Goal: Task Accomplishment & Management: Manage account settings

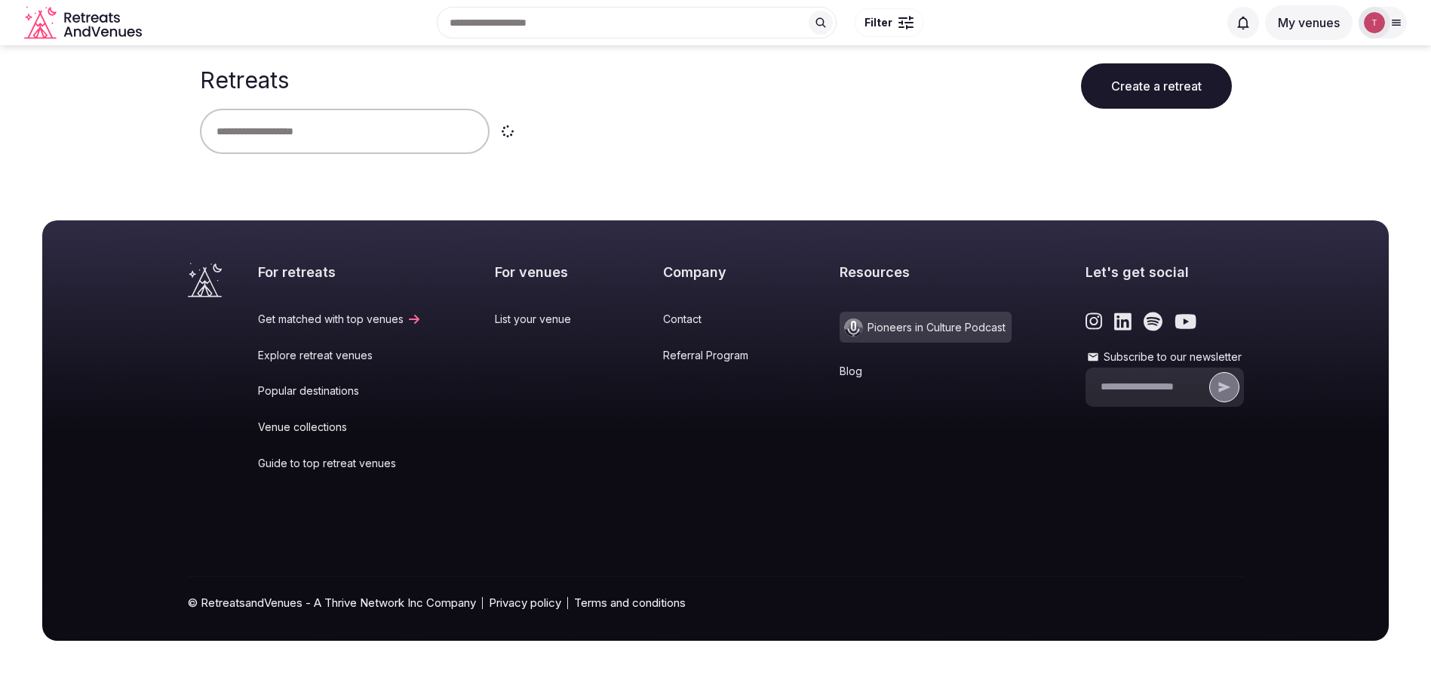
click at [341, 130] on input "text" at bounding box center [345, 131] width 290 height 45
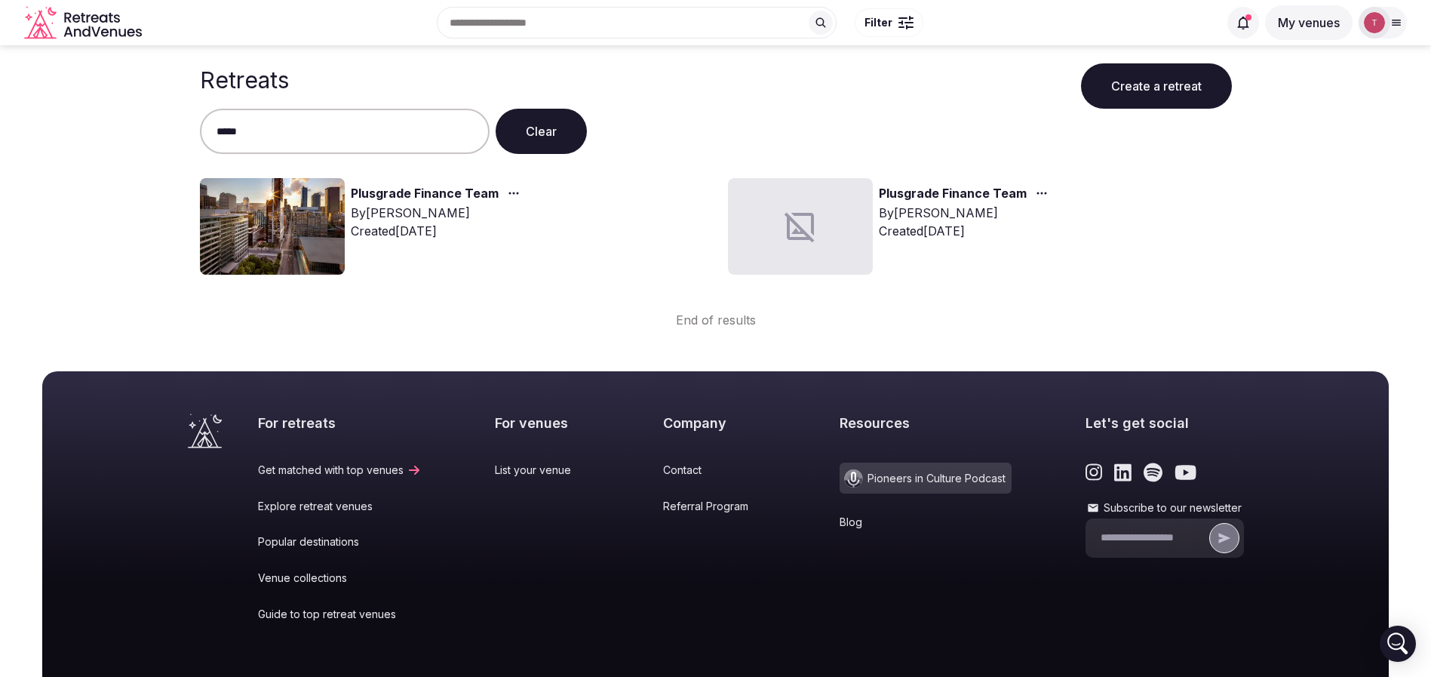
type input "*****"
click at [257, 229] on img at bounding box center [272, 226] width 145 height 97
click at [298, 215] on img at bounding box center [272, 226] width 145 height 97
click at [392, 199] on link "Plusgrade Finance Team" at bounding box center [425, 194] width 148 height 20
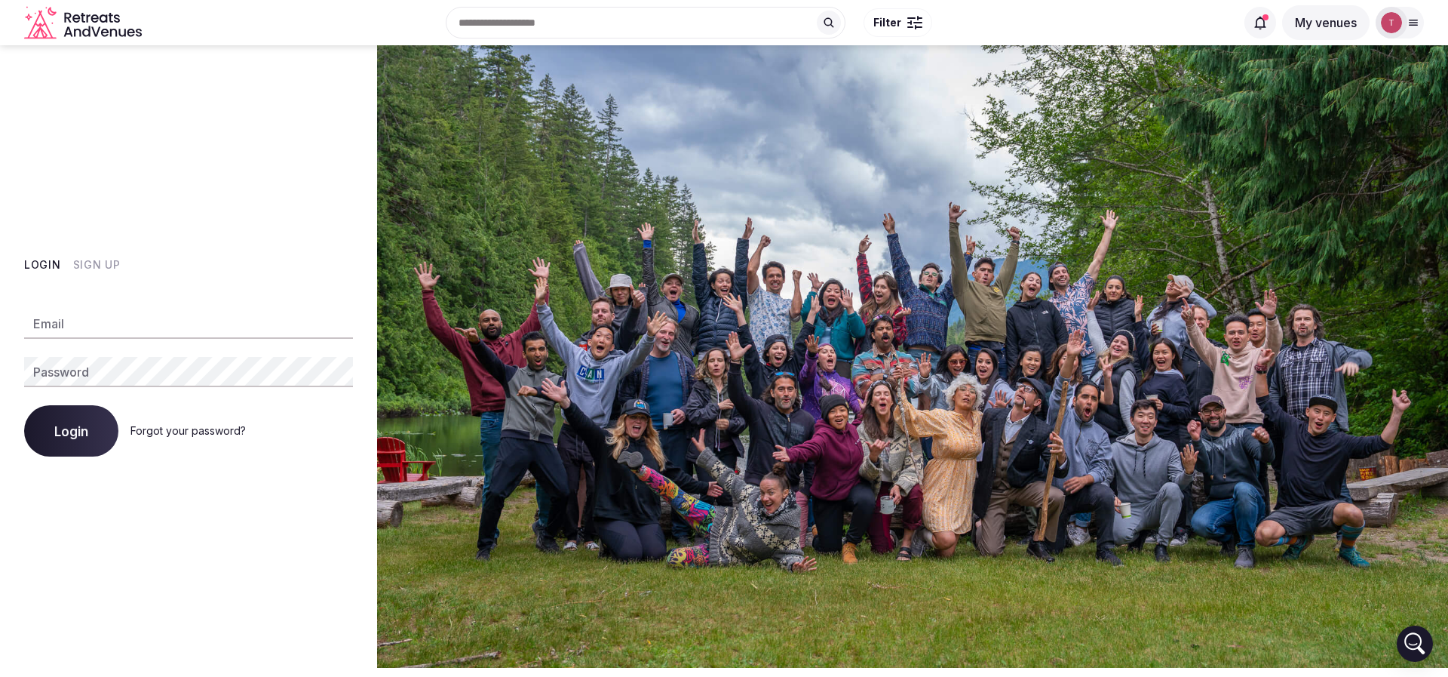
click at [226, 315] on input "Email" at bounding box center [188, 323] width 329 height 30
type input "**********"
click at [55, 453] on button "Login" at bounding box center [71, 430] width 94 height 51
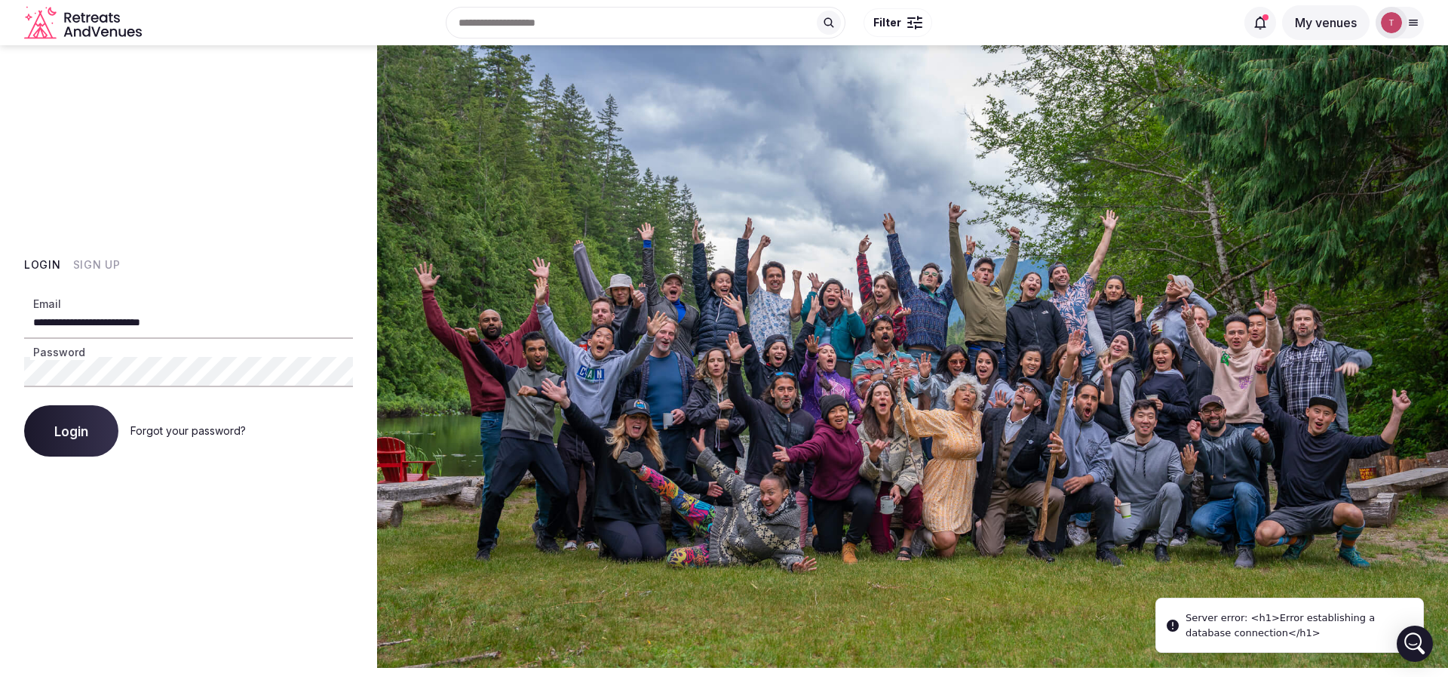
click at [75, 433] on span "Login" at bounding box center [71, 430] width 34 height 15
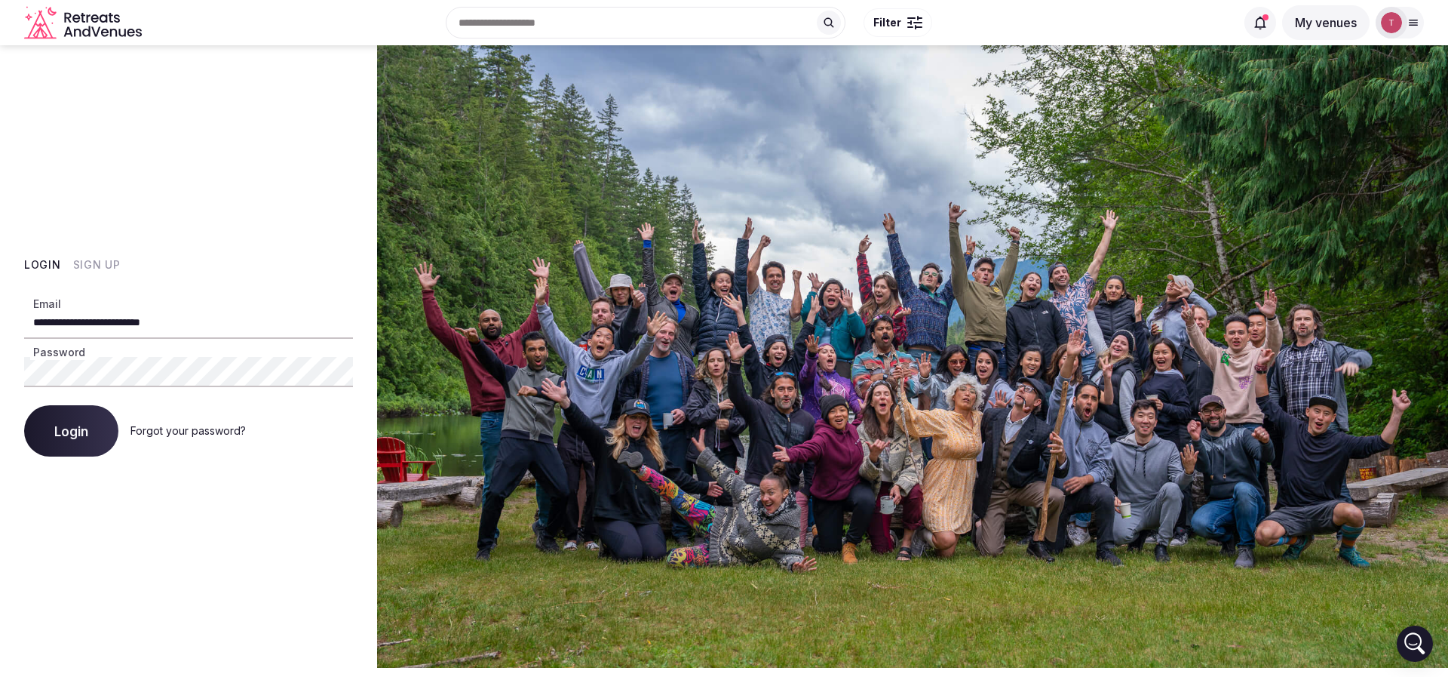
click at [74, 430] on span "Login" at bounding box center [71, 430] width 34 height 15
click at [82, 431] on span "Login" at bounding box center [71, 430] width 34 height 15
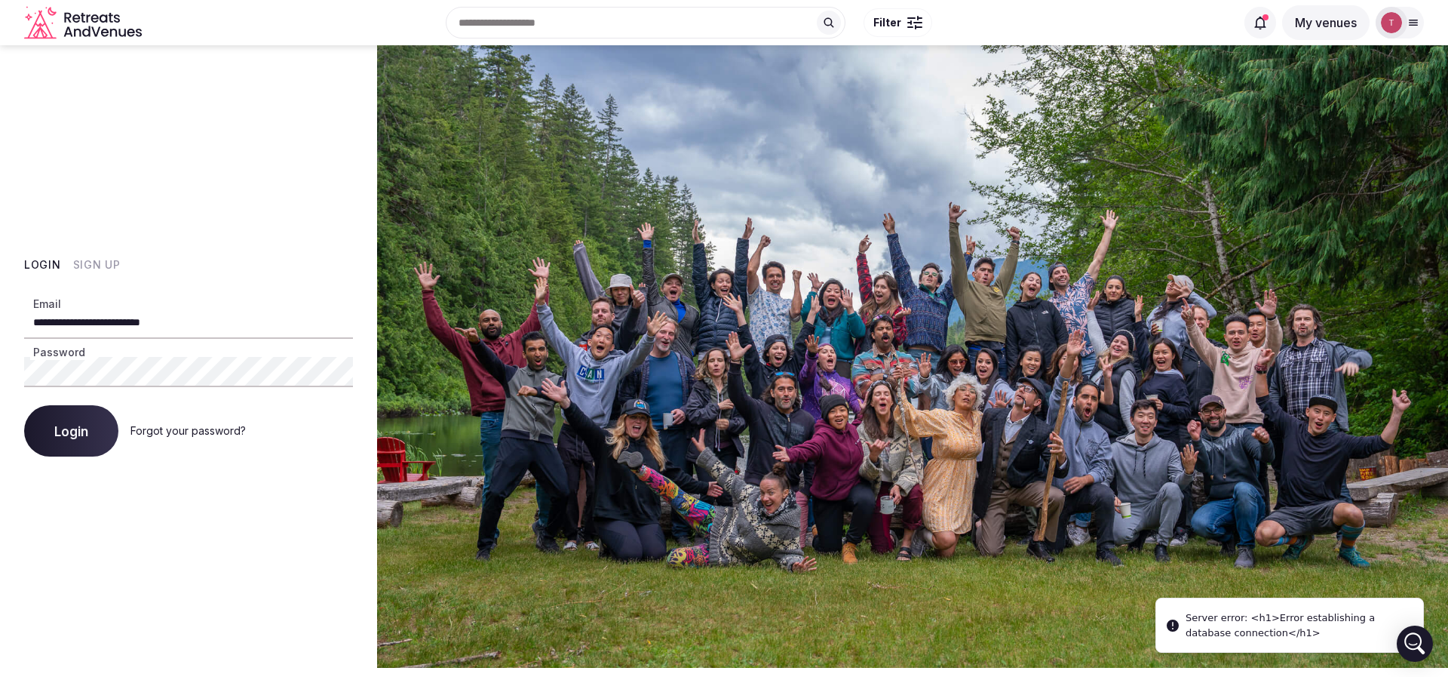
drag, startPoint x: 1289, startPoint y: 639, endPoint x: 1189, endPoint y: 618, distance: 102.5
click at [1189, 618] on div "Server error: <h1>Error establishing a database connection</h1>" at bounding box center [1299, 624] width 226 height 29
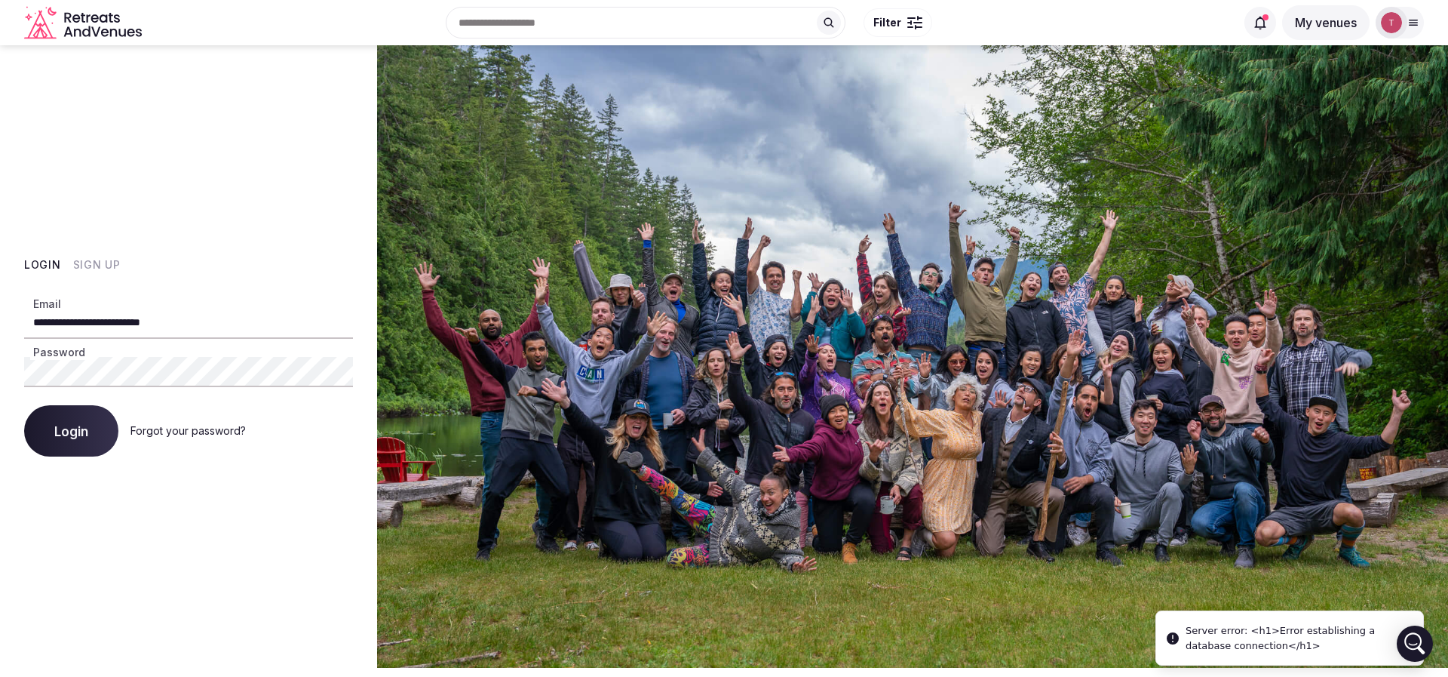
drag, startPoint x: 1198, startPoint y: 615, endPoint x: 1298, endPoint y: 630, distance: 101.4
click at [1298, 630] on div "Server error: <h1>Error establishing a database connection</h1>" at bounding box center [1299, 637] width 226 height 29
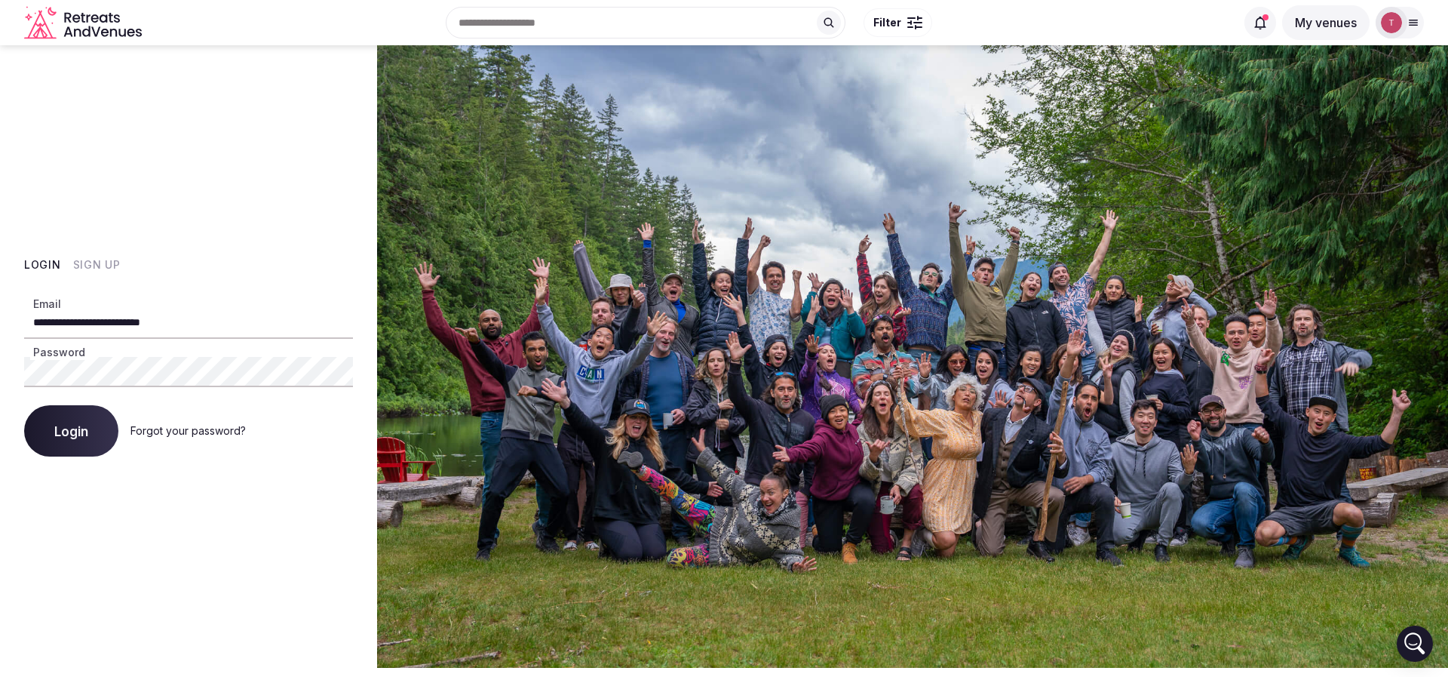
click at [72, 422] on button "Login" at bounding box center [71, 430] width 94 height 51
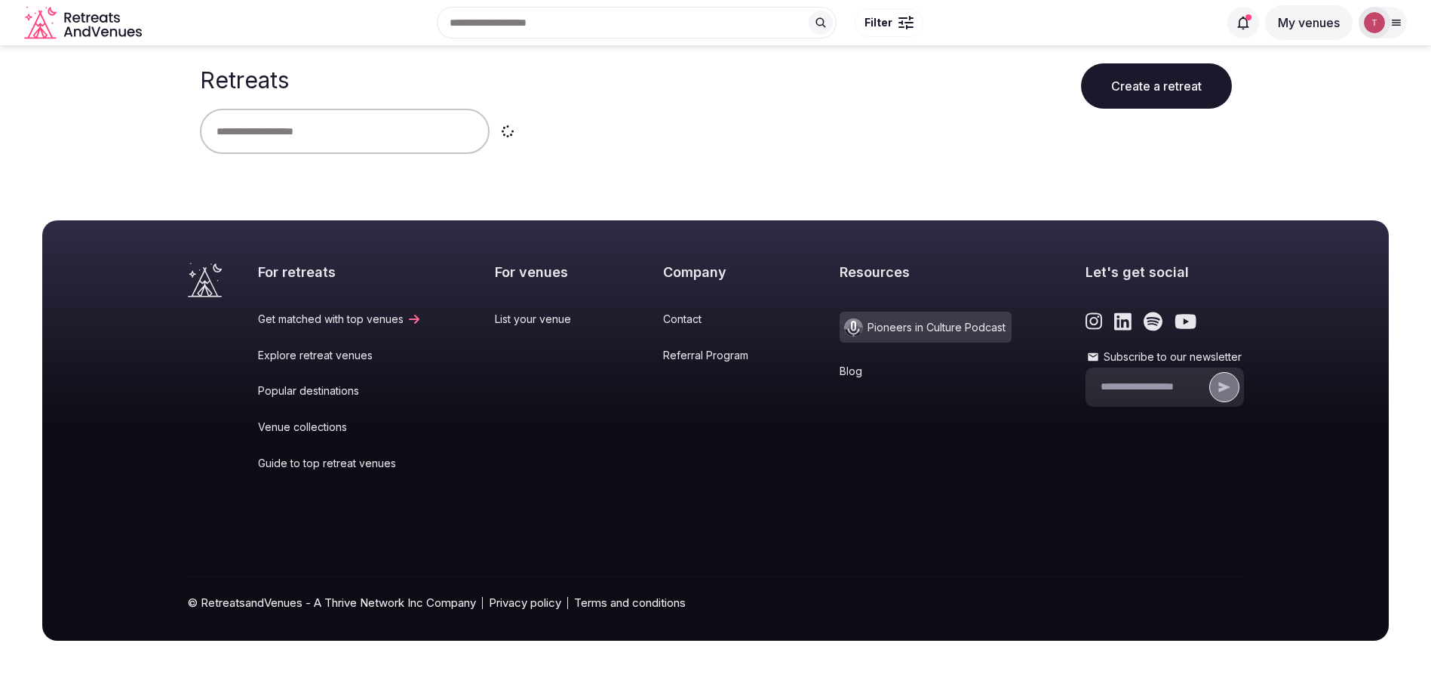
click at [331, 136] on input "text" at bounding box center [345, 131] width 290 height 45
type input "*******"
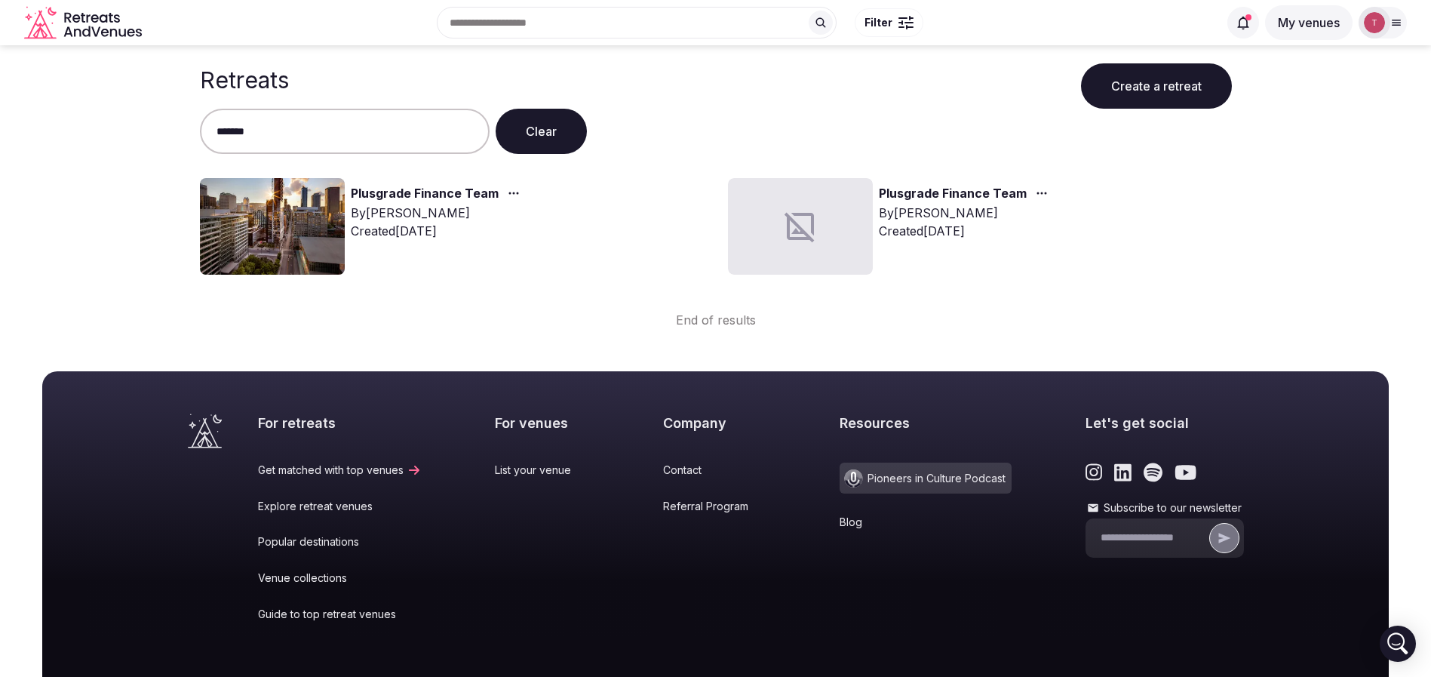
click at [273, 223] on img at bounding box center [272, 226] width 145 height 97
click at [373, 194] on link "Plusgrade Finance Team" at bounding box center [425, 194] width 148 height 20
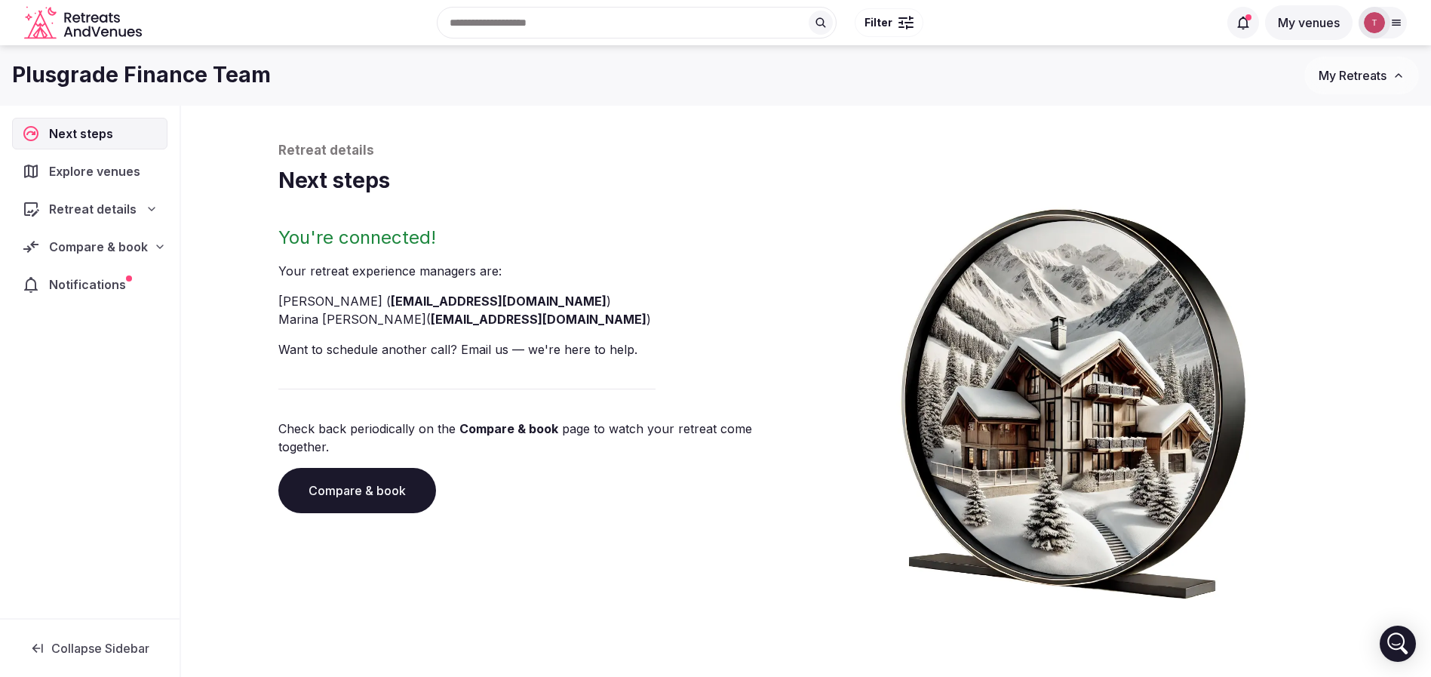
click at [363, 468] on link "Compare & book" at bounding box center [357, 490] width 158 height 45
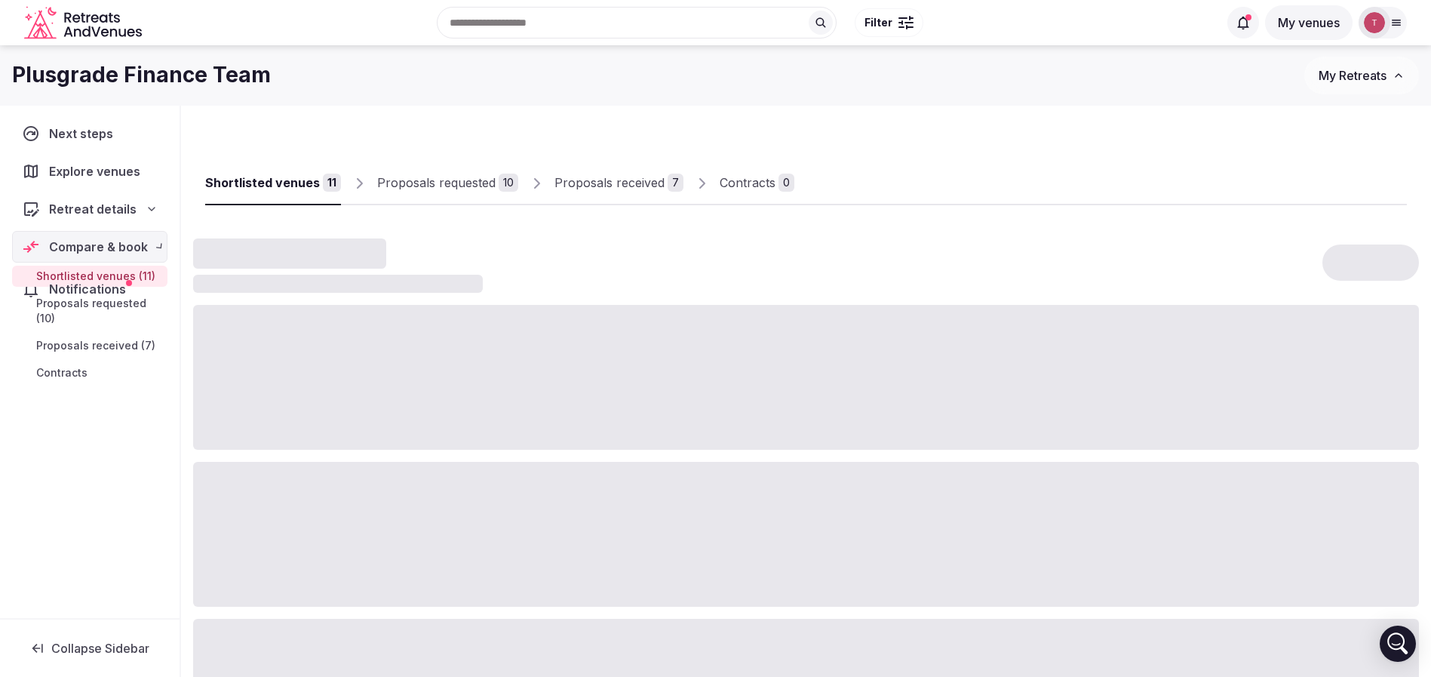
click at [363, 462] on div at bounding box center [806, 534] width 1226 height 145
click at [646, 190] on div "Proposals received" at bounding box center [609, 182] width 110 height 18
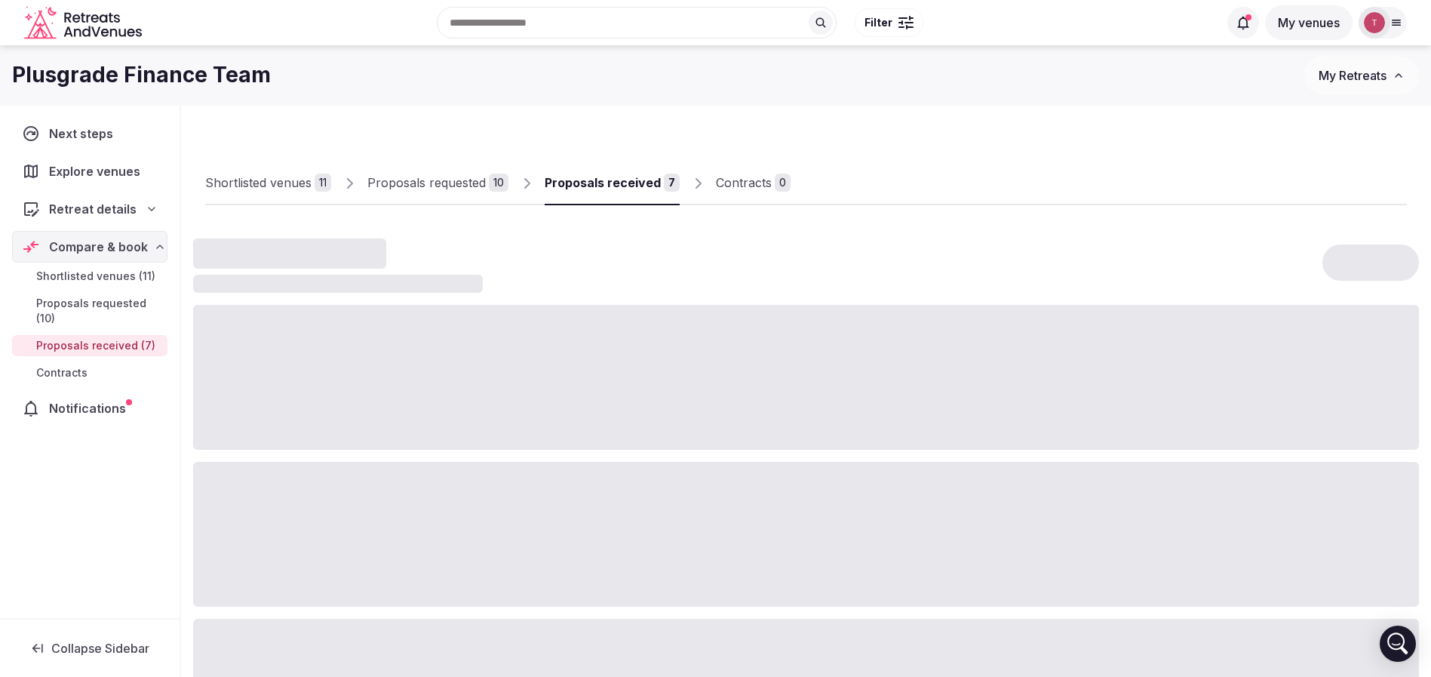
click at [652, 183] on div "Proposals received" at bounding box center [603, 182] width 116 height 18
click at [1106, 186] on div at bounding box center [1098, 193] width 616 height 26
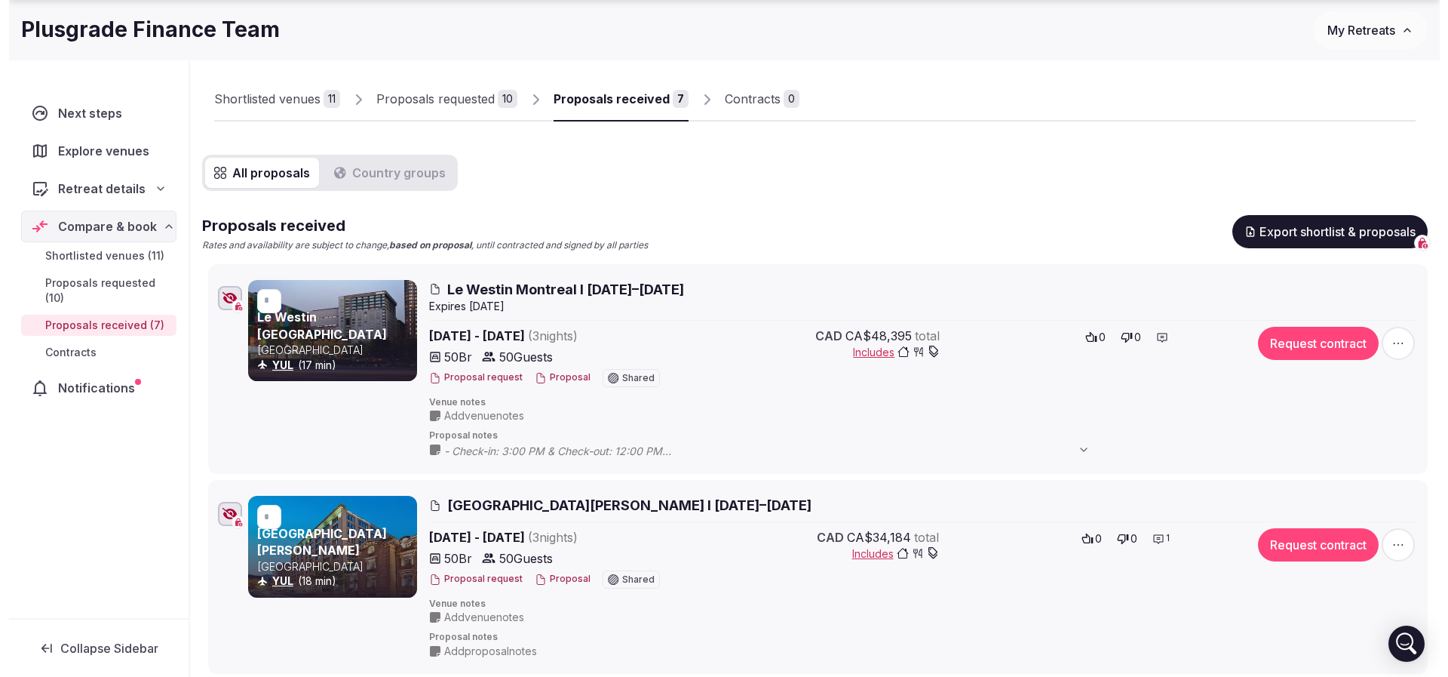
scroll to position [226, 0]
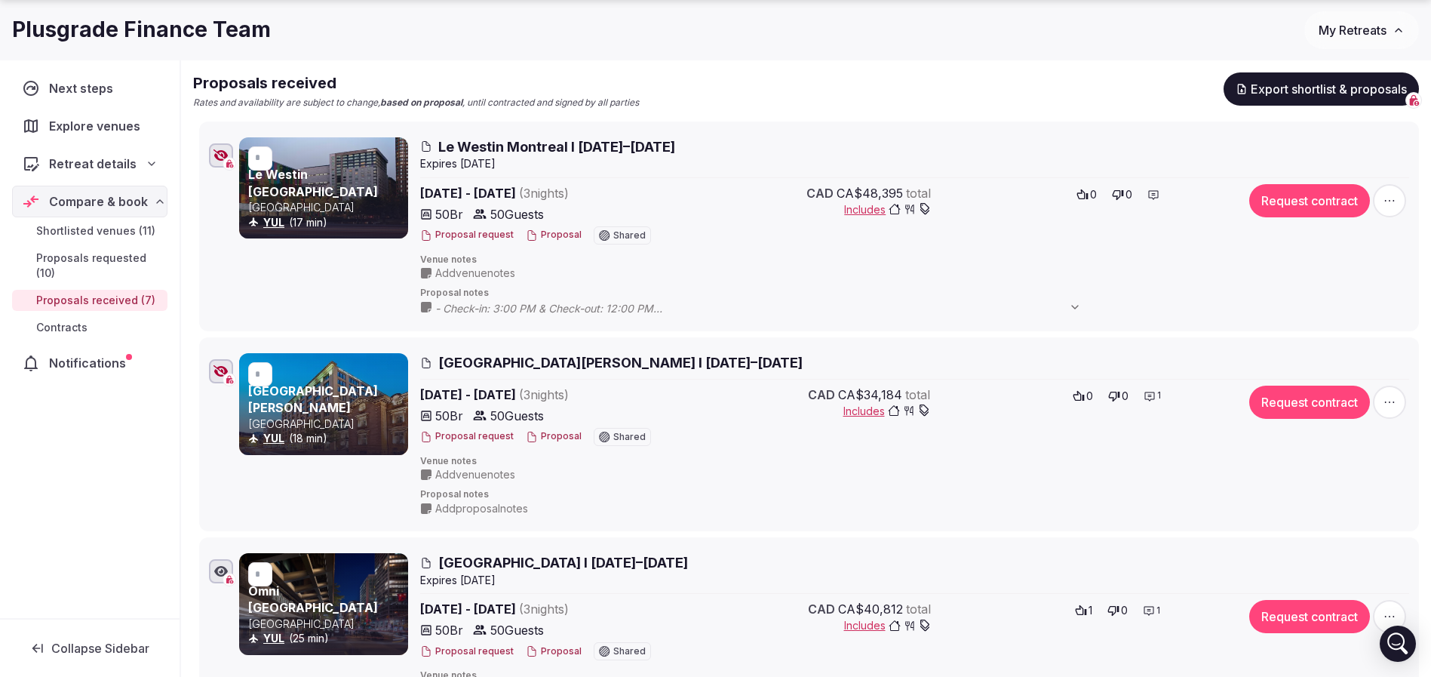
click at [543, 235] on button "Proposal" at bounding box center [554, 235] width 56 height 13
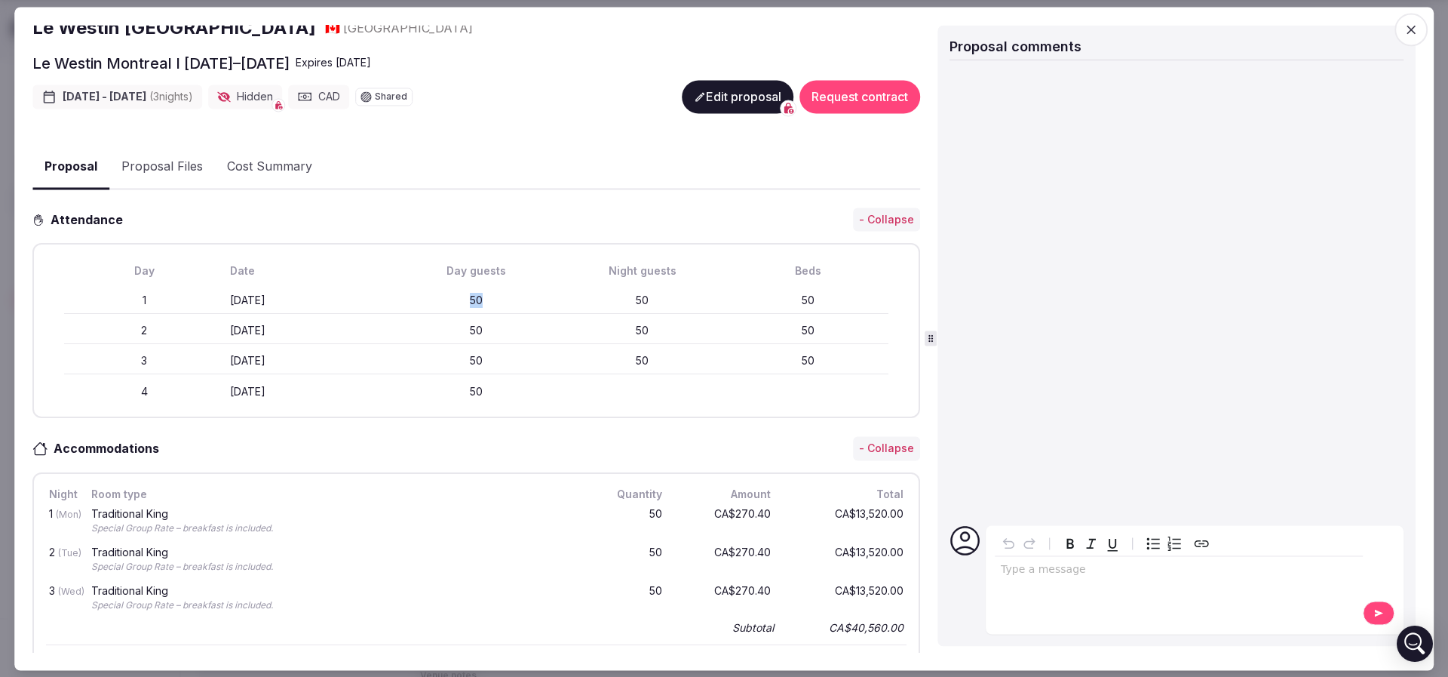
drag, startPoint x: 437, startPoint y: 293, endPoint x: 481, endPoint y: 295, distance: 44.5
click at [481, 295] on div "50" at bounding box center [477, 300] width 160 height 15
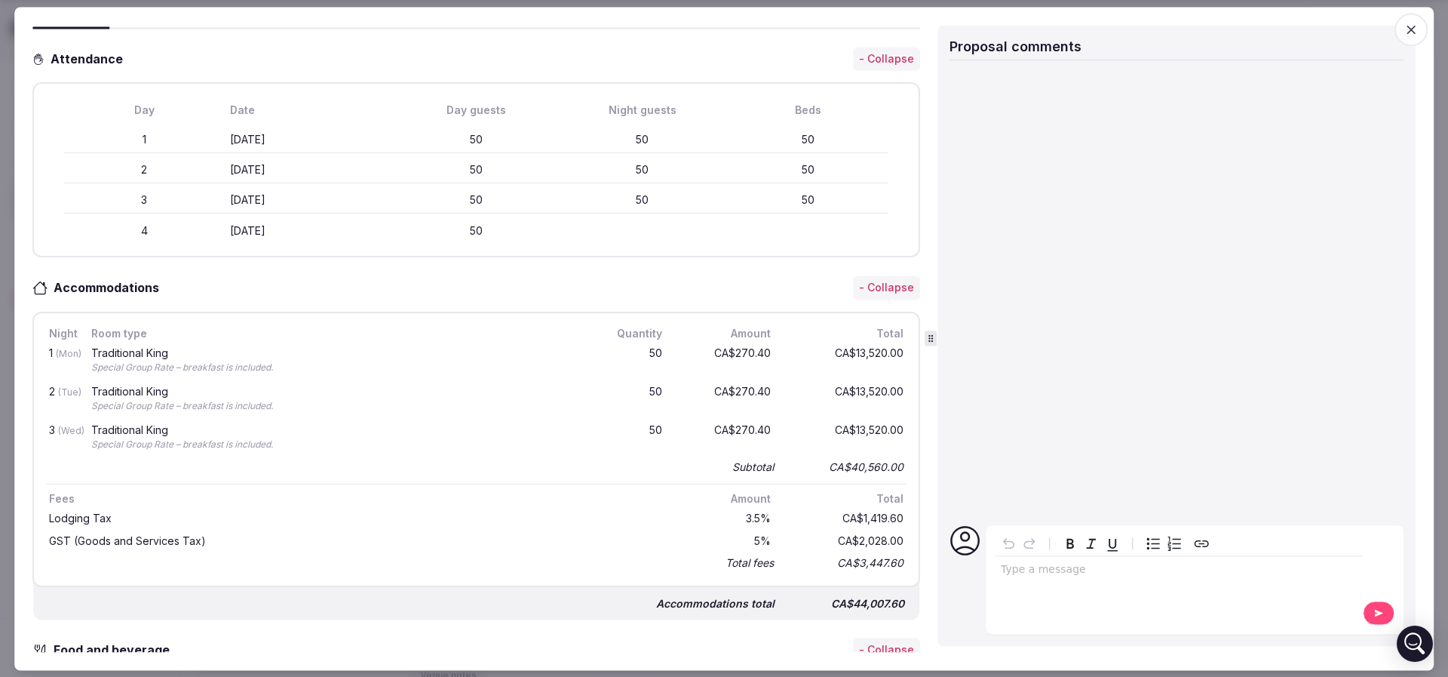
scroll to position [453, 0]
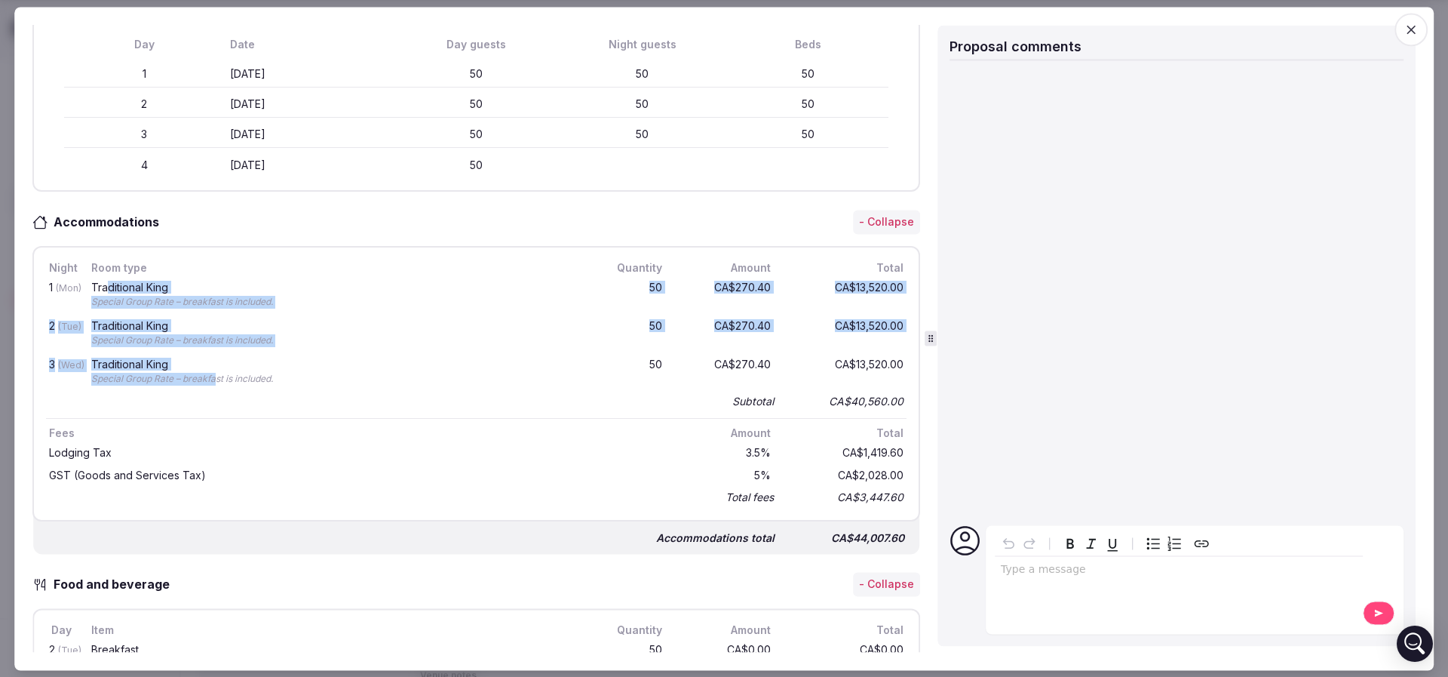
drag, startPoint x: 188, startPoint y: 299, endPoint x: 217, endPoint y: 367, distance: 74.0
click at [217, 367] on div "1 (Mon) Traditional King Special Group Rate – breakfast is included. 50 CA$270.…" at bounding box center [476, 344] width 861 height 136
click at [217, 367] on div "Traditional King Special Group Rate – breakfast is included." at bounding box center [334, 372] width 492 height 32
drag, startPoint x: 619, startPoint y: 287, endPoint x: 826, endPoint y: 350, distance: 215.9
click at [826, 350] on div "1 (Mon) Traditional King Special Group Rate – breakfast is included. 50 CA$270.…" at bounding box center [476, 344] width 861 height 136
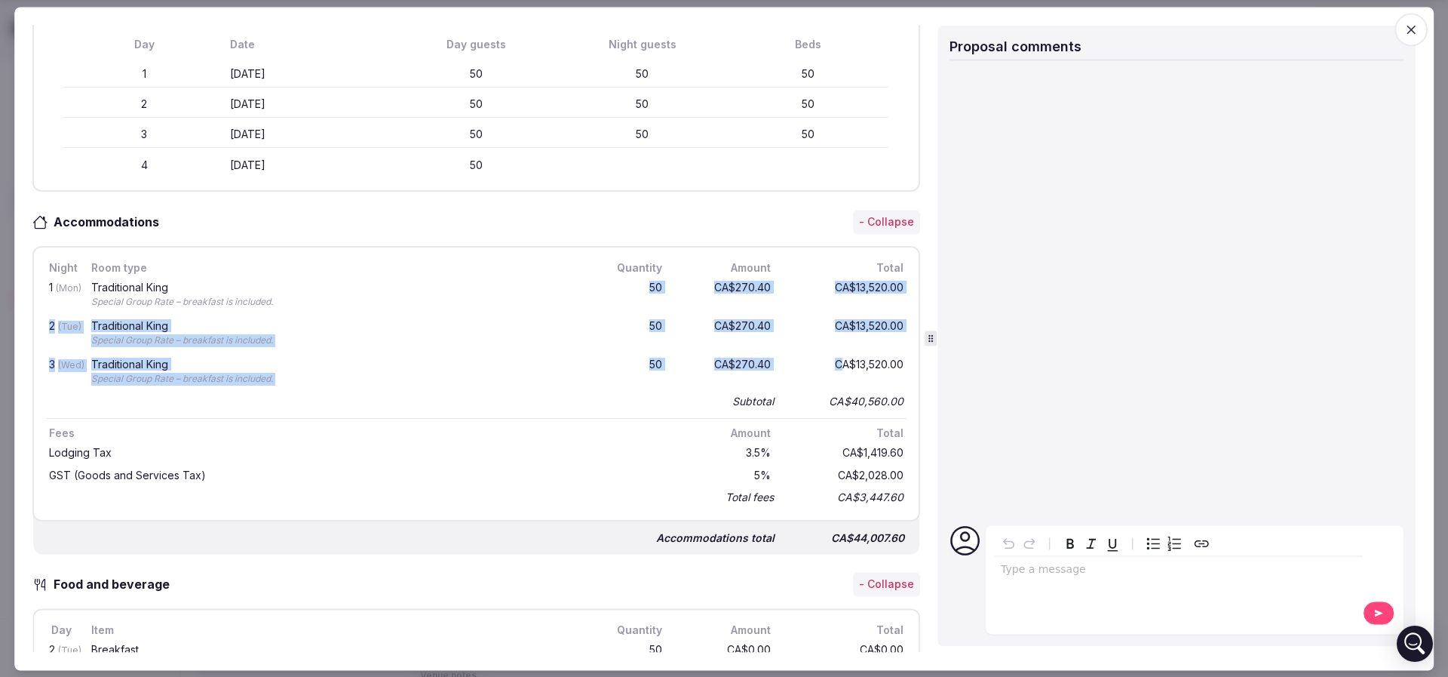
click at [826, 353] on div "3 (Wed) Traditional King Special Group Rate – breakfast is included. 50 CA$270.…" at bounding box center [476, 372] width 861 height 38
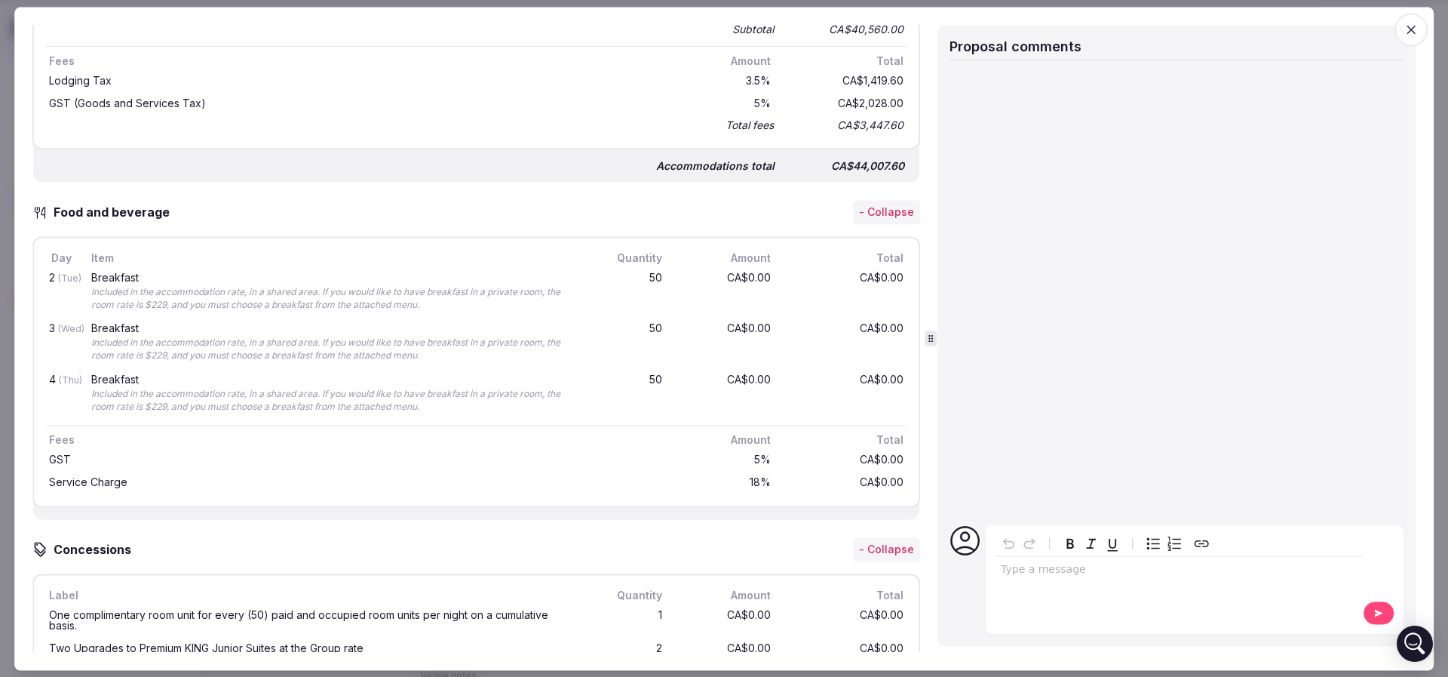
scroll to position [905, 0]
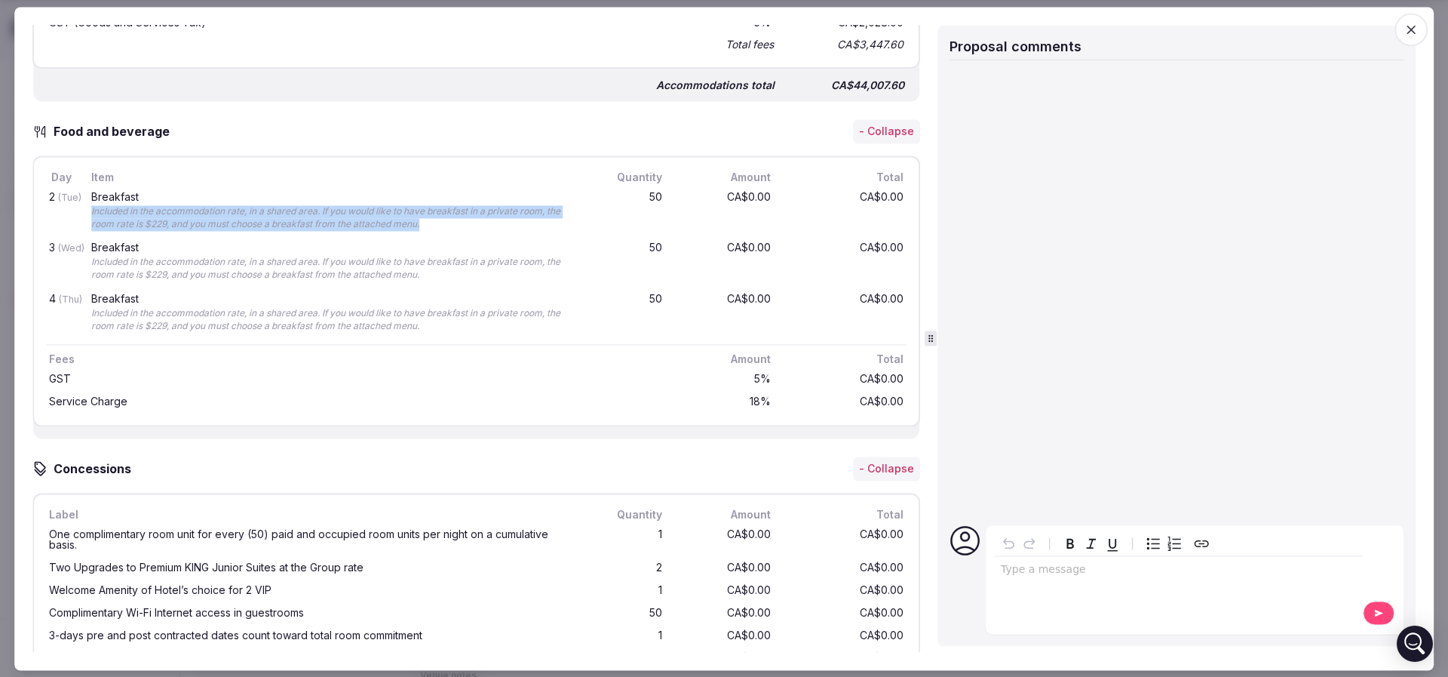
drag, startPoint x: 90, startPoint y: 211, endPoint x: 447, endPoint y: 228, distance: 357.9
click at [447, 228] on div "Breakfast Included in the accommodation rate, in a shared area. If you would li…" at bounding box center [334, 211] width 492 height 45
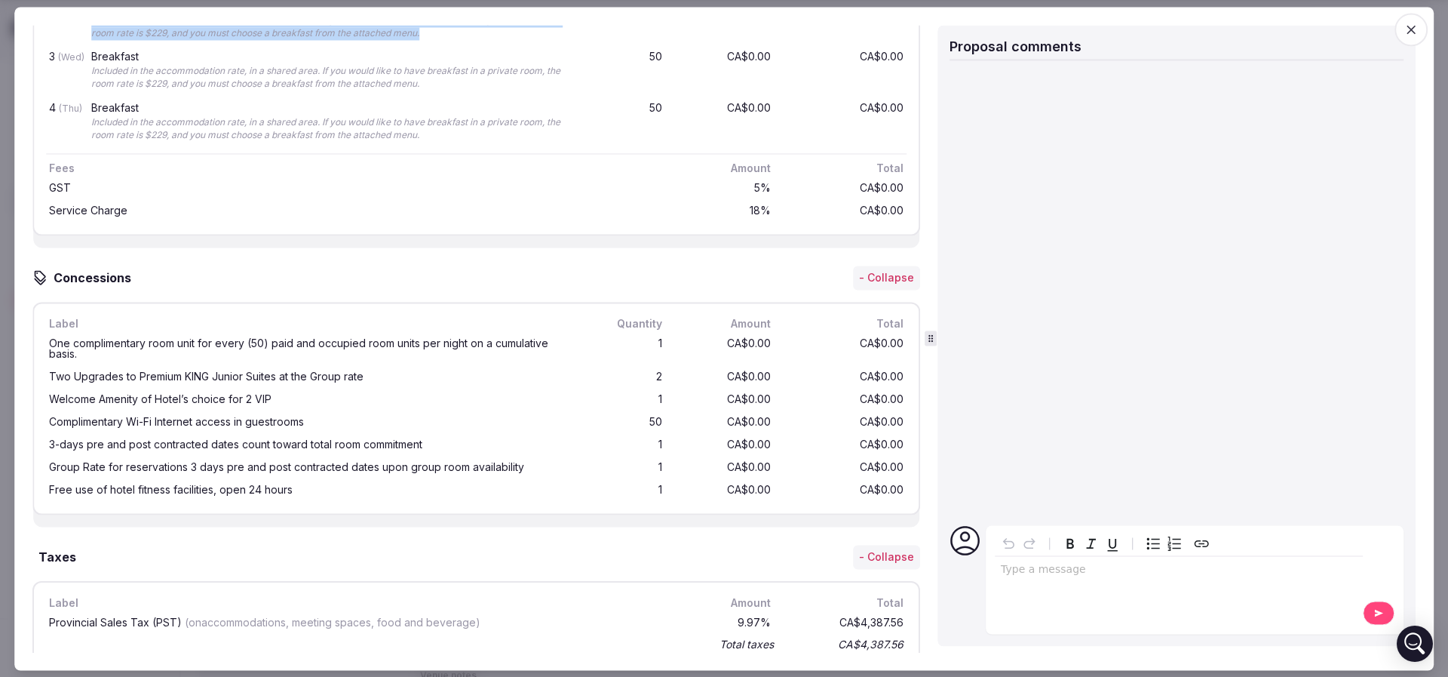
scroll to position [1131, 0]
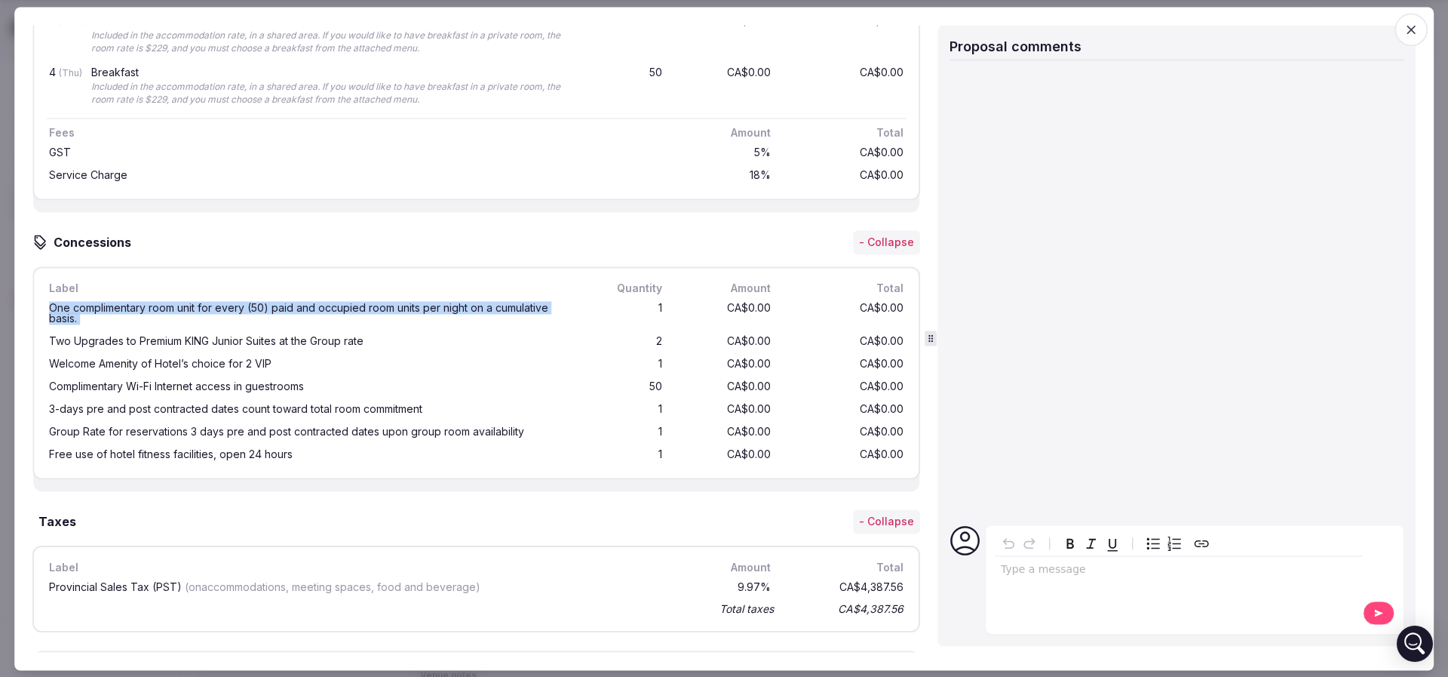
drag, startPoint x: 46, startPoint y: 306, endPoint x: 598, endPoint y: 308, distance: 552.1
click at [598, 308] on div "One complimentary room unit for every (50) paid and occupied room units per nig…" at bounding box center [476, 313] width 861 height 33
click at [598, 308] on div "1" at bounding box center [629, 313] width 72 height 27
drag, startPoint x: 39, startPoint y: 307, endPoint x: 478, endPoint y: 322, distance: 439.2
click at [478, 322] on div "Label Quantity Amount Total One complimentary room unit for every (50) paid and…" at bounding box center [476, 373] width 888 height 213
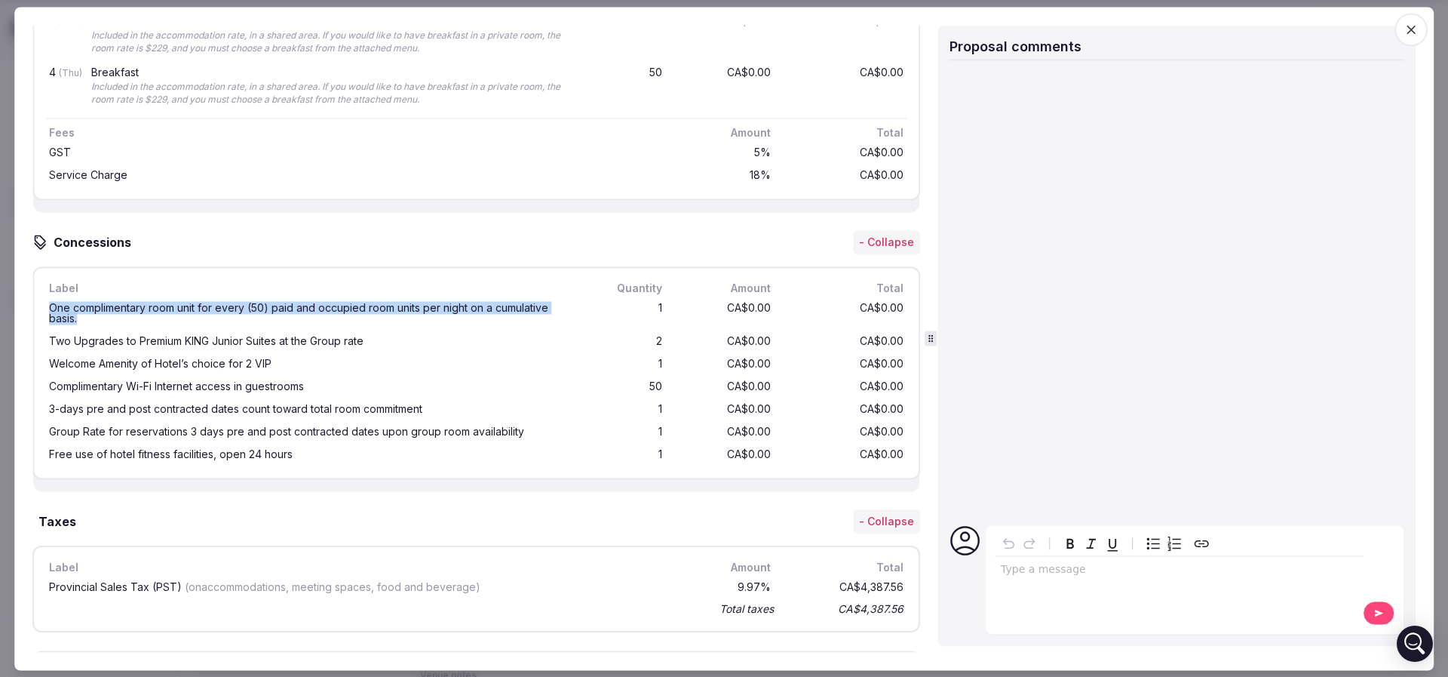
click at [478, 322] on div "One complimentary room unit for every (50) paid and occupied room units per nig…" at bounding box center [313, 313] width 535 height 27
drag, startPoint x: 260, startPoint y: 304, endPoint x: 359, endPoint y: 305, distance: 98.8
click at [359, 305] on div "One complimentary room unit for every (50) paid and occupied room units per nig…" at bounding box center [313, 313] width 529 height 21
drag, startPoint x: 221, startPoint y: 356, endPoint x: 262, endPoint y: 357, distance: 41.5
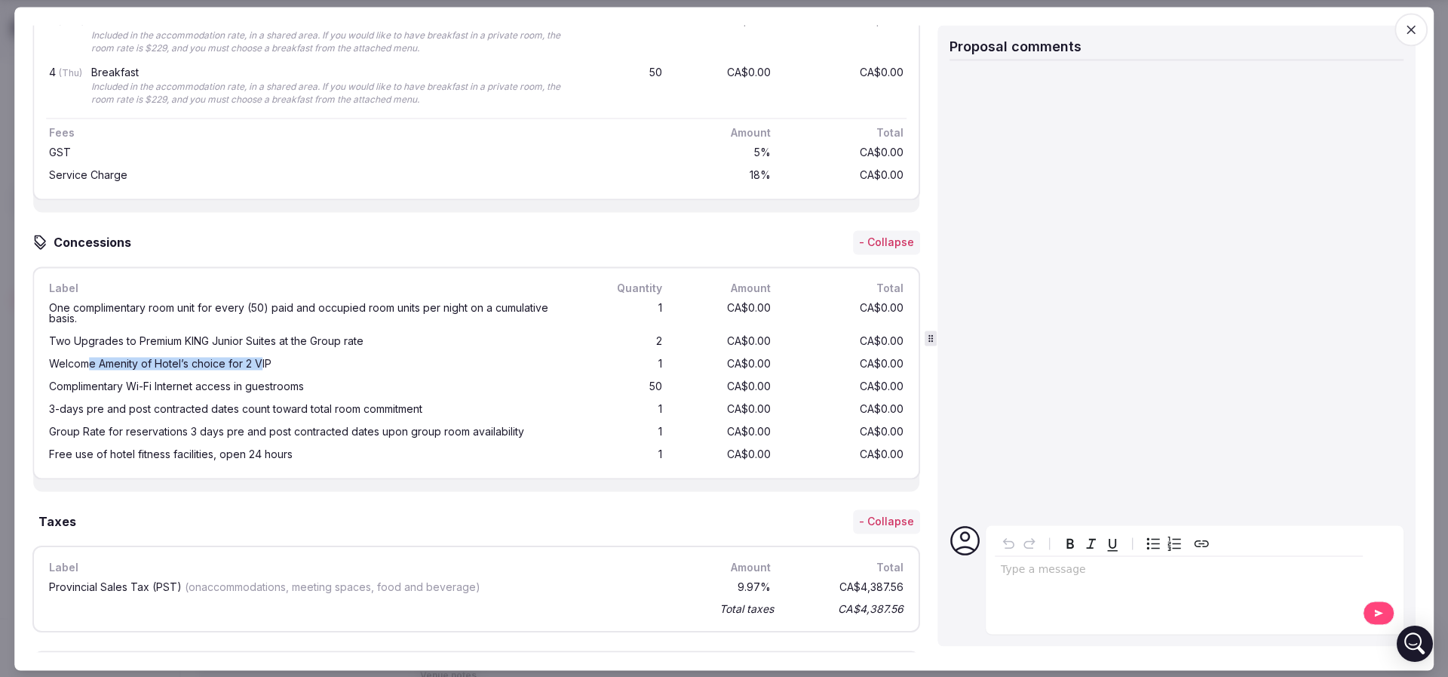
click at [262, 359] on div "Welcome Amenity of Hotel’s choice for 2 VIP" at bounding box center [313, 364] width 529 height 11
drag, startPoint x: 57, startPoint y: 381, endPoint x: 262, endPoint y: 386, distance: 206.0
click at [262, 386] on div "Complimentary Wi-Fi Internet access in guestrooms" at bounding box center [313, 387] width 529 height 11
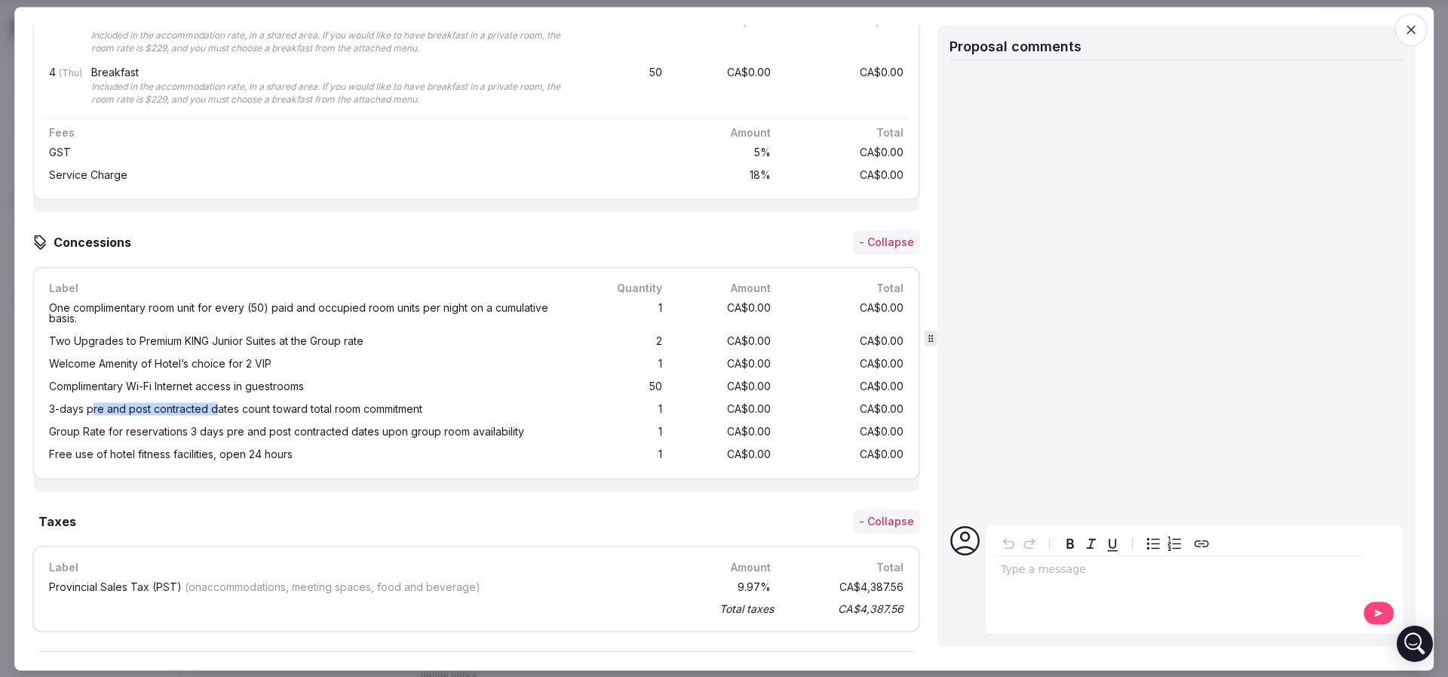
drag, startPoint x: 96, startPoint y: 406, endPoint x: 219, endPoint y: 404, distance: 122.9
click at [218, 404] on div "3-days pre and post contracted dates count toward total room commitment" at bounding box center [313, 409] width 529 height 11
click at [219, 404] on div "3-days pre and post contracted dates count toward total room commitment" at bounding box center [313, 409] width 529 height 11
drag, startPoint x: 78, startPoint y: 403, endPoint x: 431, endPoint y: 400, distance: 353.7
click at [431, 404] on div "3-days pre and post contracted dates count toward total room commitment" at bounding box center [313, 409] width 529 height 11
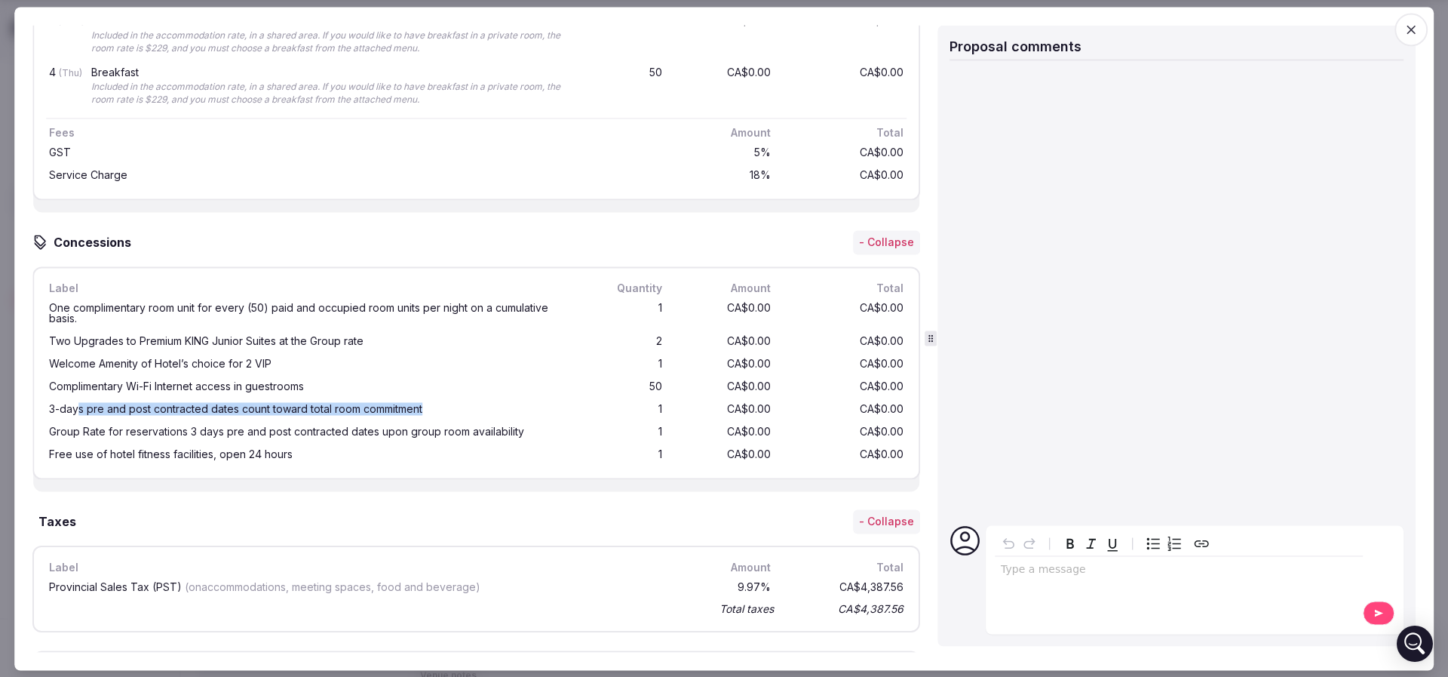
click at [431, 404] on div "3-days pre and post contracted dates count toward total room commitment" at bounding box center [313, 409] width 529 height 11
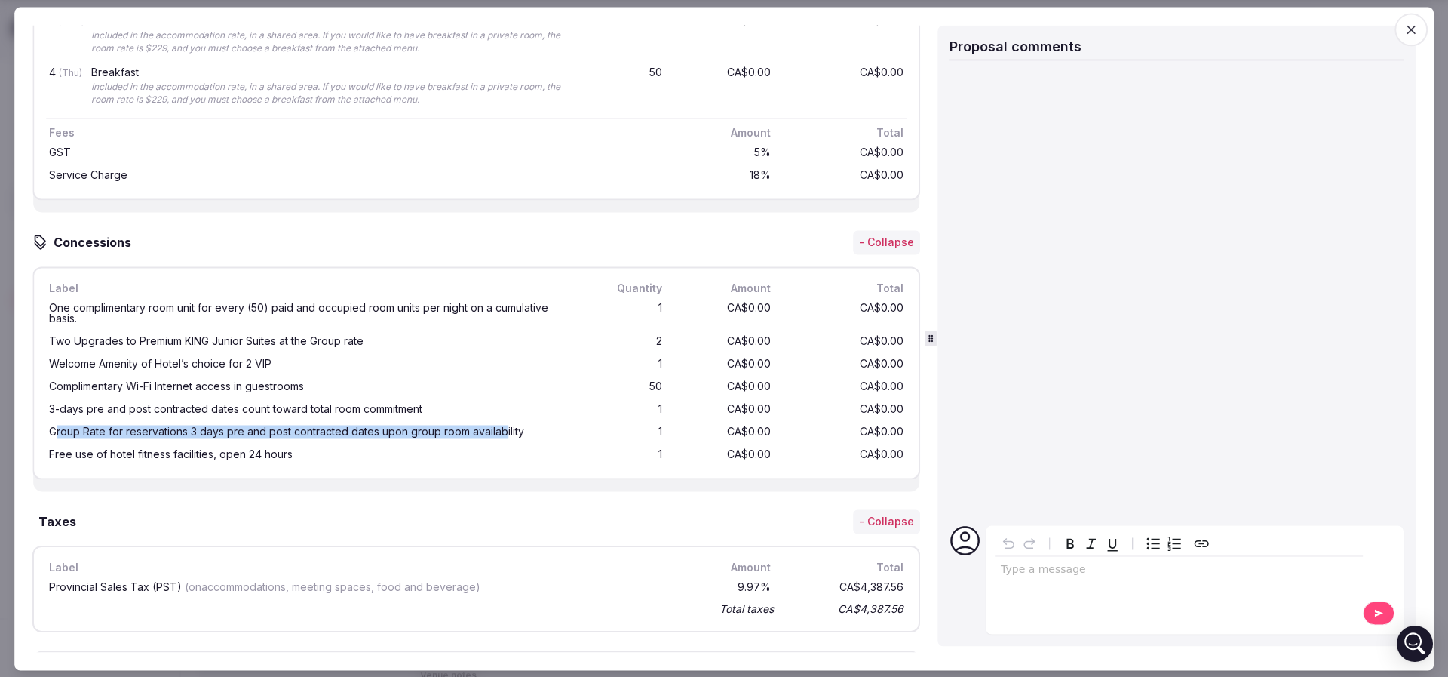
drag, startPoint x: 60, startPoint y: 424, endPoint x: 502, endPoint y: 425, distance: 442.0
click at [502, 427] on div "Group Rate for reservations 3 days pre and post contracted dates upon group roo…" at bounding box center [313, 432] width 529 height 11
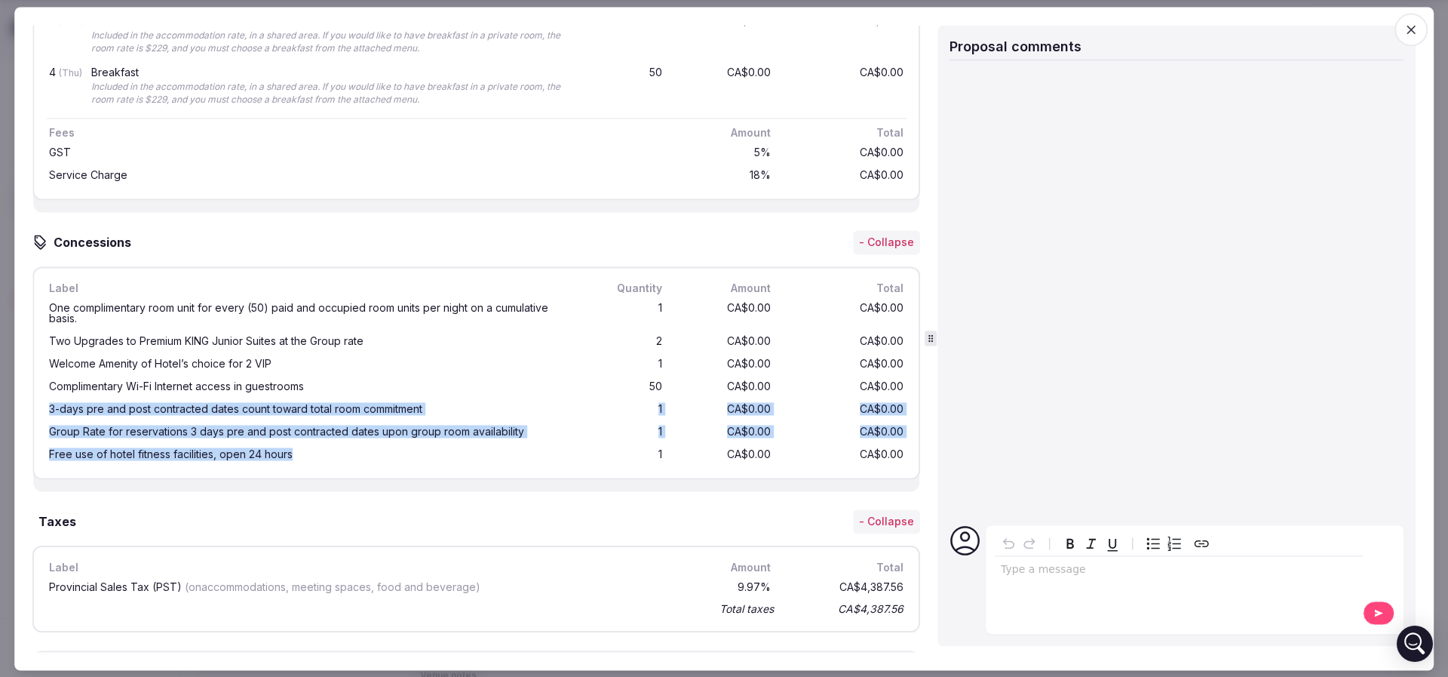
drag, startPoint x: 318, startPoint y: 446, endPoint x: 41, endPoint y: 411, distance: 279.0
click at [41, 411] on div "Label Quantity Amount Total One complimentary room unit for every (50) paid and…" at bounding box center [476, 373] width 888 height 213
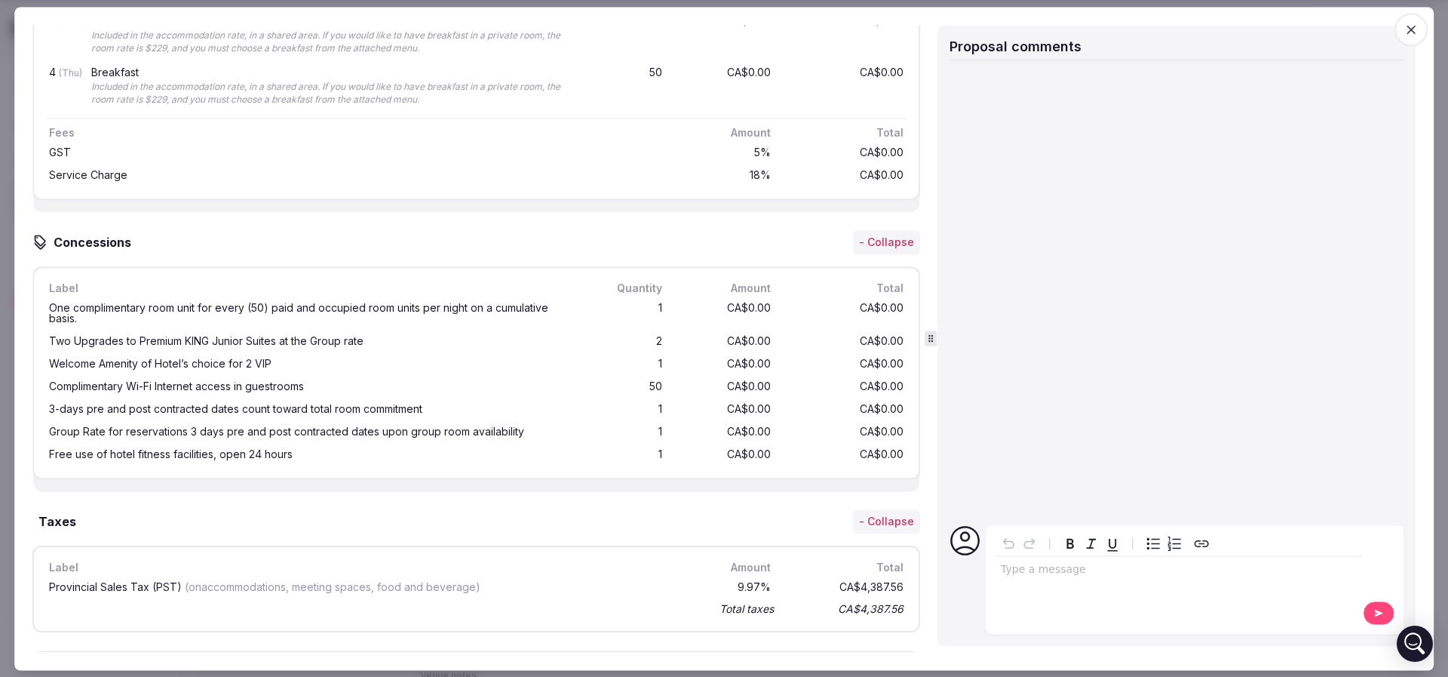
click at [453, 363] on div "Welcome Amenity of Hotel’s choice for 2 VIP" at bounding box center [313, 364] width 529 height 11
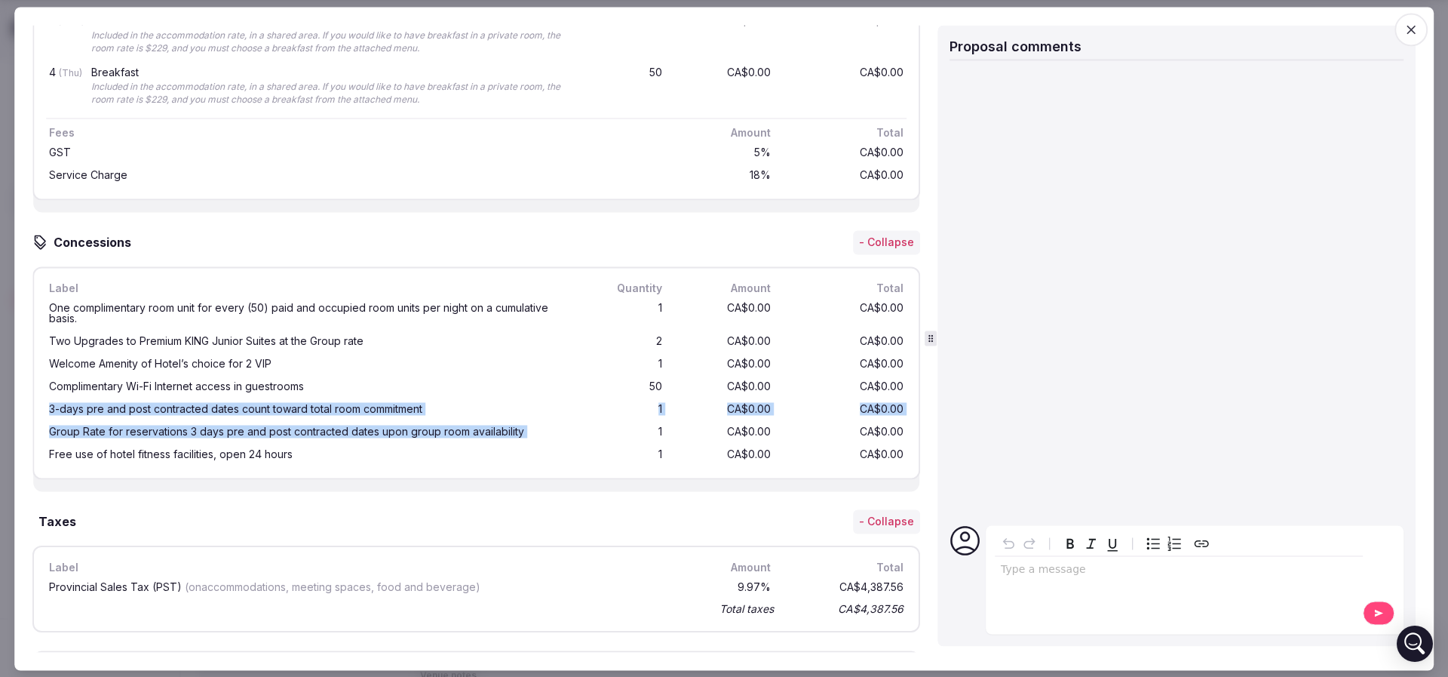
drag, startPoint x: 575, startPoint y: 437, endPoint x: 45, endPoint y: 415, distance: 530.7
click at [45, 415] on div "Label Quantity Amount Total One complimentary room unit for every (50) paid and…" at bounding box center [476, 373] width 888 height 213
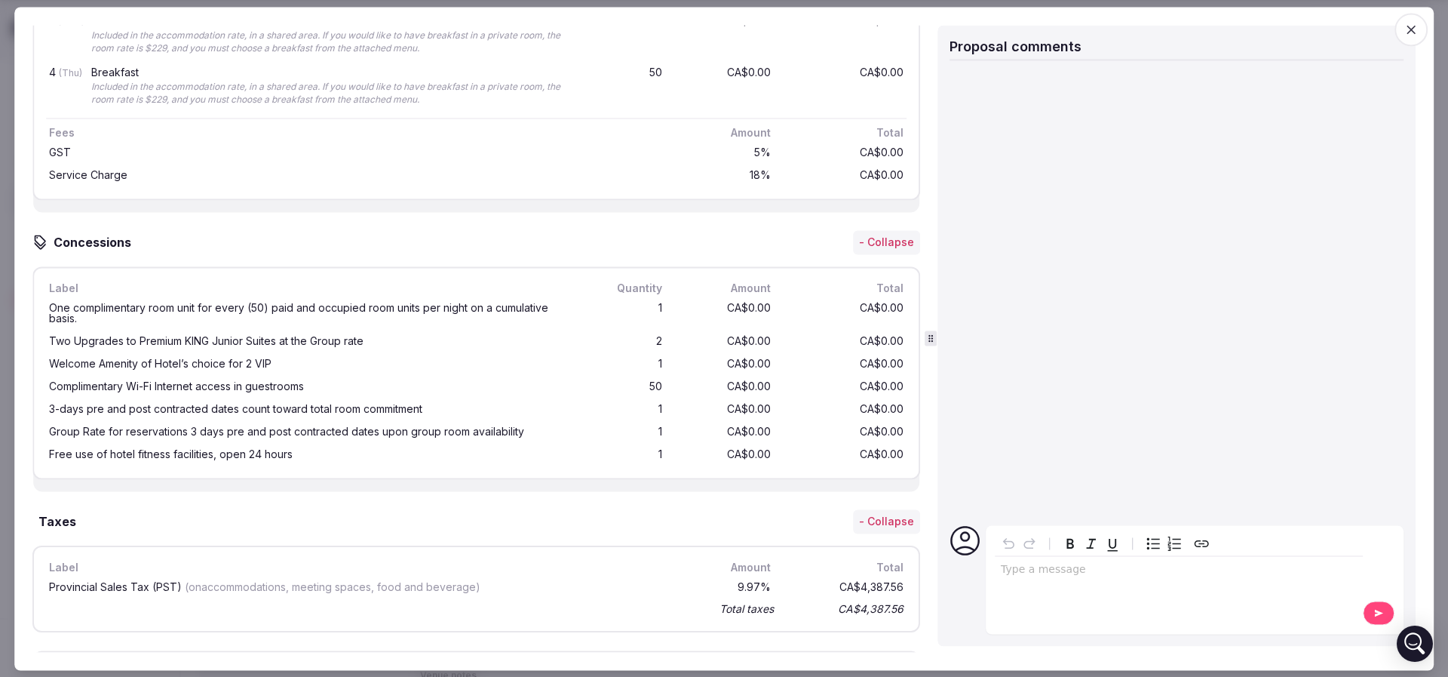
click at [268, 353] on div "Welcome Amenity of Hotel’s choice for 2 VIP 1 CA$0.00 CA$0.00" at bounding box center [476, 364] width 861 height 23
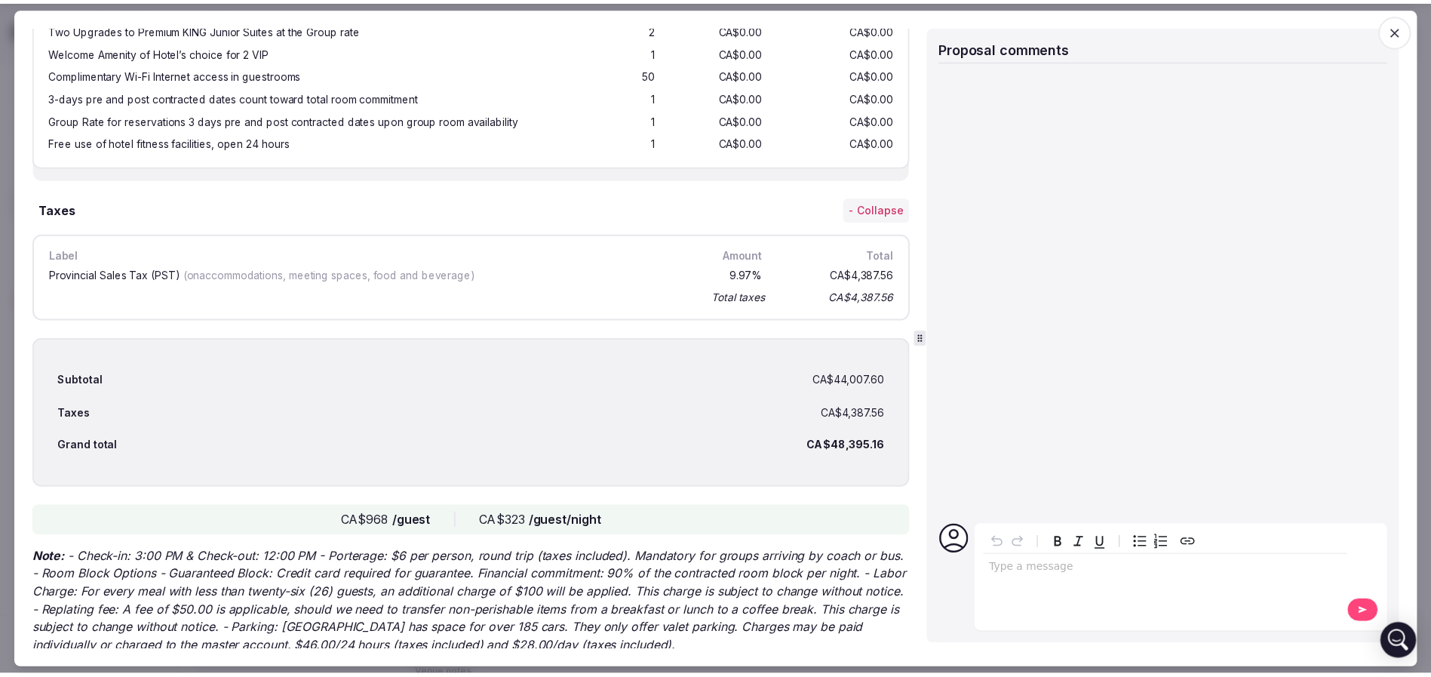
scroll to position [1471, 0]
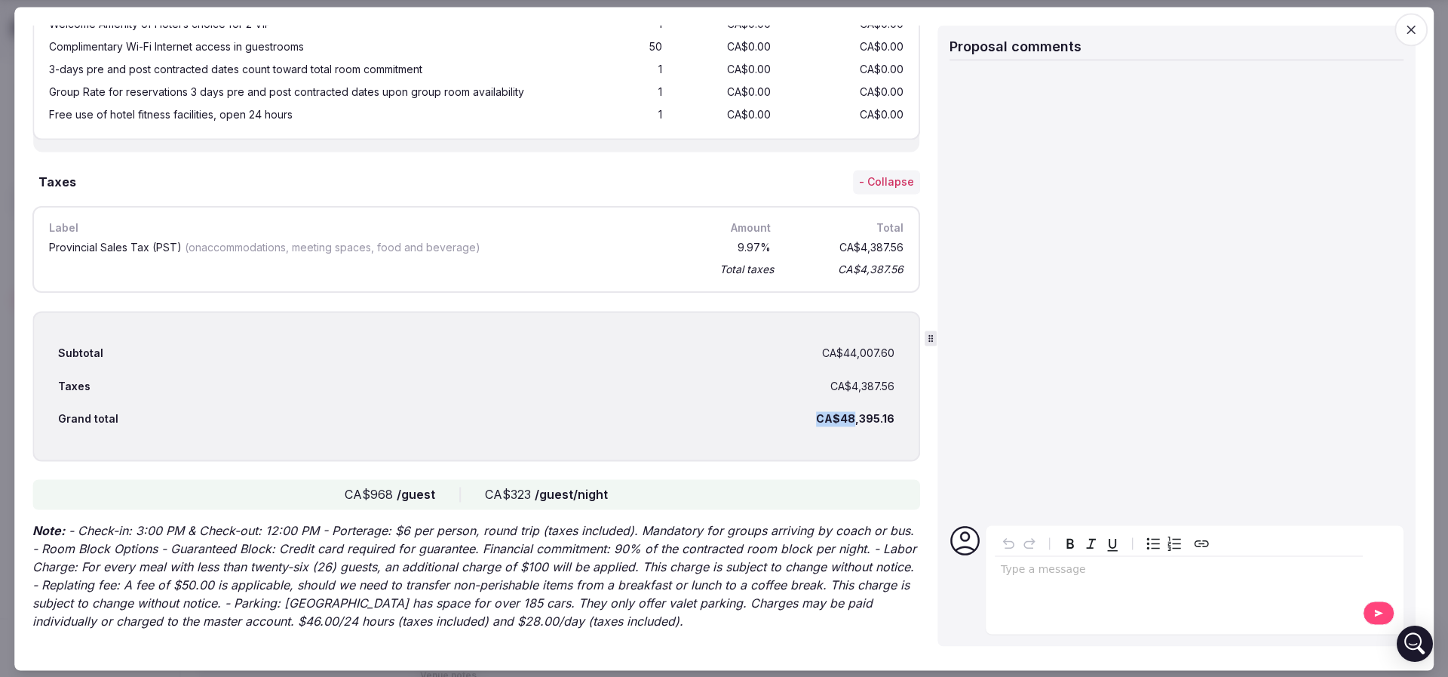
drag, startPoint x: 808, startPoint y: 419, endPoint x: 839, endPoint y: 419, distance: 31.7
click at [839, 419] on div "Grand total CA$48,395.16" at bounding box center [476, 419] width 836 height 33
click at [839, 419] on div "CA$48,395.16" at bounding box center [855, 419] width 78 height 15
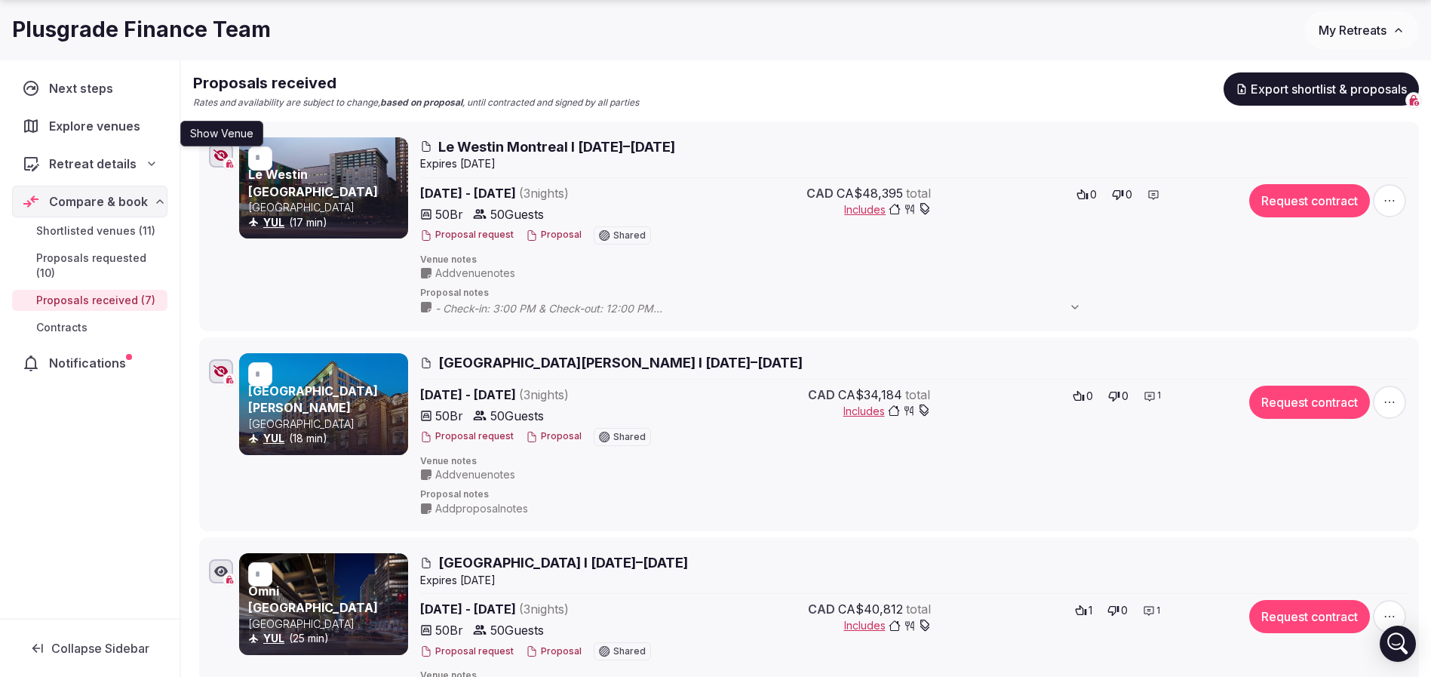
click at [220, 156] on icon "button" at bounding box center [220, 155] width 15 height 12
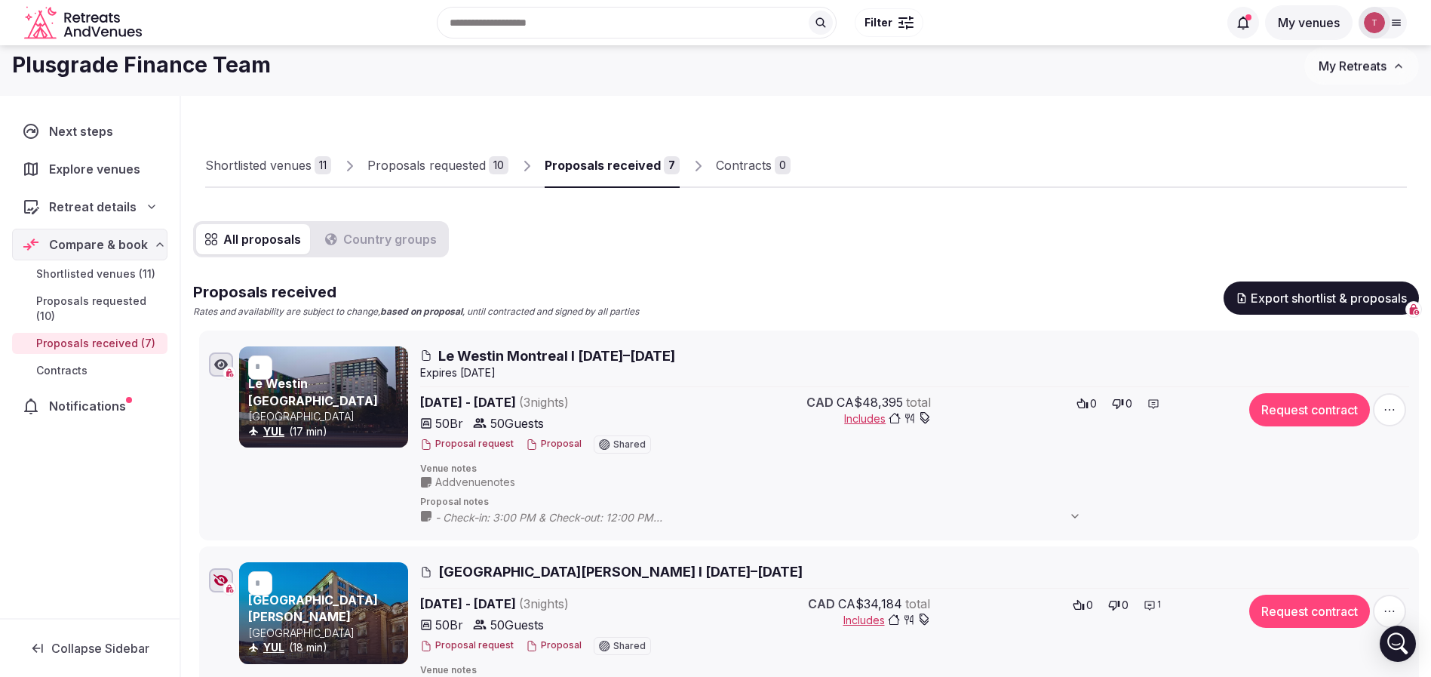
scroll to position [0, 0]
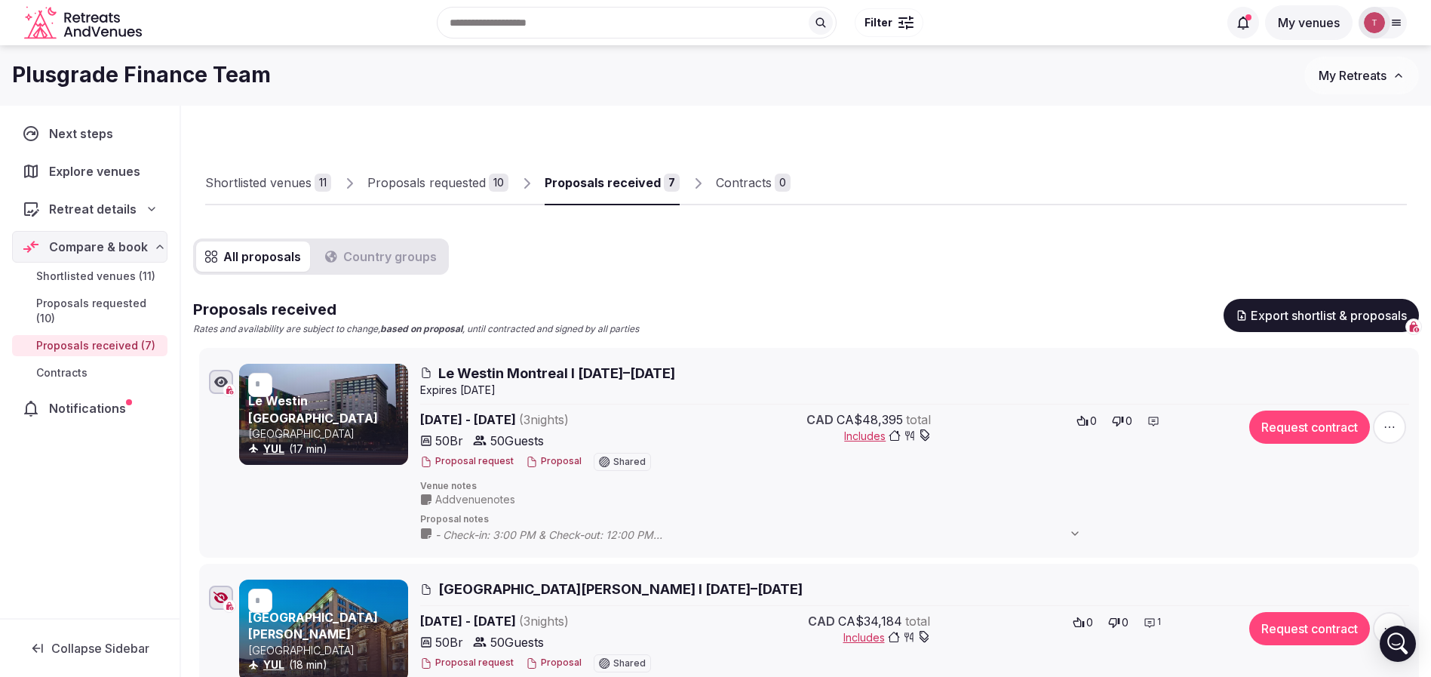
click at [879, 207] on div "Shortlisted venues 11 Proposals requested 10 Proposals received 7 Contracts 0" at bounding box center [806, 172] width 1226 height 72
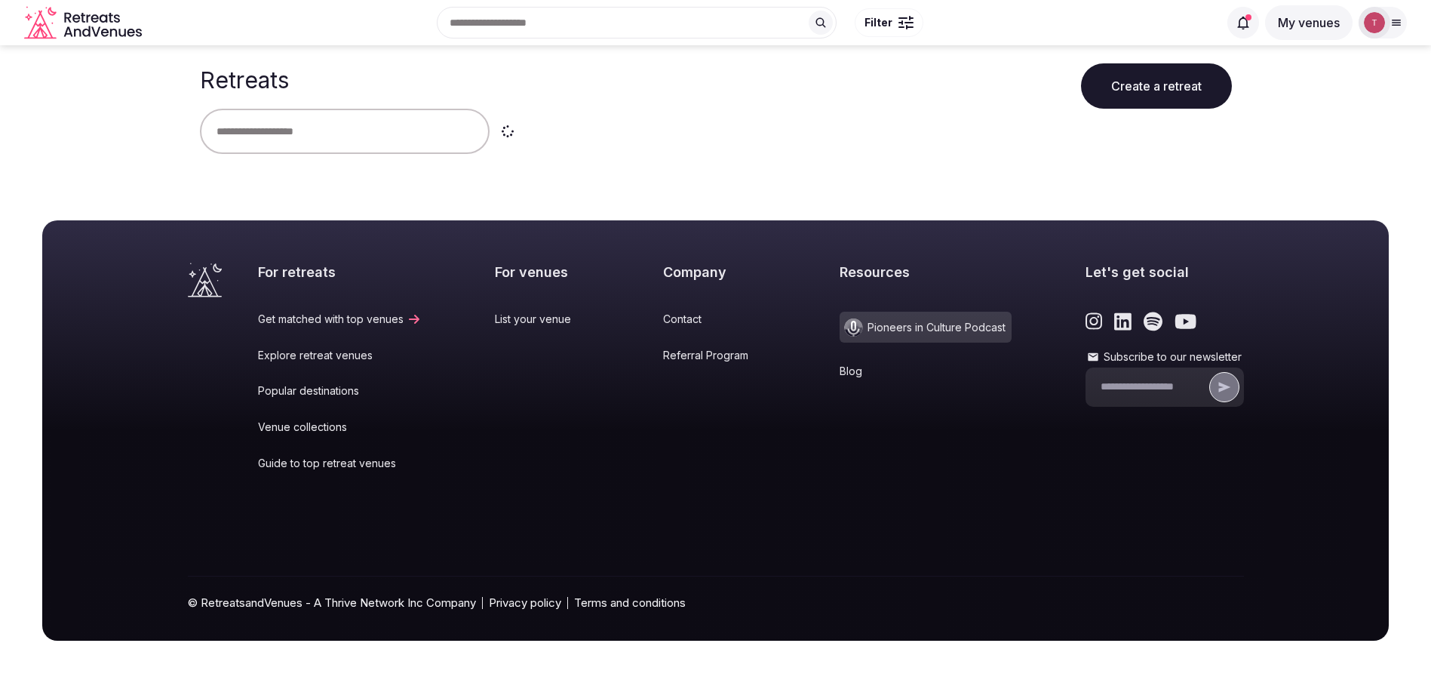
click at [361, 129] on input "text" at bounding box center [345, 131] width 290 height 45
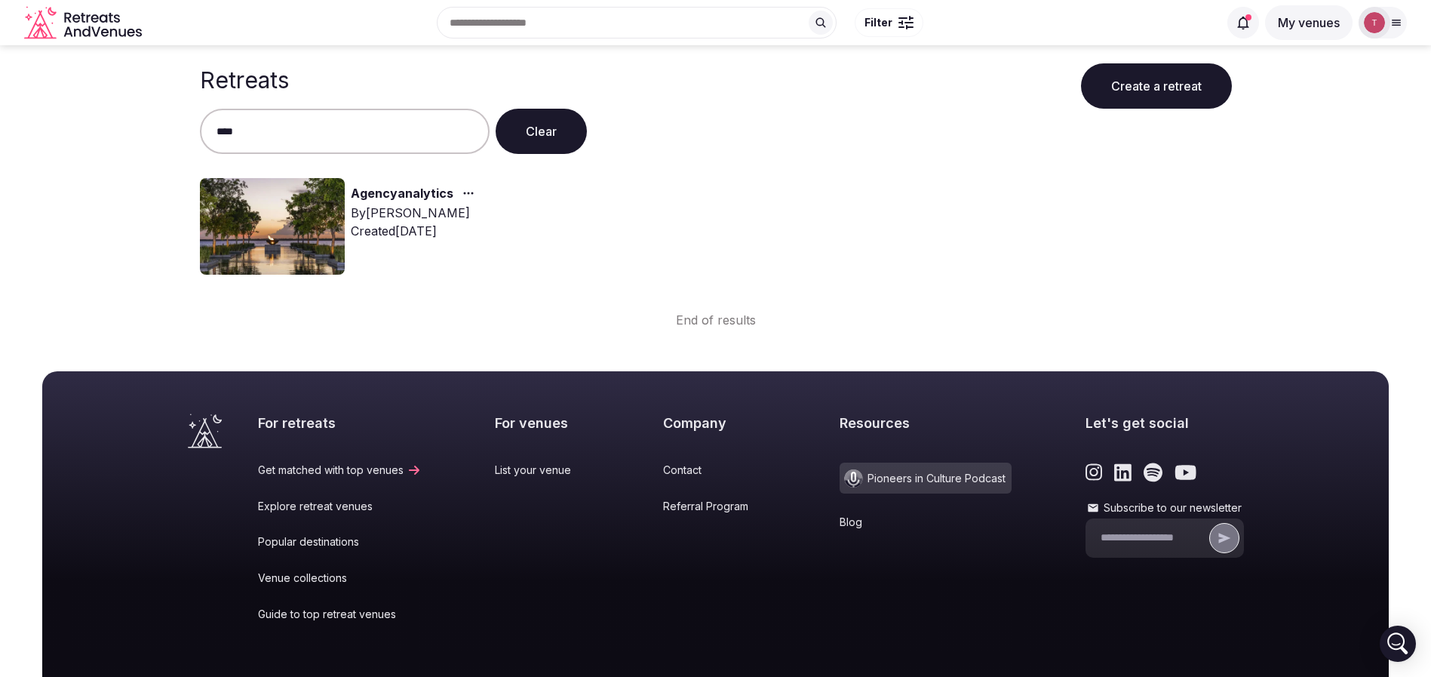
type input "****"
click at [285, 233] on img at bounding box center [272, 226] width 145 height 97
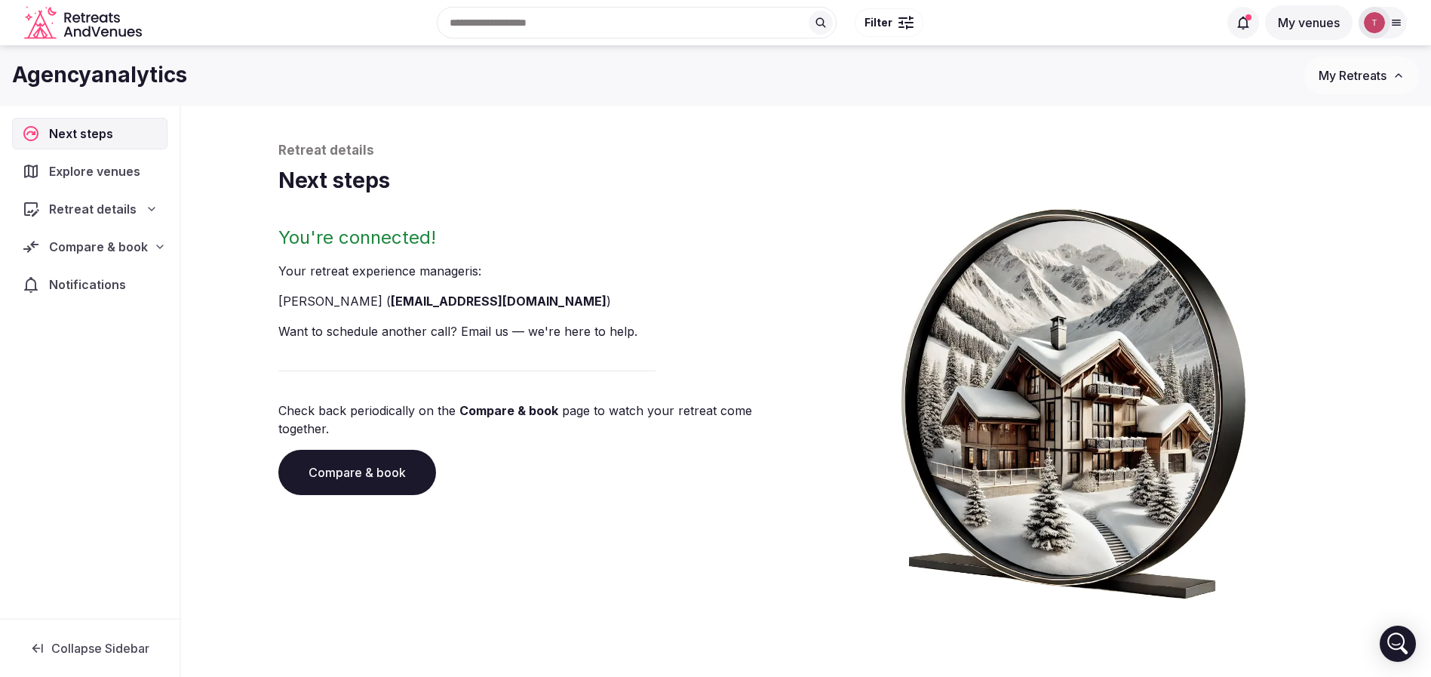
click at [124, 249] on span "Compare & book" at bounding box center [98, 247] width 99 height 18
click at [137, 216] on div "Retreat details" at bounding box center [90, 209] width 136 height 18
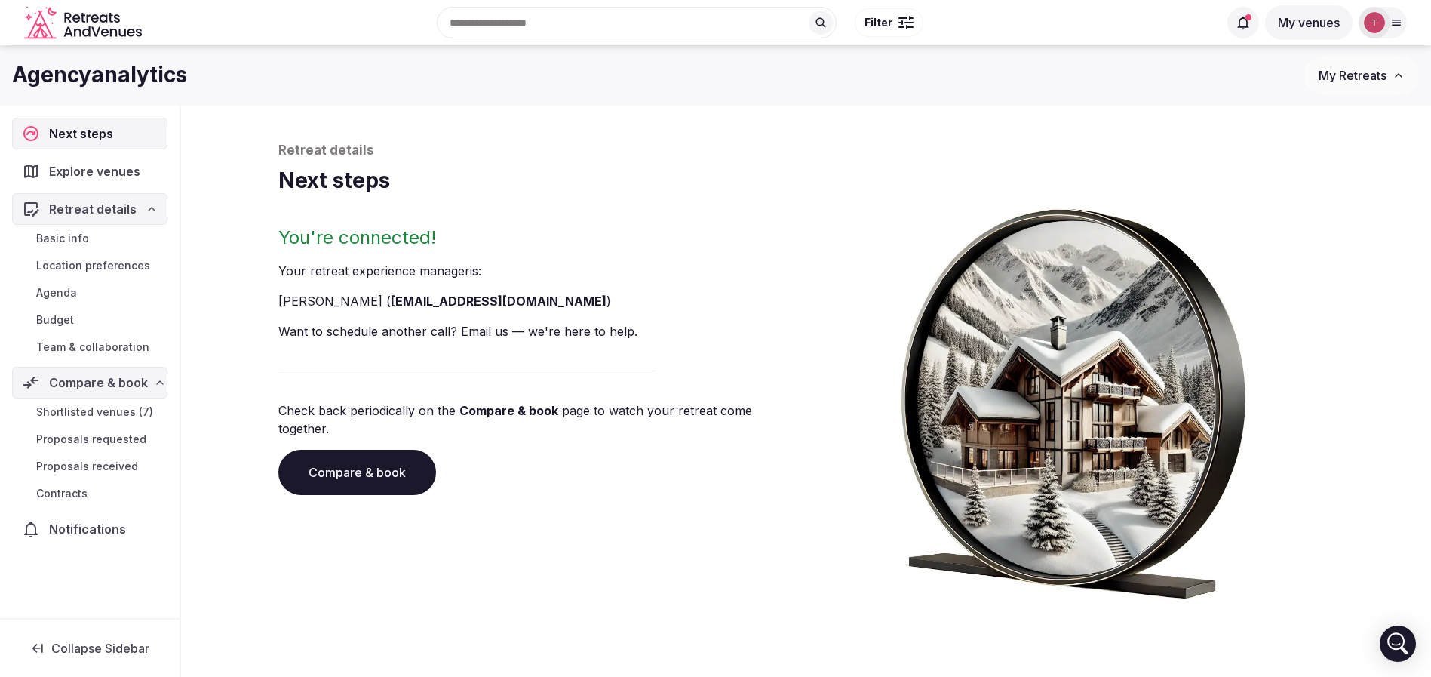
click at [124, 348] on span "Team & collaboration" at bounding box center [92, 346] width 113 height 15
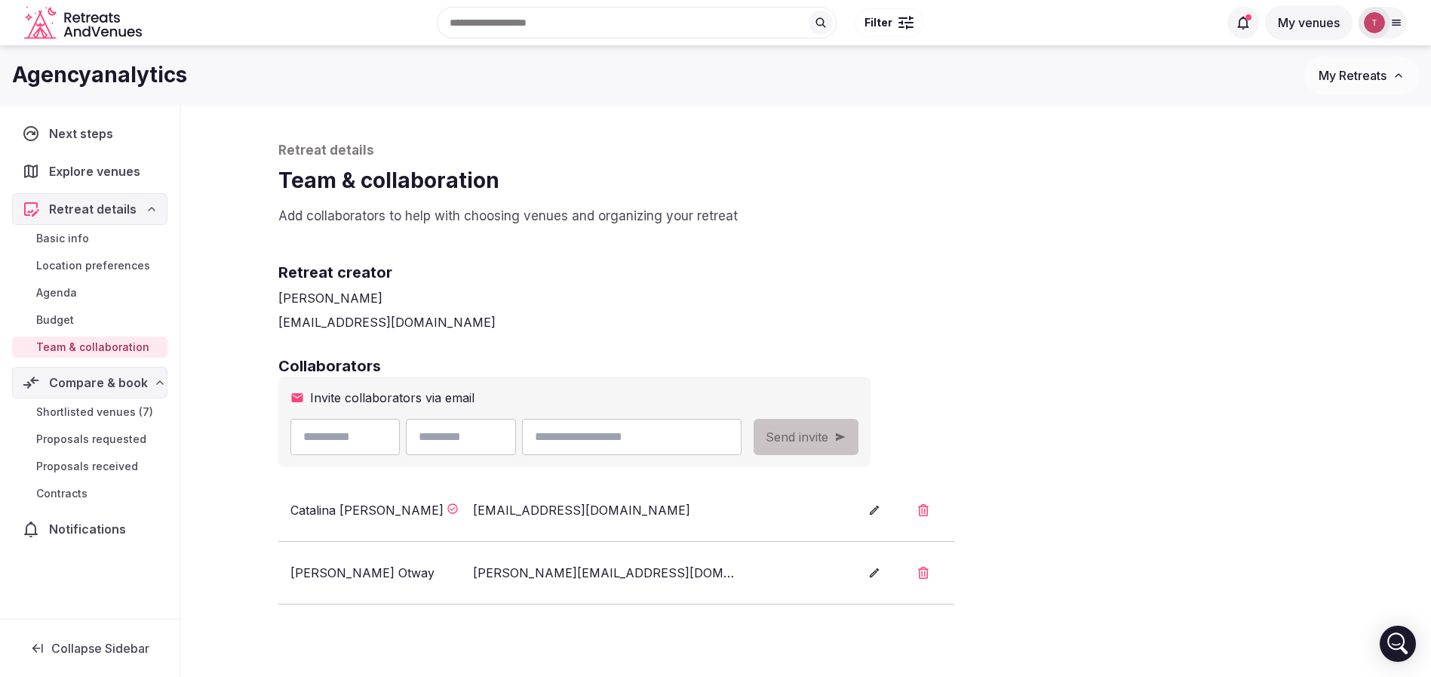
click at [1106, 280] on h2 "Retreat creator" at bounding box center [806, 272] width 1056 height 21
click at [98, 413] on span "Shortlisted venues (7)" at bounding box center [94, 411] width 117 height 15
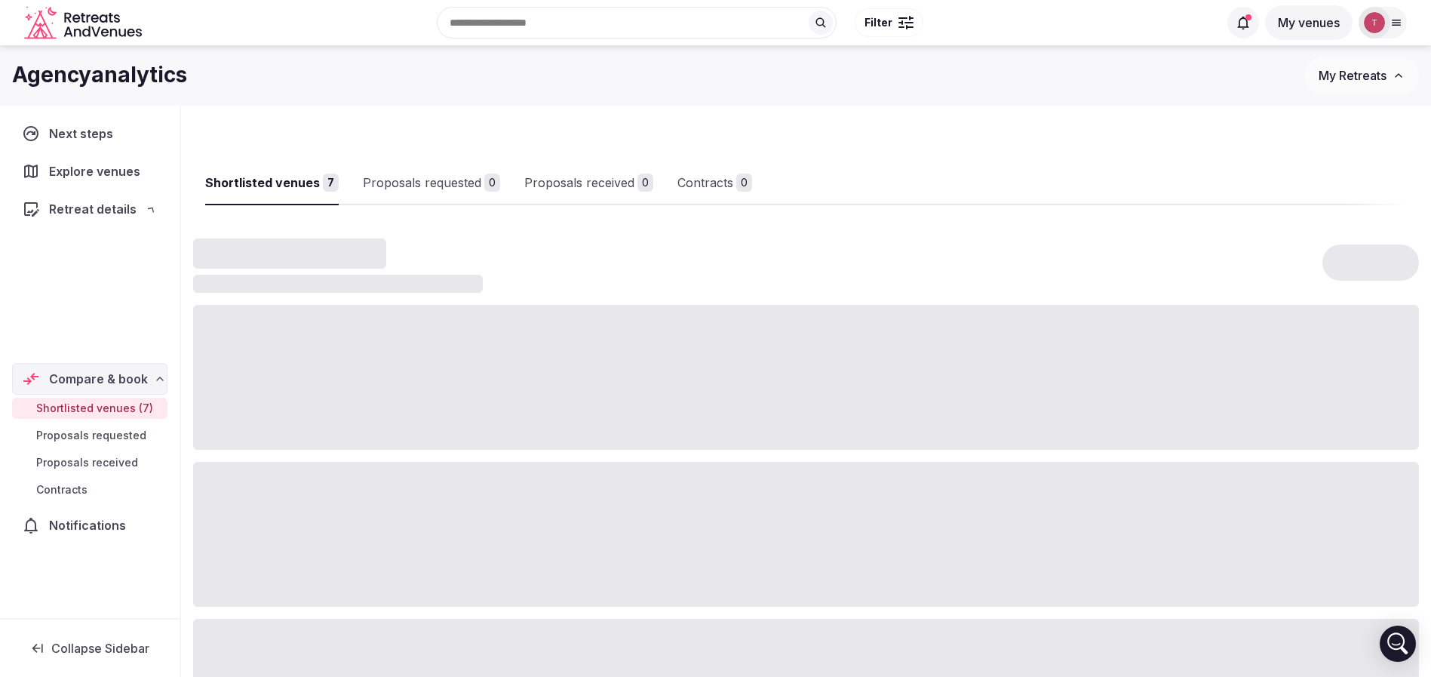
click at [98, 413] on div "Shortlisted venues (7) Proposals requested Proposals received Contracts" at bounding box center [89, 448] width 155 height 109
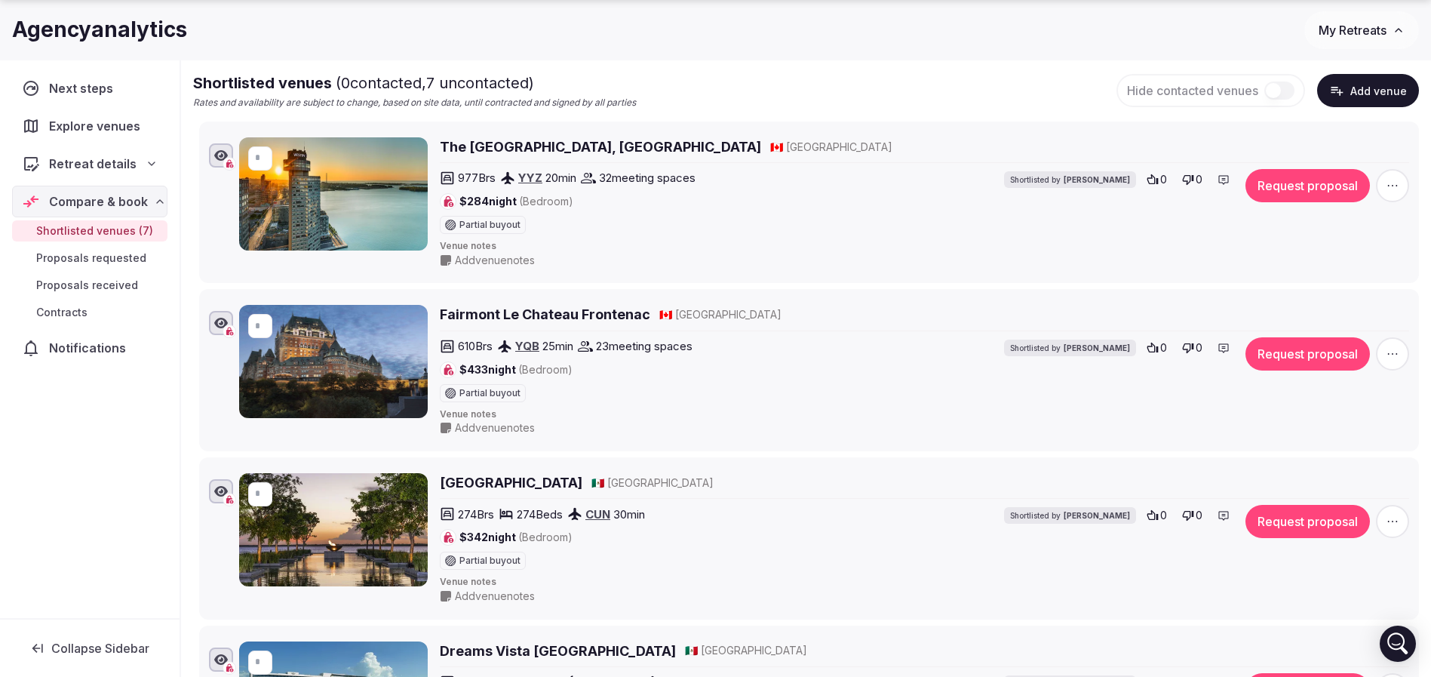
click at [870, 106] on div "Shortlisted venues ( 0 contacted, 7 uncontacted) Rates and availability are sub…" at bounding box center [806, 90] width 1226 height 37
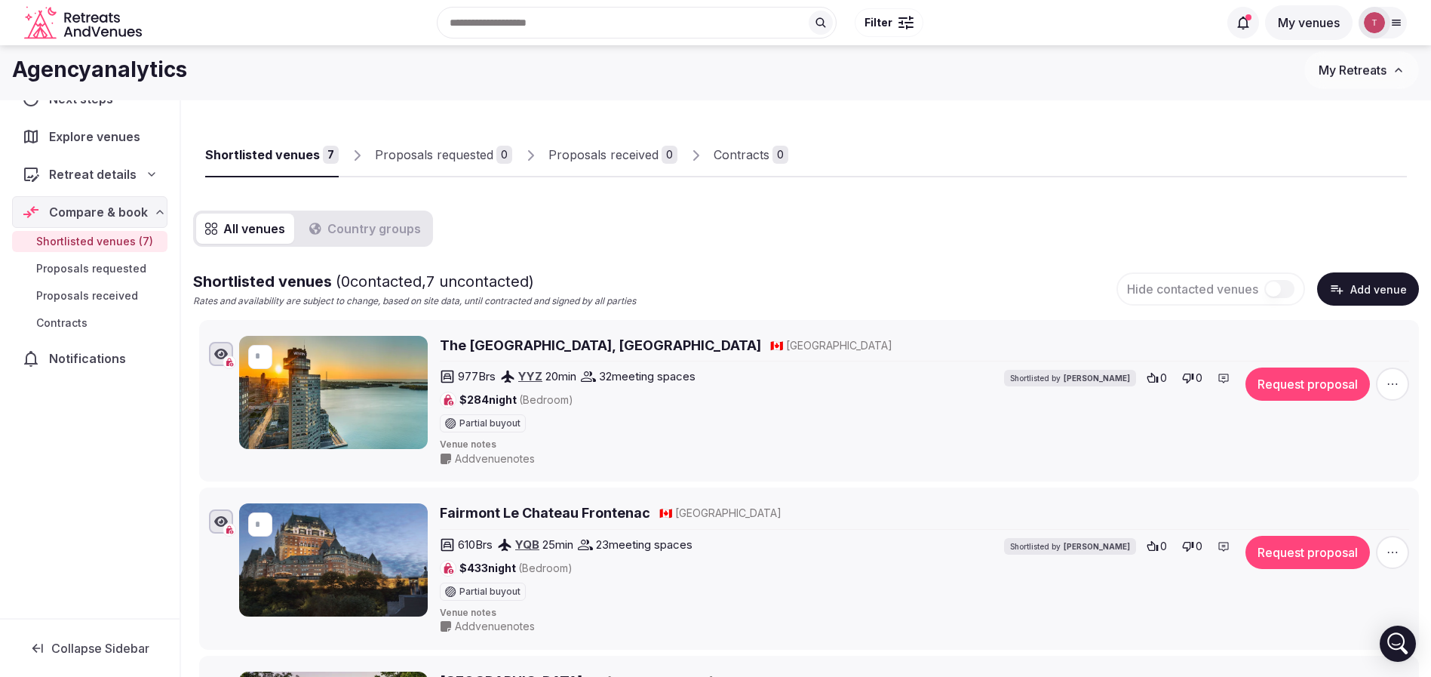
scroll to position [0, 0]
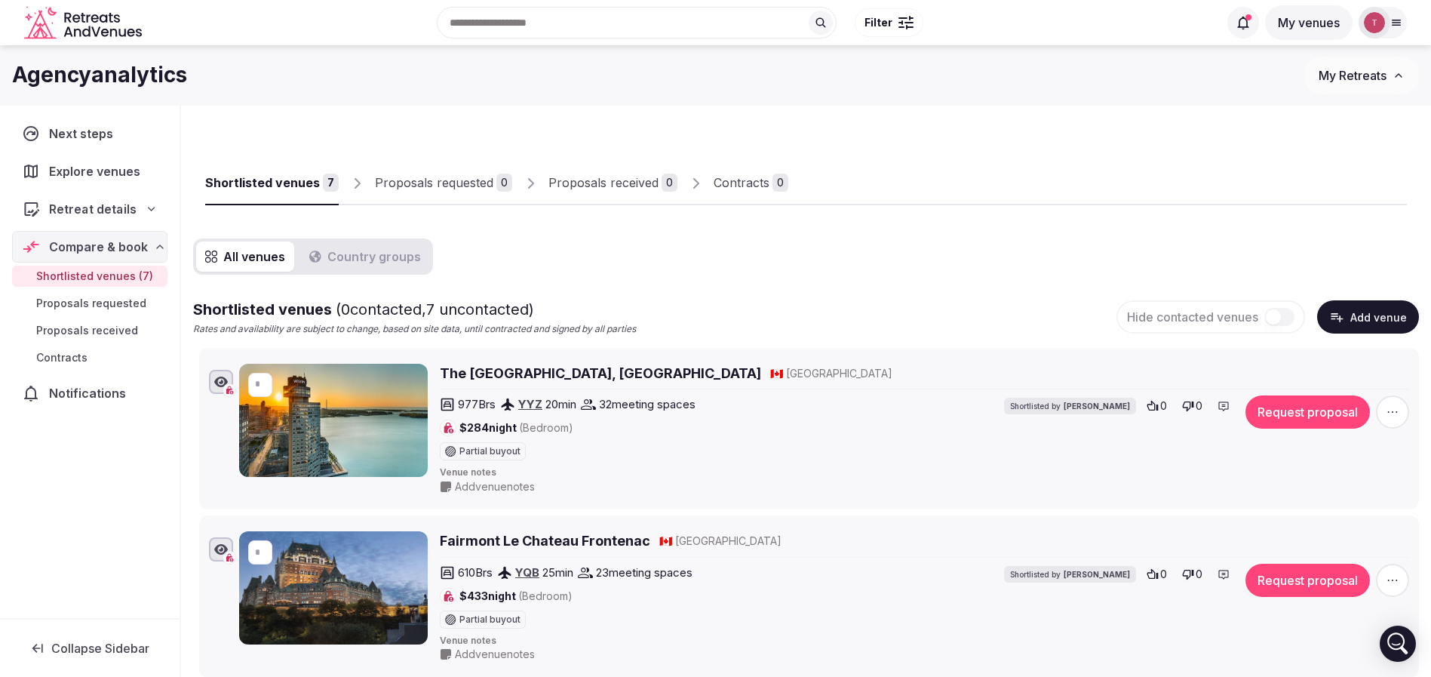
click at [146, 204] on icon at bounding box center [152, 209] width 12 height 12
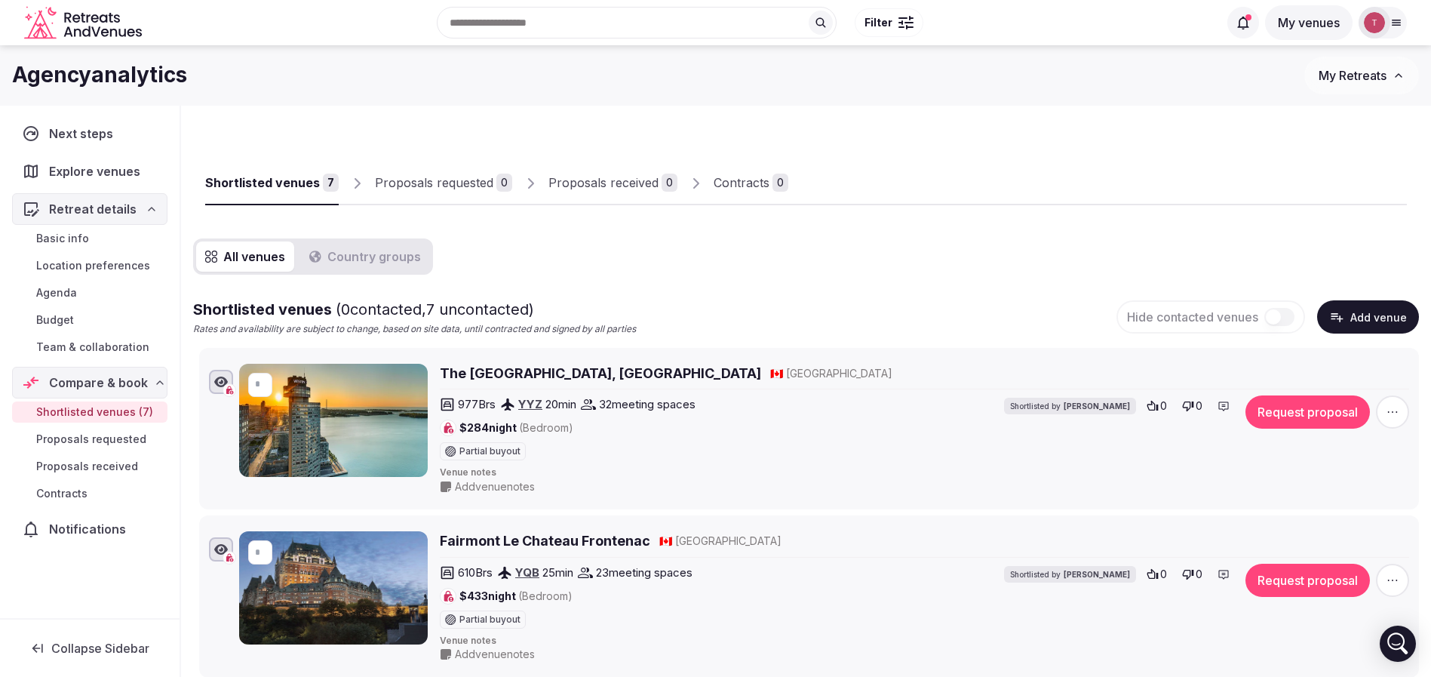
click at [99, 351] on span "Team & collaboration" at bounding box center [92, 346] width 113 height 15
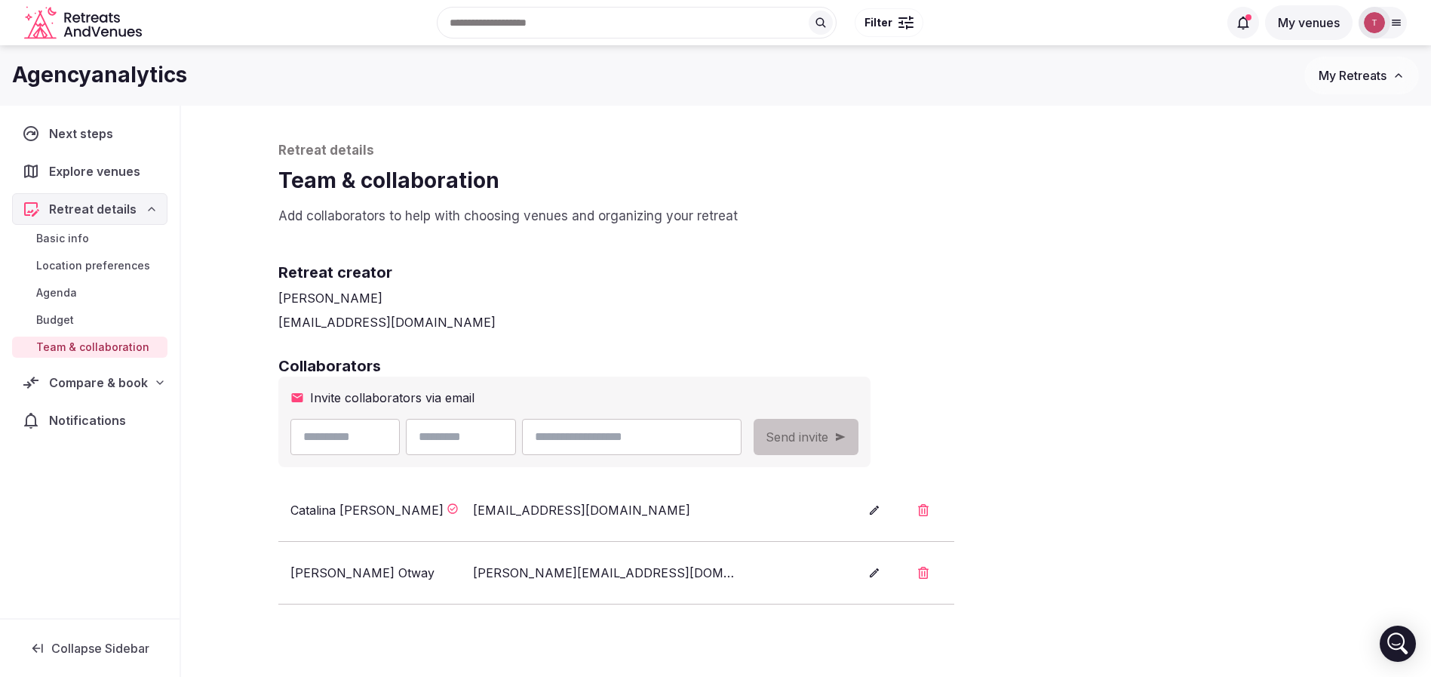
scroll to position [193, 0]
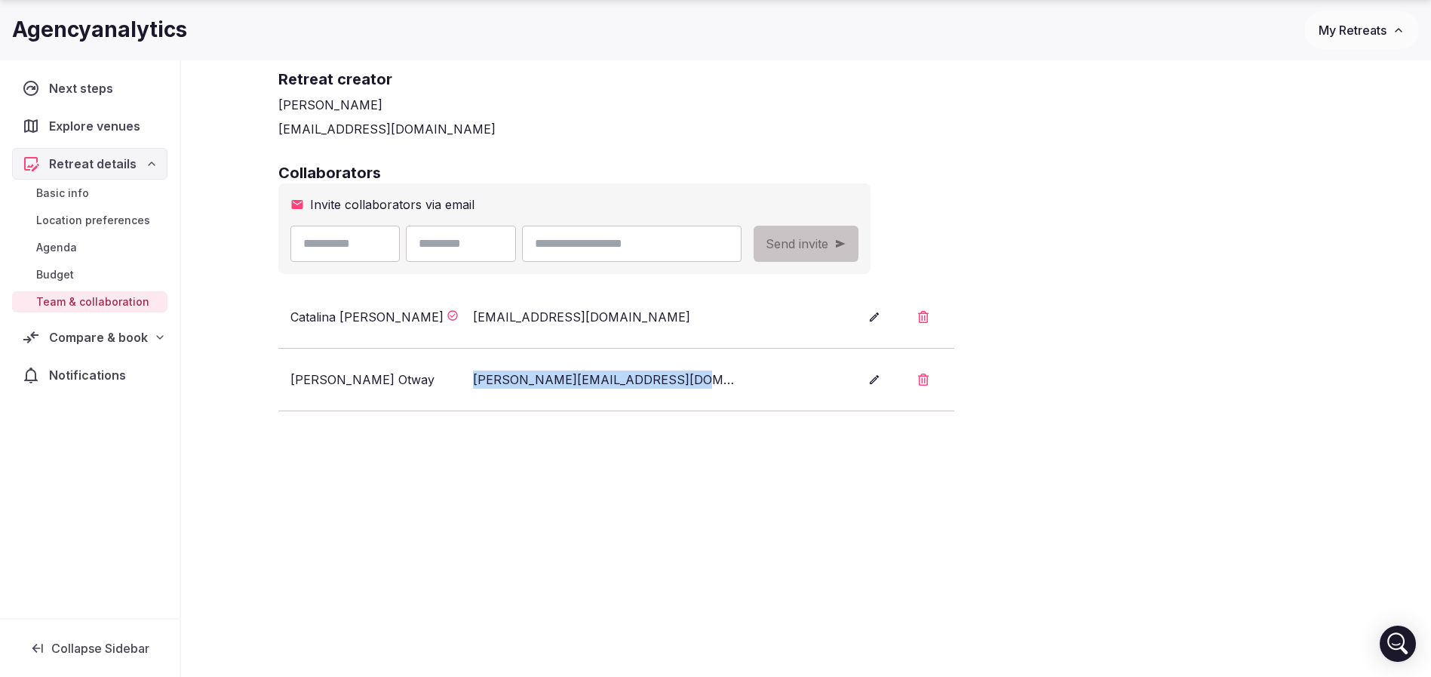
drag, startPoint x: 731, startPoint y: 372, endPoint x: 464, endPoint y: 391, distance: 267.7
click at [464, 391] on li "Ellie Otway ellie.otway@agencyanalytics.com" at bounding box center [616, 379] width 676 height 63
copy div "ellie.otway@agencyanalytics.com"
click at [928, 378] on icon "button" at bounding box center [923, 379] width 11 height 12
click at [841, 334] on button "Confirm" at bounding box center [824, 330] width 70 height 30
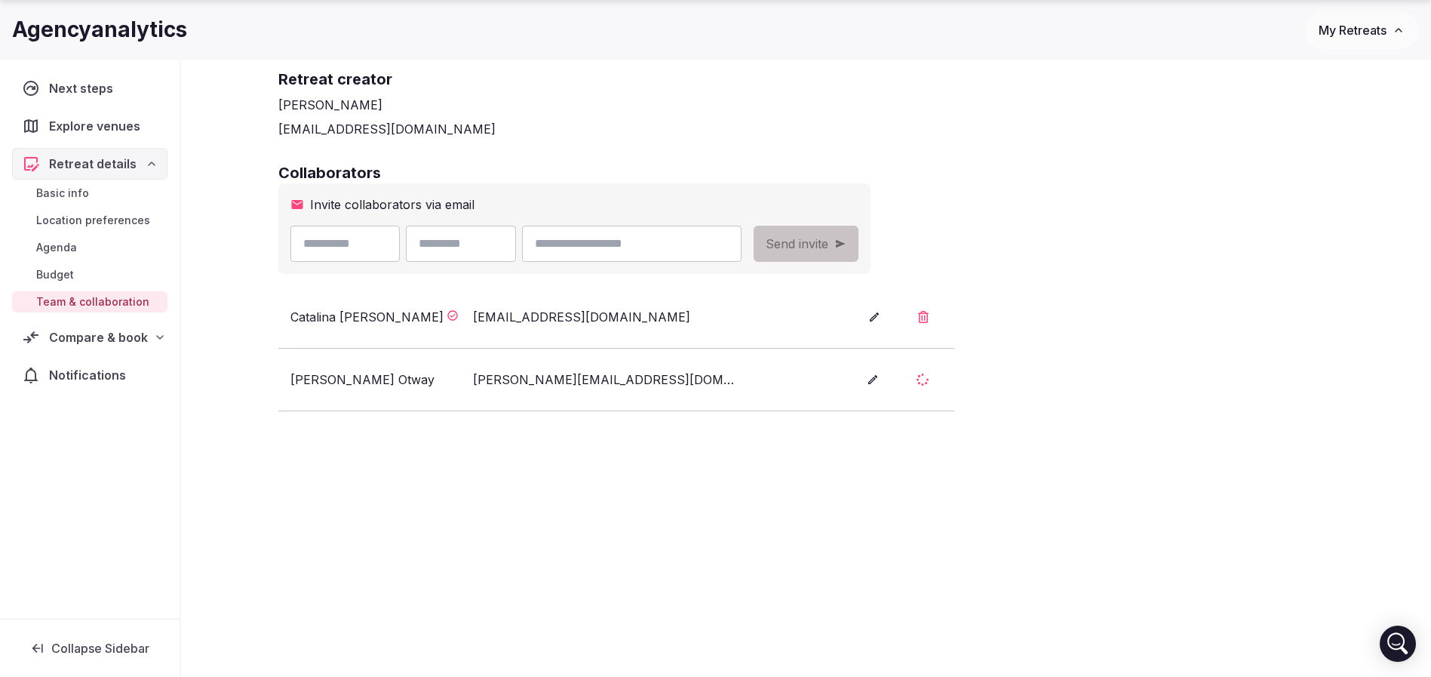
click at [1057, 367] on div "Collaborators Invite collaborators via email Send invite Catalina Leon catalina…" at bounding box center [806, 286] width 1056 height 249
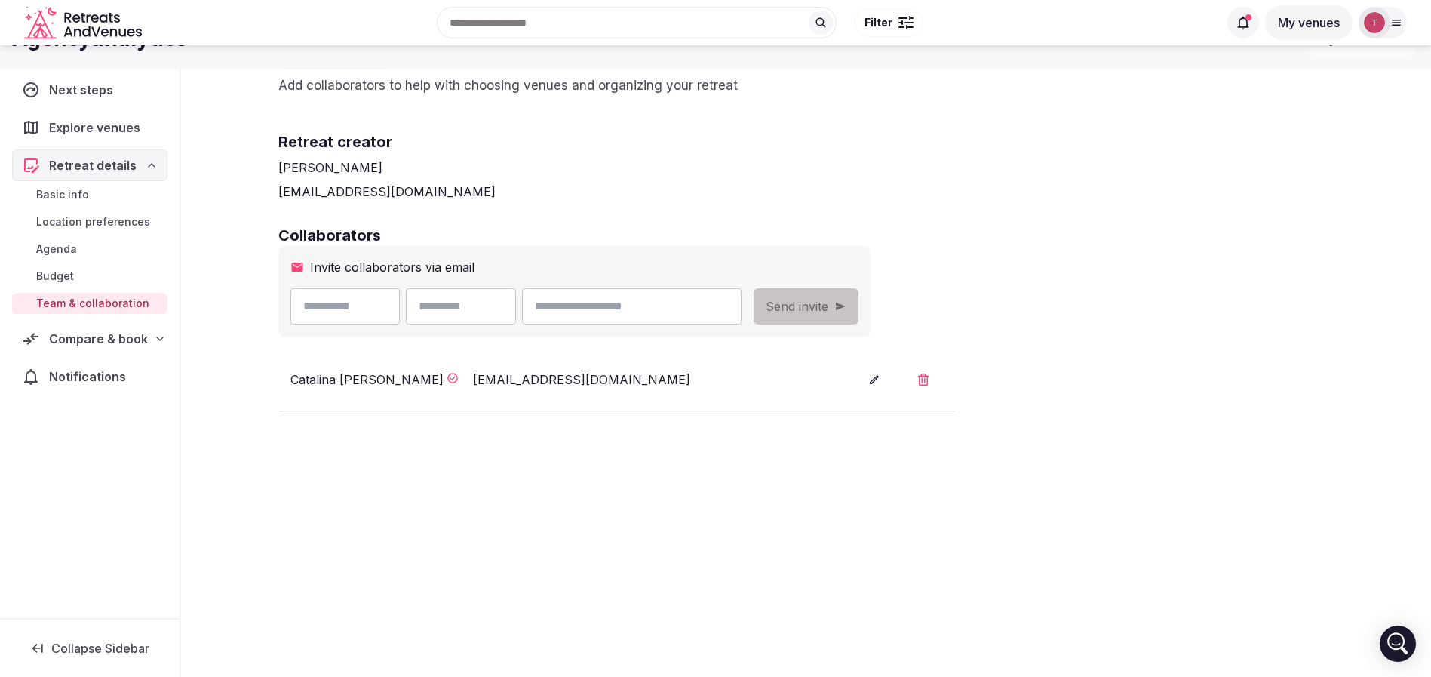
scroll to position [130, 0]
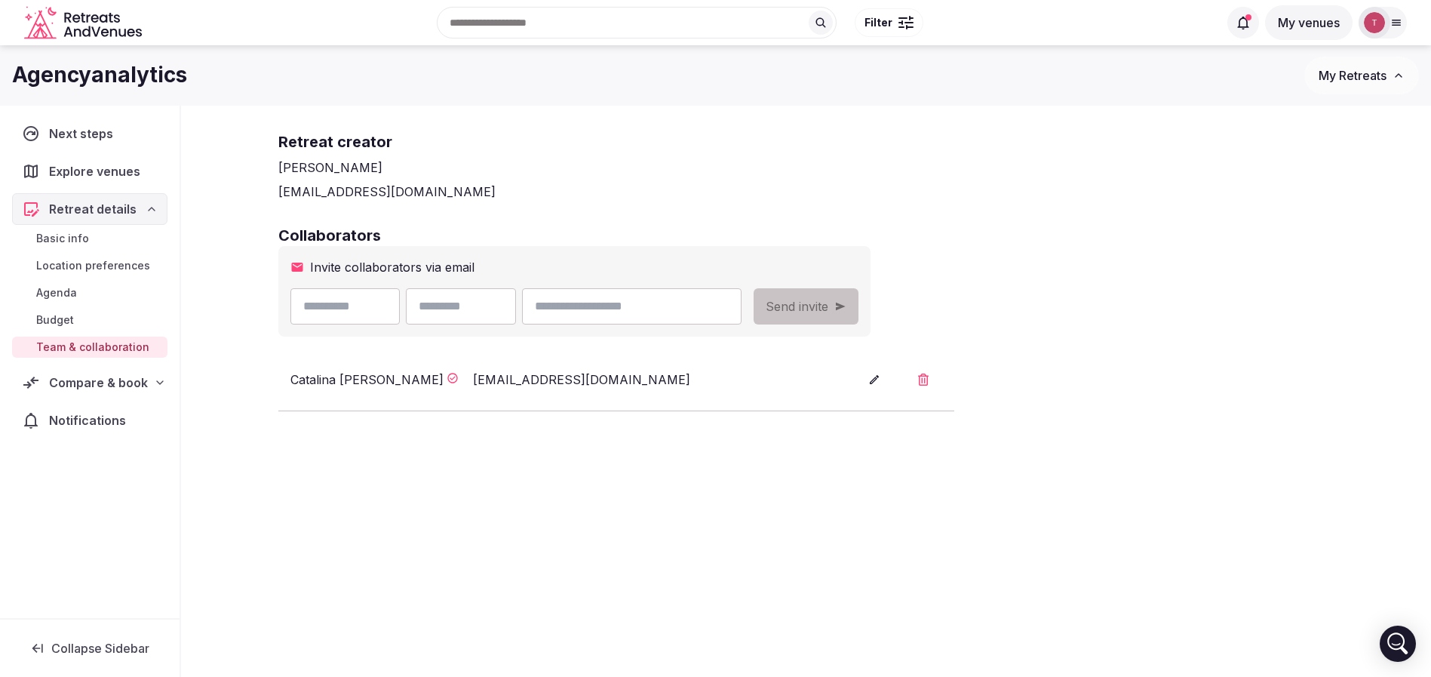
click at [677, 308] on input "email" at bounding box center [631, 306] width 219 height 36
paste input "**********"
click at [610, 307] on input "**********" at bounding box center [631, 306] width 219 height 36
type input "**********"
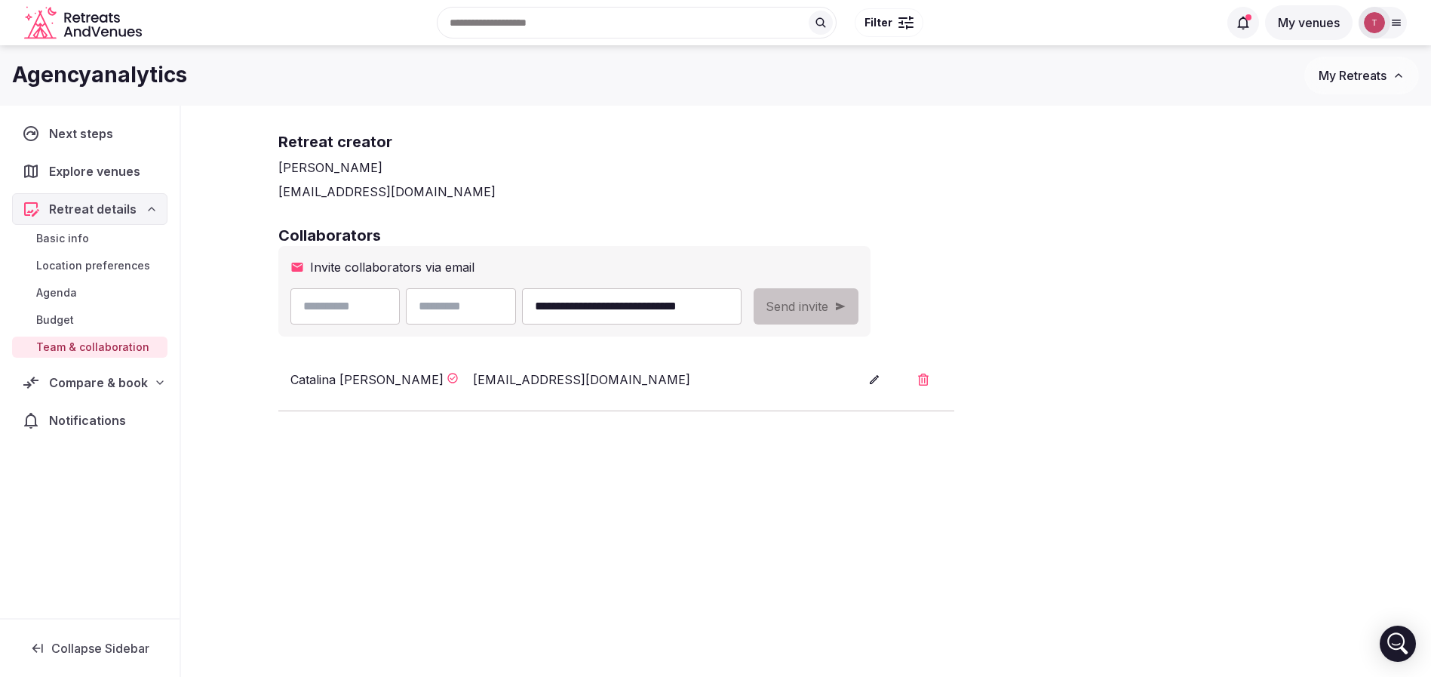
click at [369, 311] on input "text" at bounding box center [345, 306] width 110 height 36
paste input "*****"
drag, startPoint x: 306, startPoint y: 308, endPoint x: 350, endPoint y: 229, distance: 90.5
click at [306, 308] on input "*****" at bounding box center [345, 306] width 110 height 36
type input "*****"
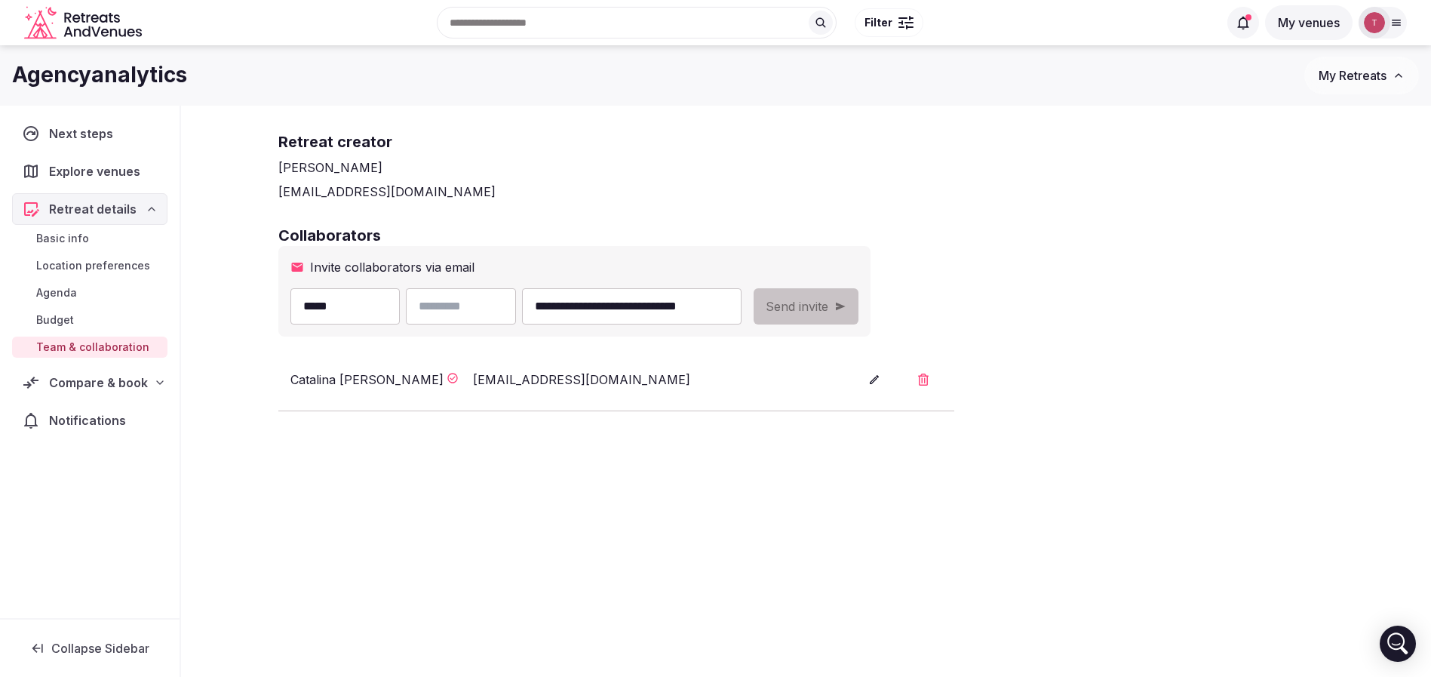
click at [648, 309] on input "**********" at bounding box center [631, 306] width 219 height 36
click at [516, 313] on input "text" at bounding box center [461, 306] width 110 height 36
paste input "*****"
type input "*****"
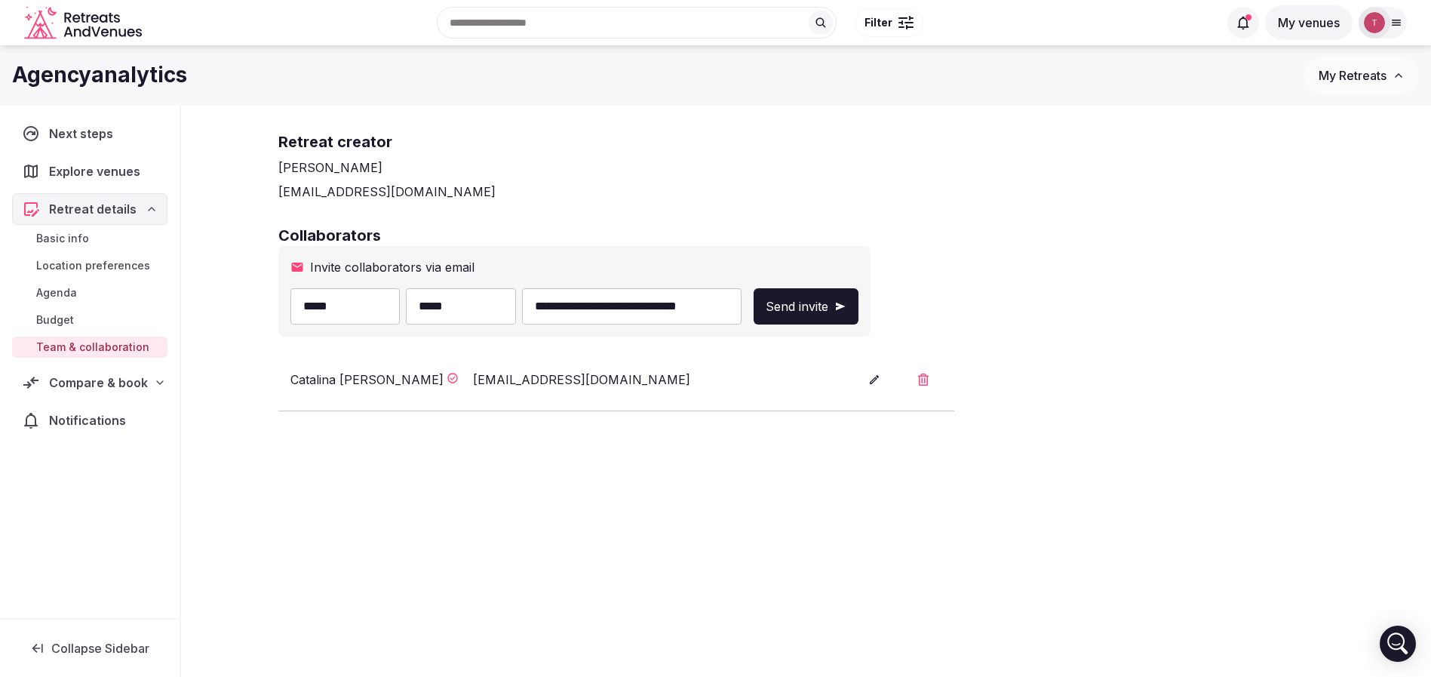
click at [799, 216] on div "**********" at bounding box center [806, 295] width 1086 height 641
click at [828, 302] on span "Send invite" at bounding box center [797, 306] width 63 height 18
click at [1296, 287] on div "**********" at bounding box center [806, 318] width 1056 height 186
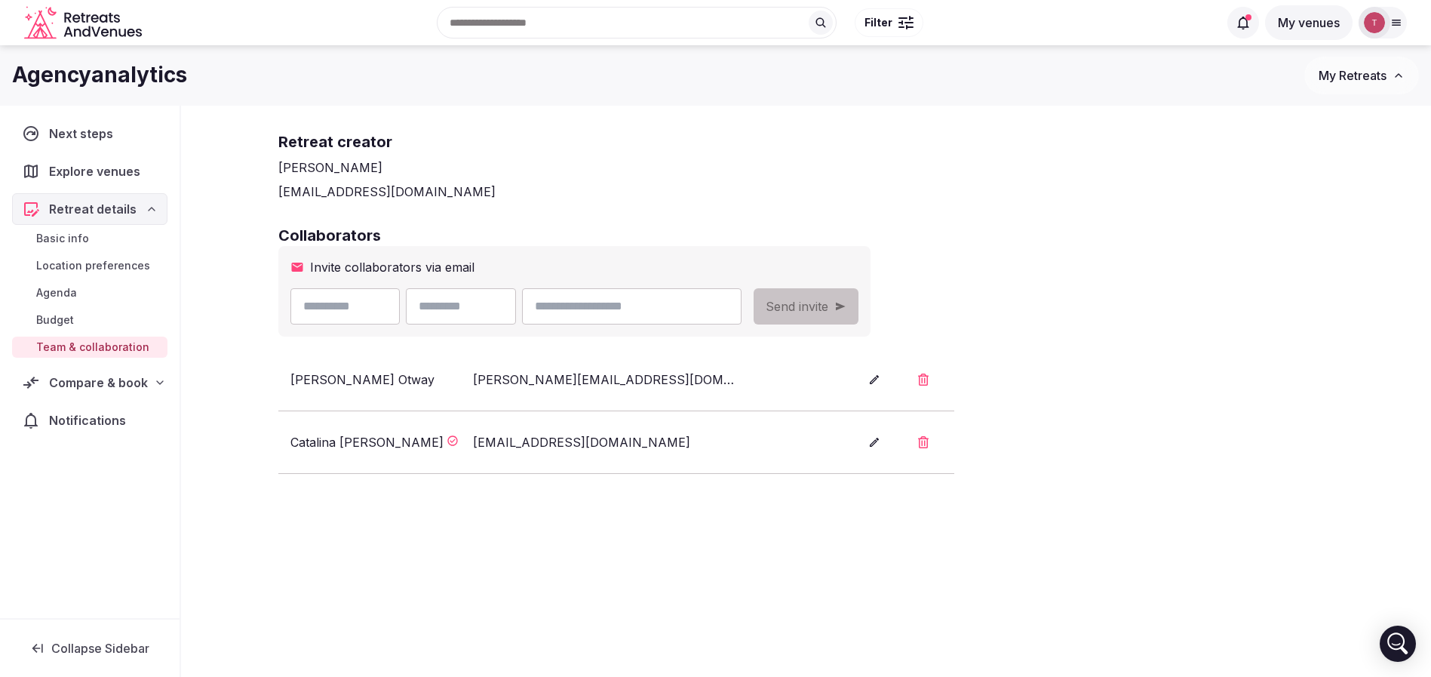
click at [1028, 342] on div "Collaborators Invite collaborators via email Send invite Ellie Otway ellie.otwa…" at bounding box center [806, 349] width 1056 height 249
click at [80, 237] on span "Basic info" at bounding box center [62, 238] width 53 height 15
click at [103, 385] on span "Compare & book" at bounding box center [98, 382] width 99 height 18
click at [112, 416] on span "Shortlisted venues (7)" at bounding box center [94, 411] width 117 height 15
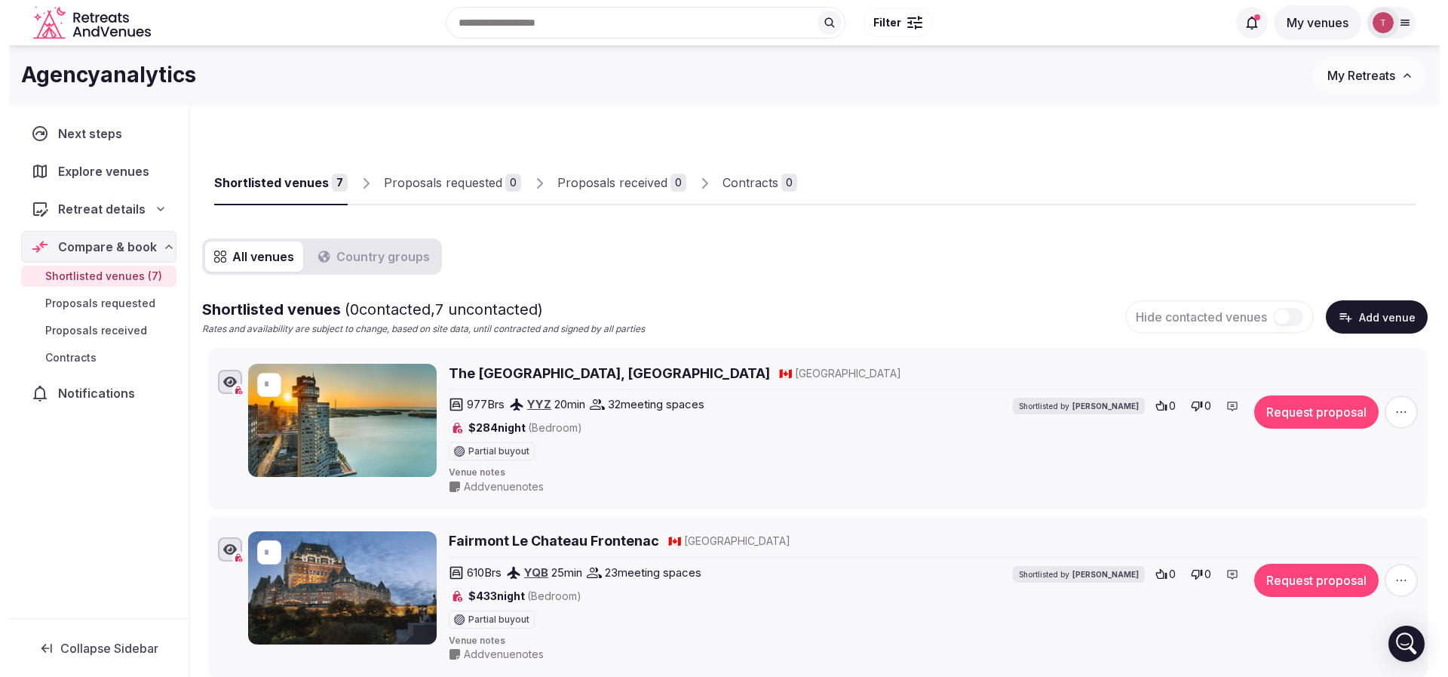
scroll to position [113, 0]
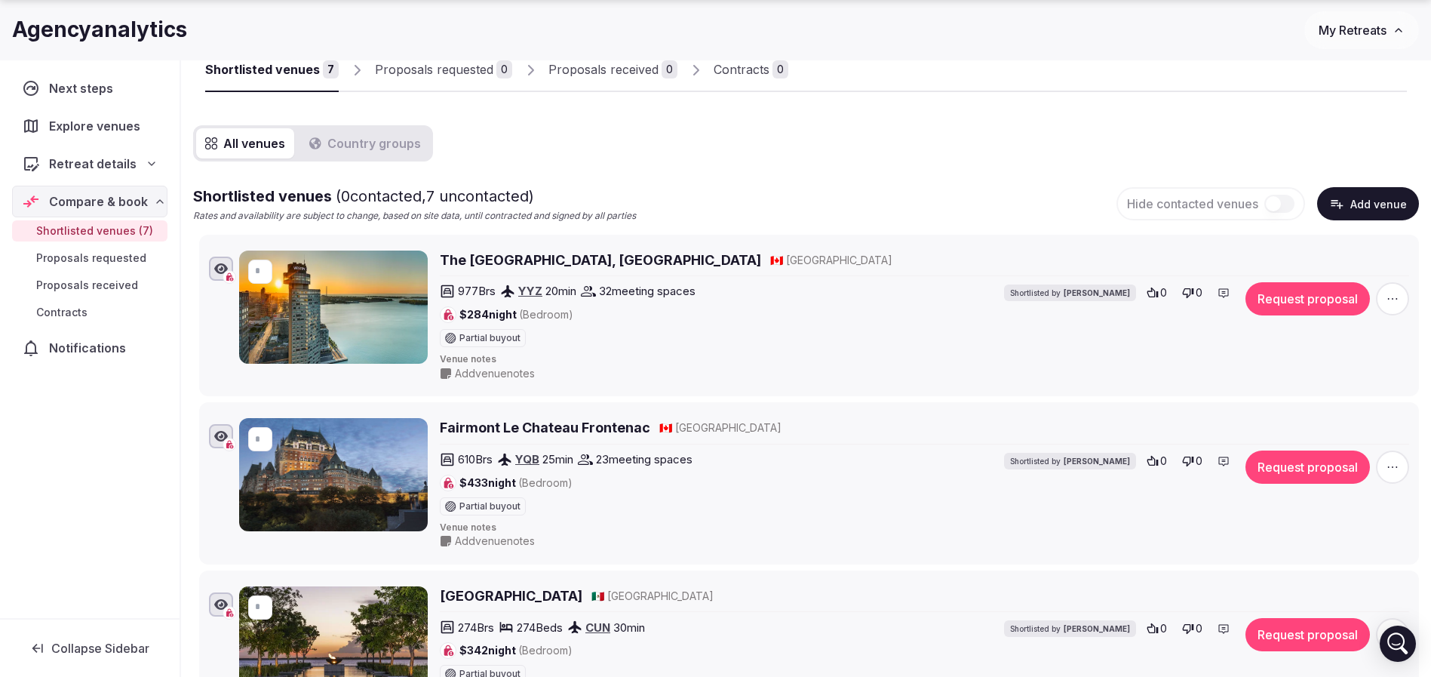
click at [1319, 300] on button "Request proposal" at bounding box center [1307, 298] width 124 height 33
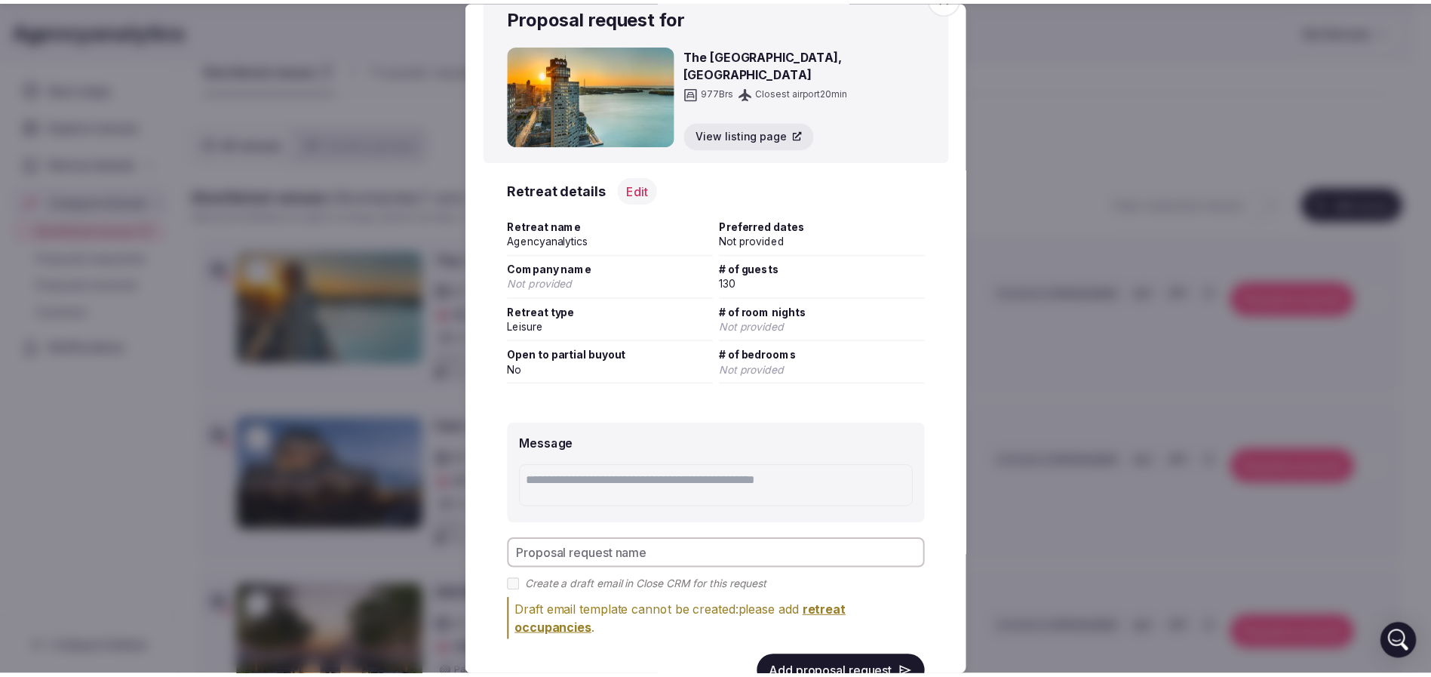
scroll to position [0, 0]
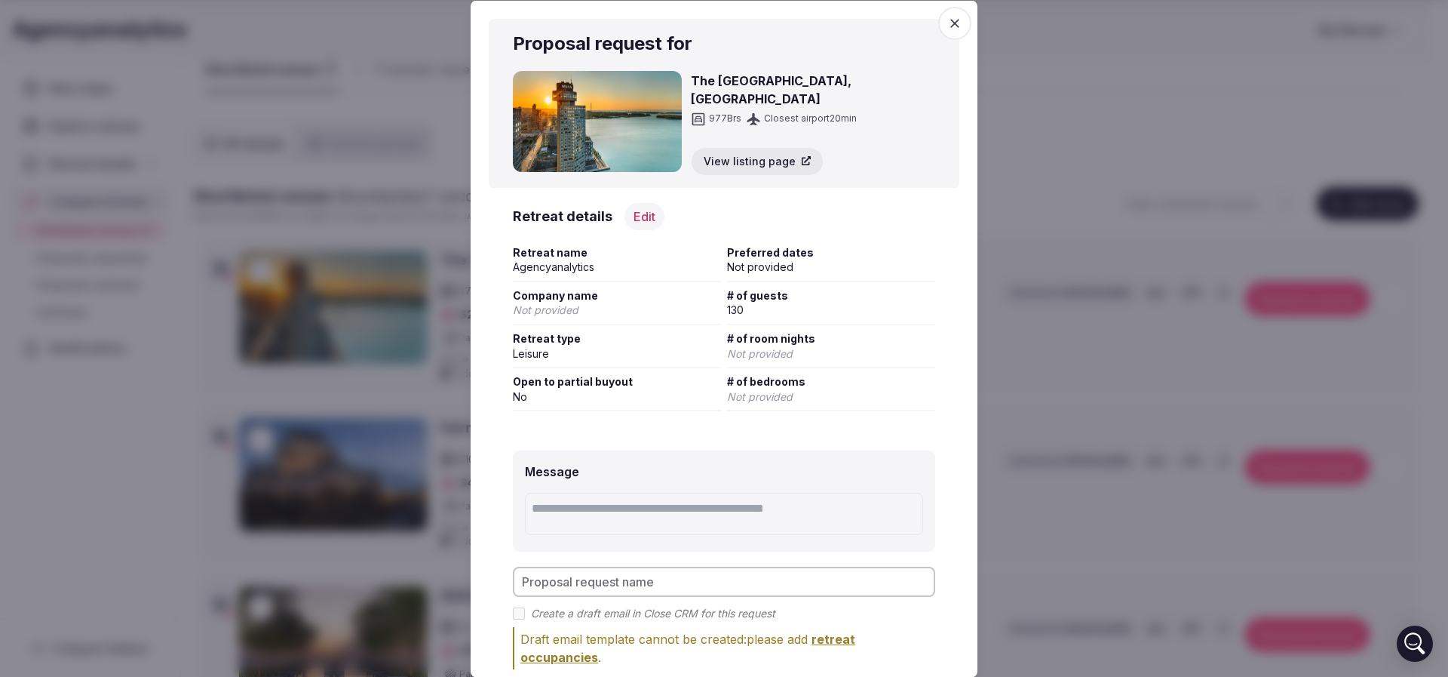
click at [947, 17] on icon "button" at bounding box center [954, 22] width 15 height 15
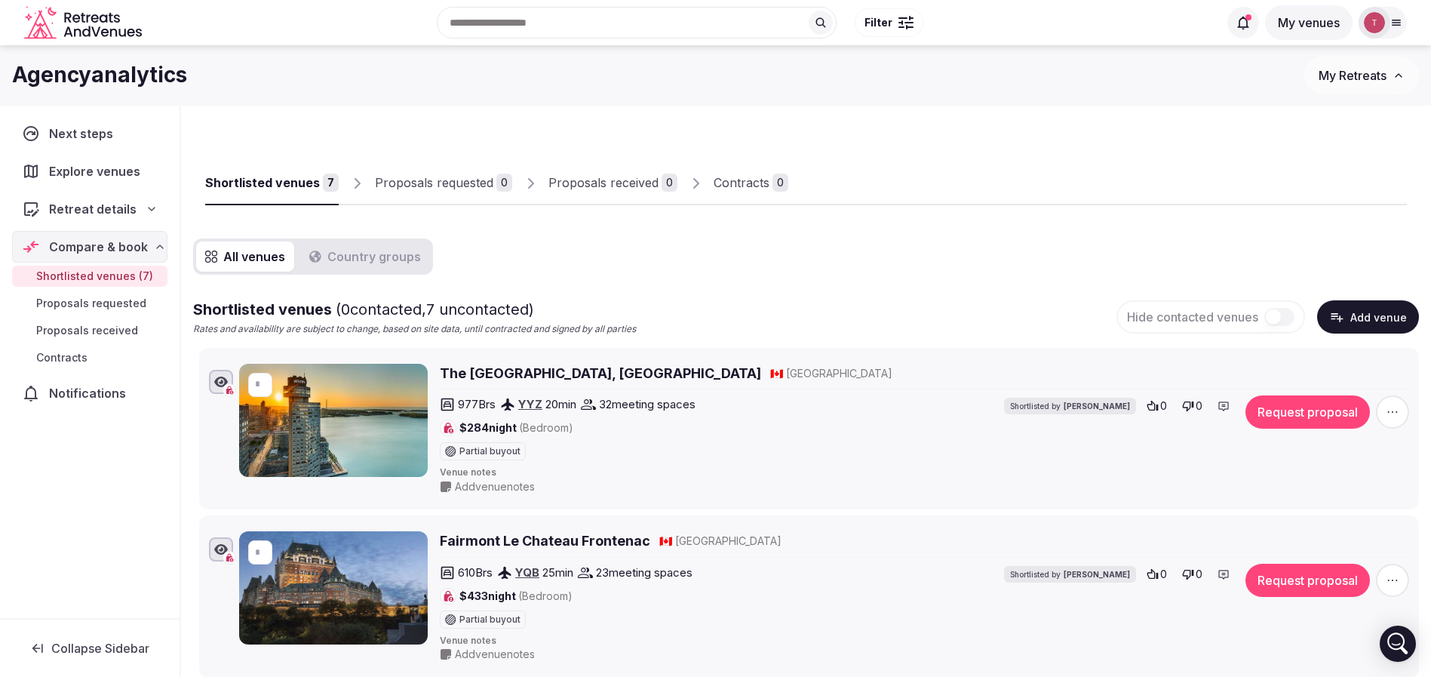
click at [638, 185] on div "Proposals received" at bounding box center [603, 182] width 110 height 18
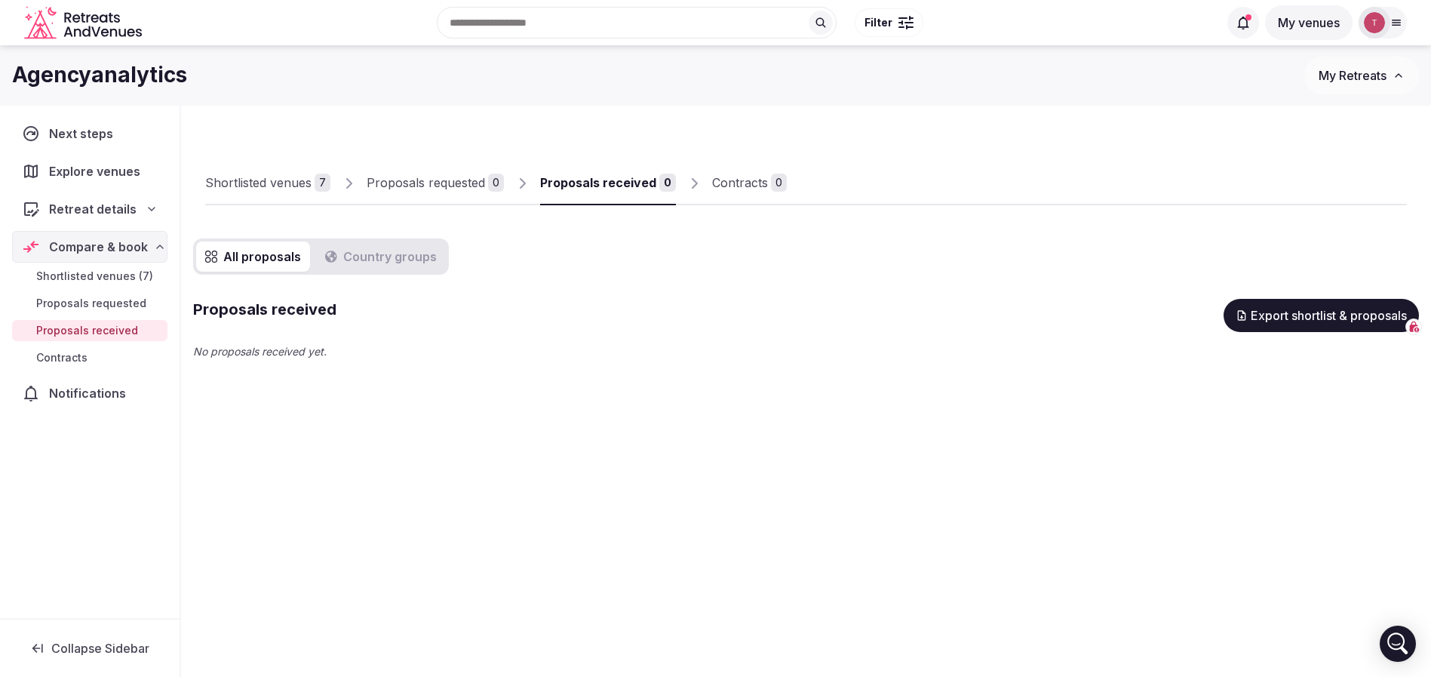
click at [436, 182] on div "Proposals requested" at bounding box center [426, 182] width 118 height 18
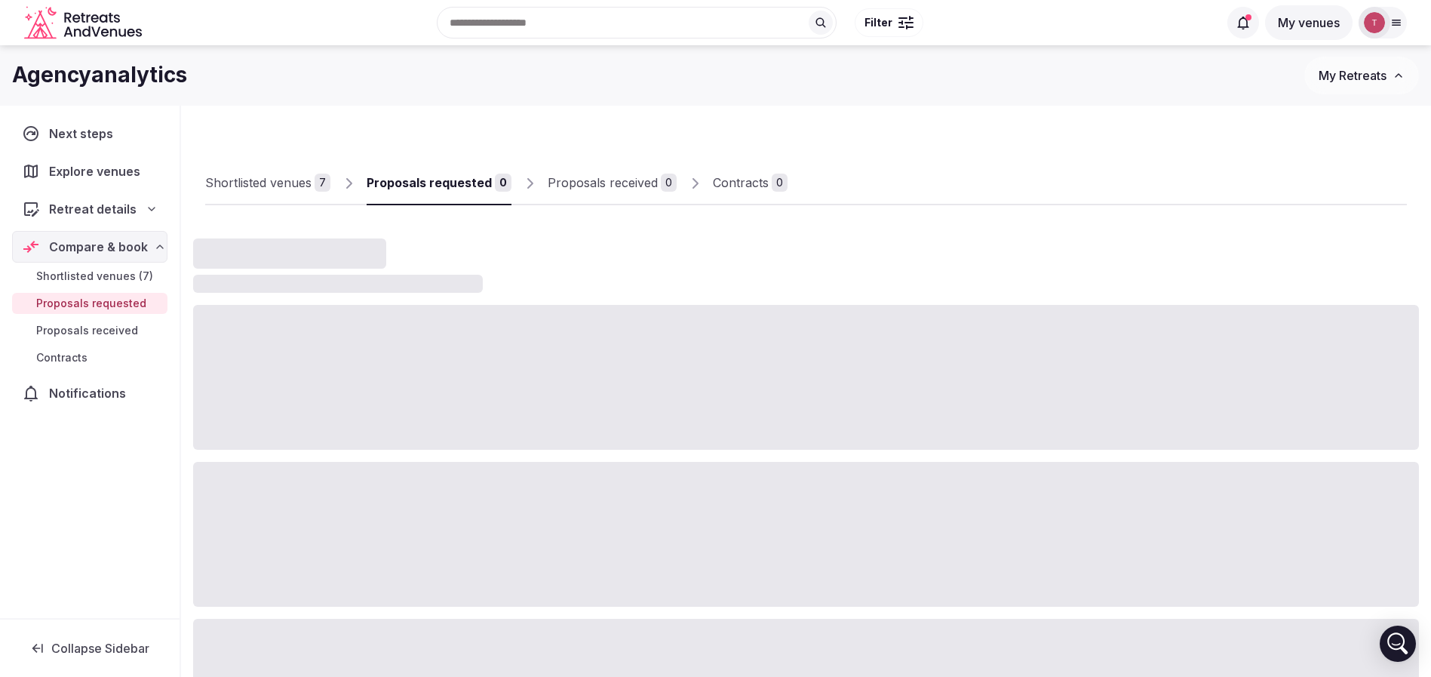
click at [271, 180] on div "Shortlisted venues" at bounding box center [258, 182] width 106 height 18
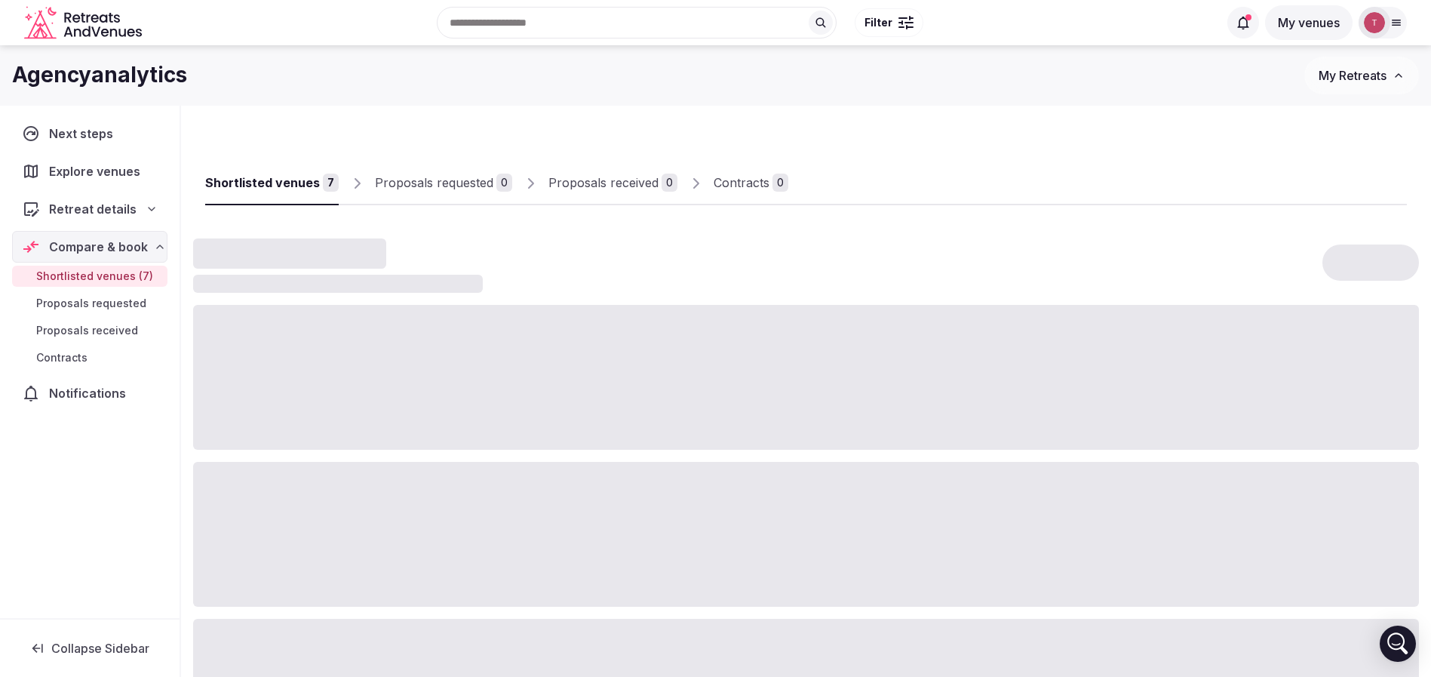
click at [672, 277] on div at bounding box center [806, 265] width 1226 height 54
click at [283, 198] on link "Shortlisted venues 7" at bounding box center [271, 183] width 133 height 44
click at [796, 252] on div at bounding box center [806, 265] width 1226 height 54
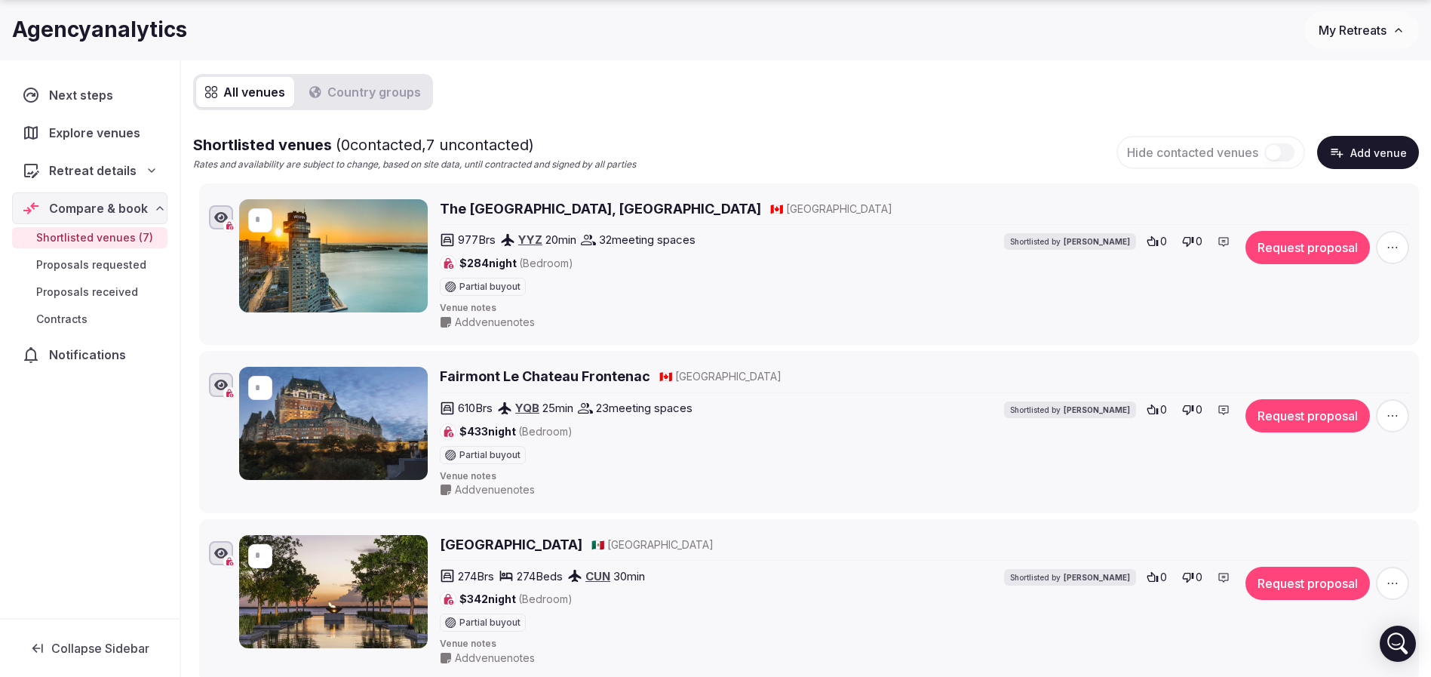
scroll to position [226, 0]
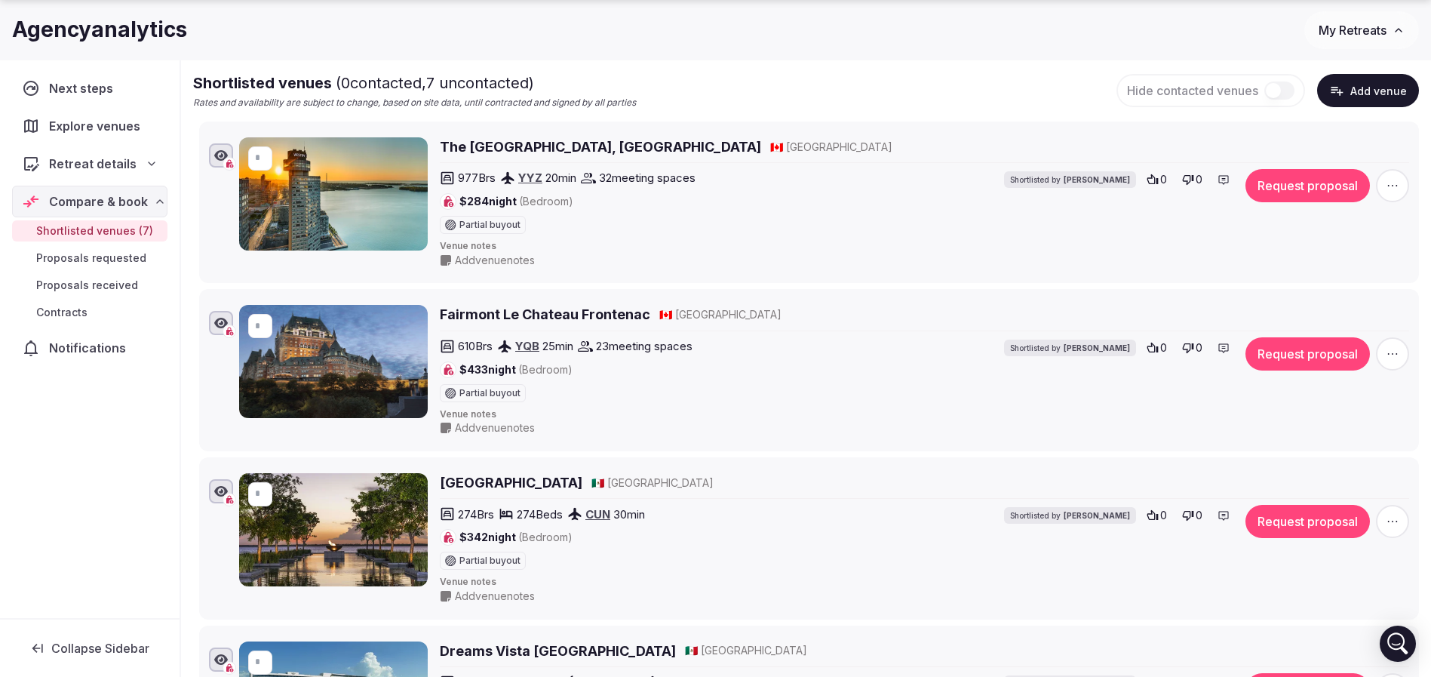
click at [1390, 191] on icon "button" at bounding box center [1392, 185] width 15 height 15
click at [1379, 97] on button "Mark as not a fit" at bounding box center [1352, 93] width 126 height 24
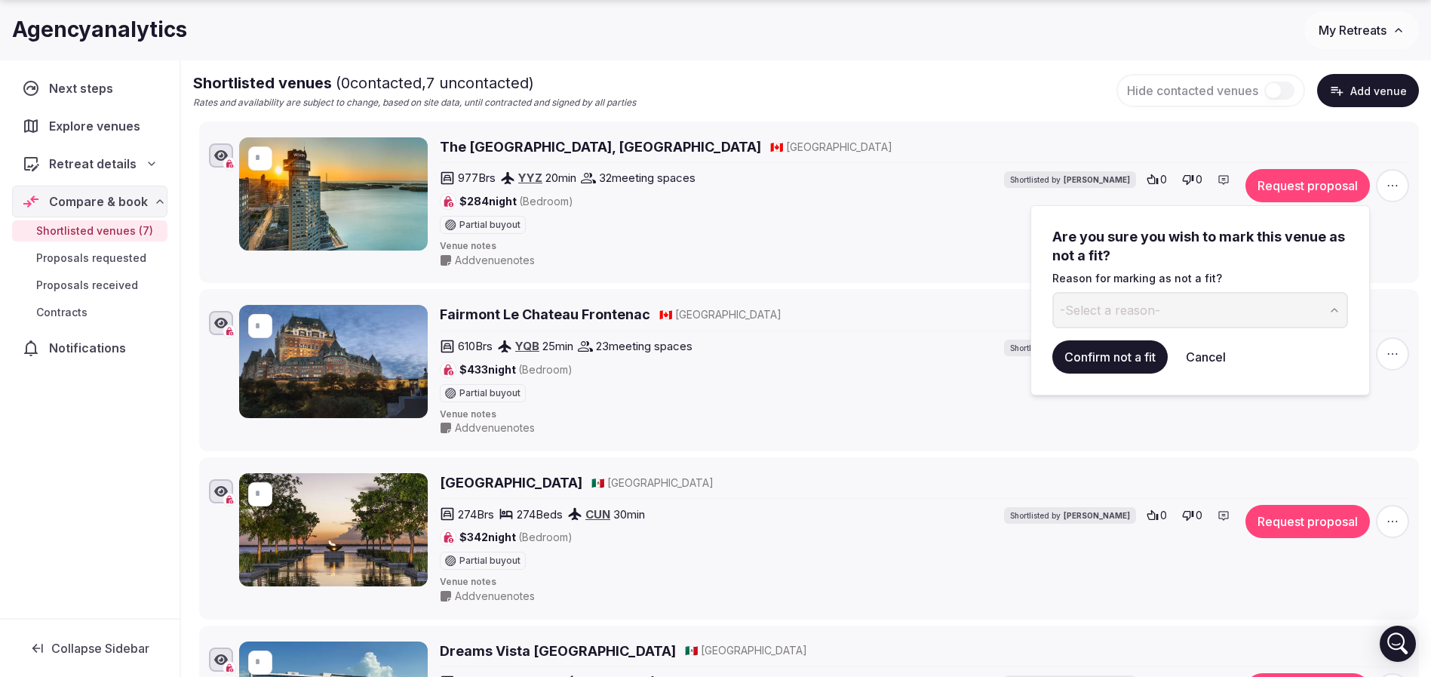
click at [1221, 307] on button "-Select a reason-" at bounding box center [1200, 310] width 296 height 36
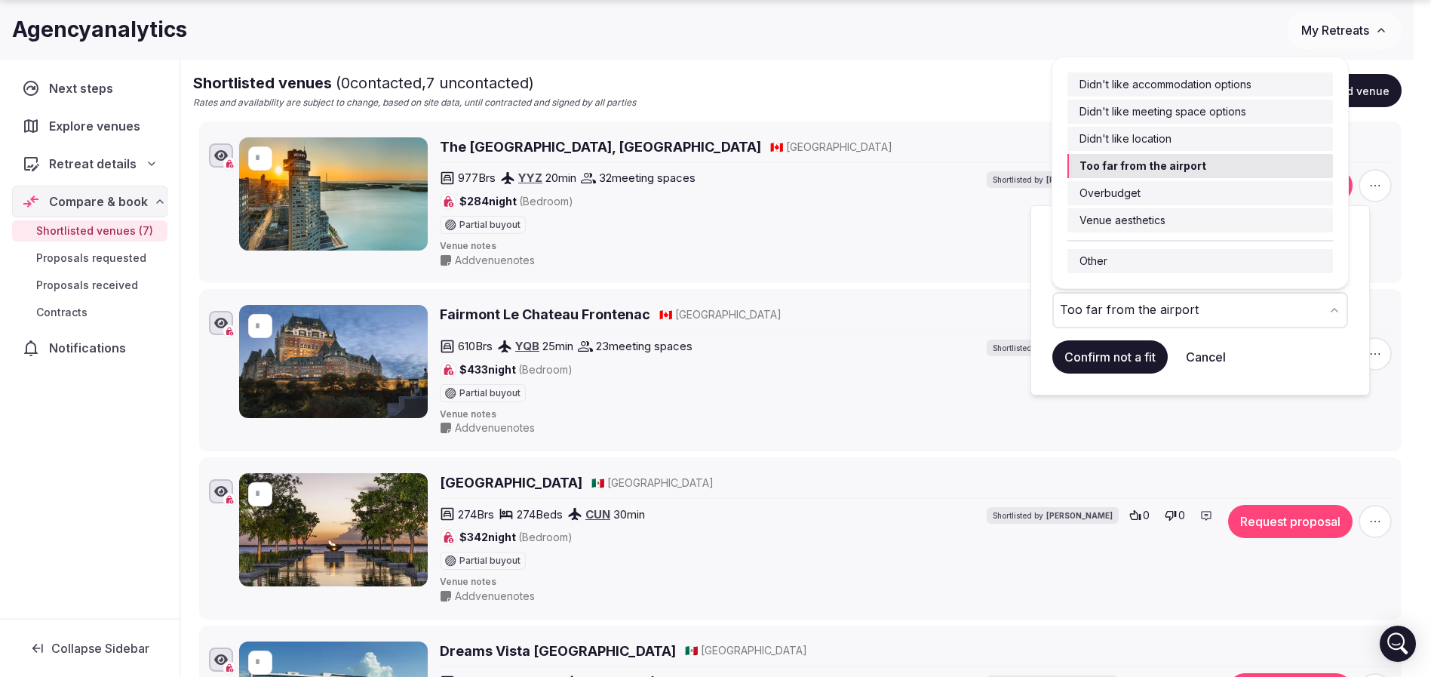
click at [1179, 315] on div "Too far from the airport" at bounding box center [1129, 310] width 139 height 18
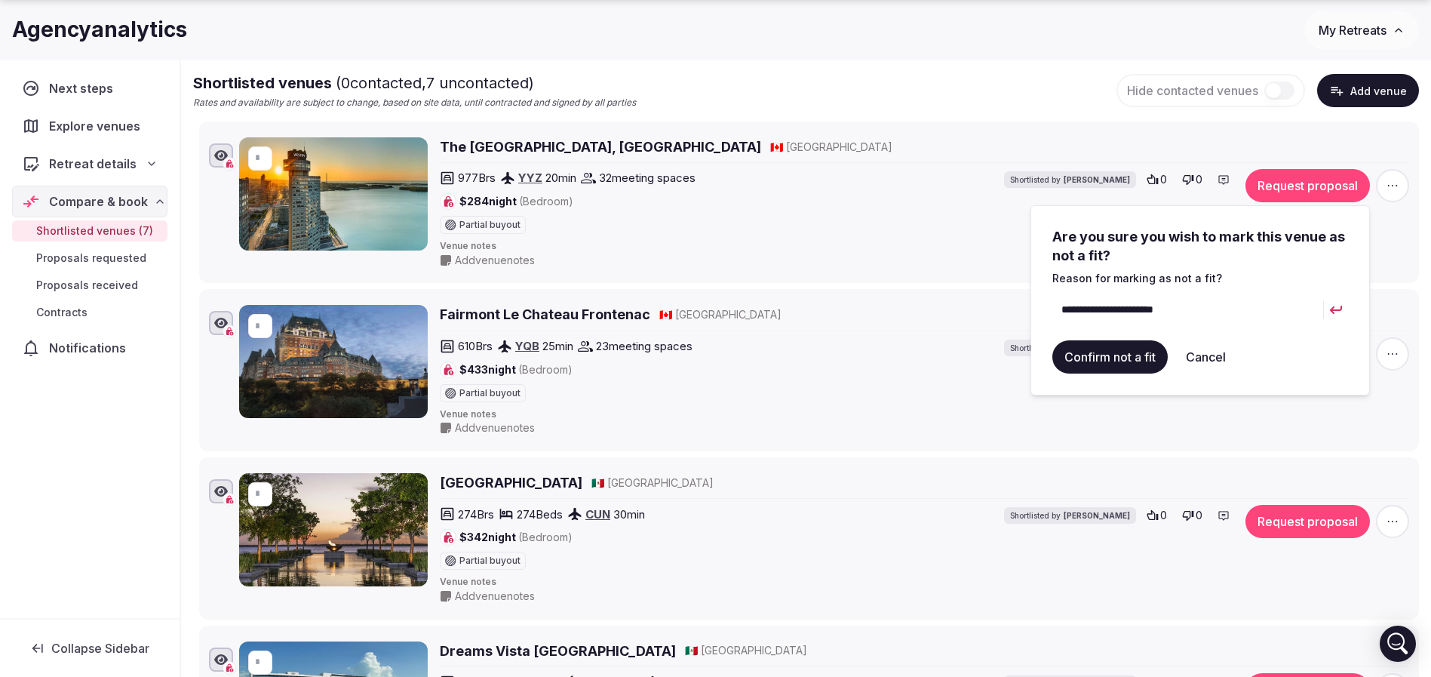
click at [1232, 317] on input "**********" at bounding box center [1187, 310] width 271 height 36
click at [1146, 315] on input "**********" at bounding box center [1187, 310] width 271 height 36
drag, startPoint x: 1229, startPoint y: 305, endPoint x: 1040, endPoint y: 308, distance: 189.3
click at [1040, 308] on div "**********" at bounding box center [1199, 300] width 339 height 190
type input "**********"
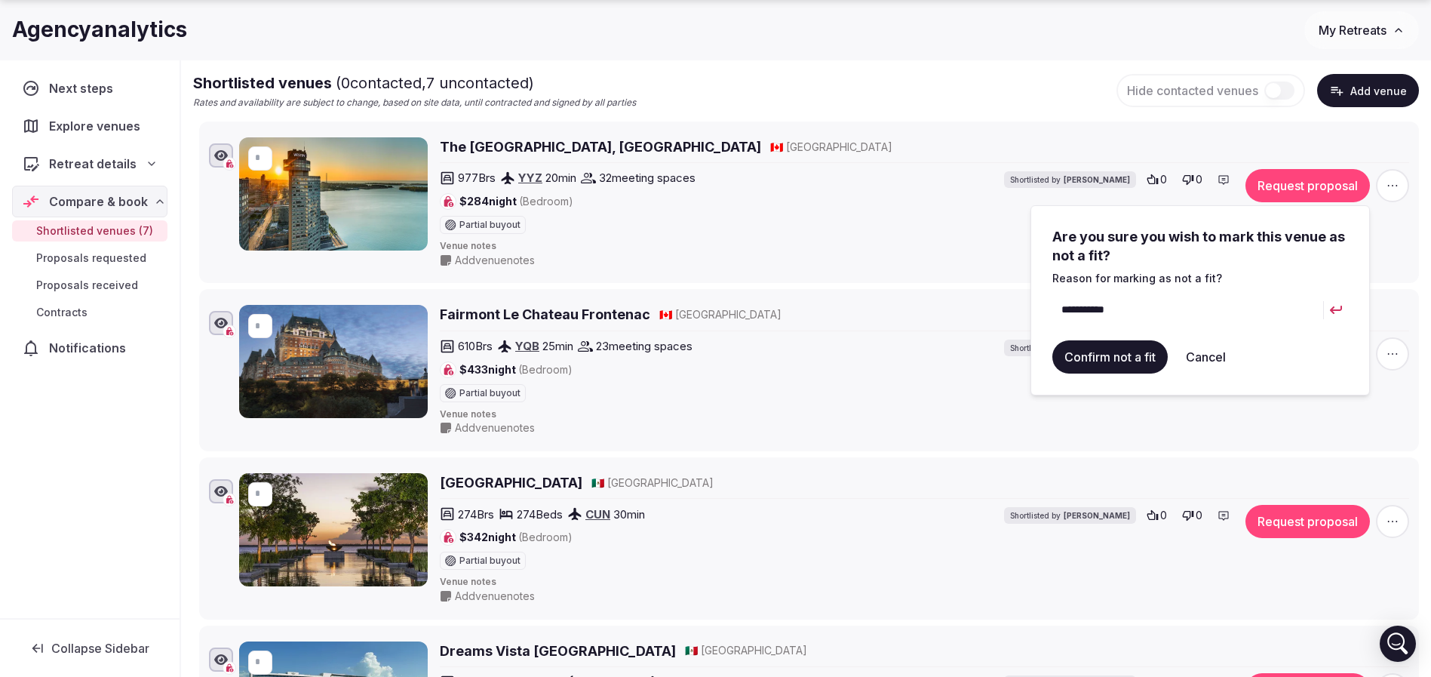
click at [1226, 357] on button "Cancel" at bounding box center [1206, 356] width 64 height 33
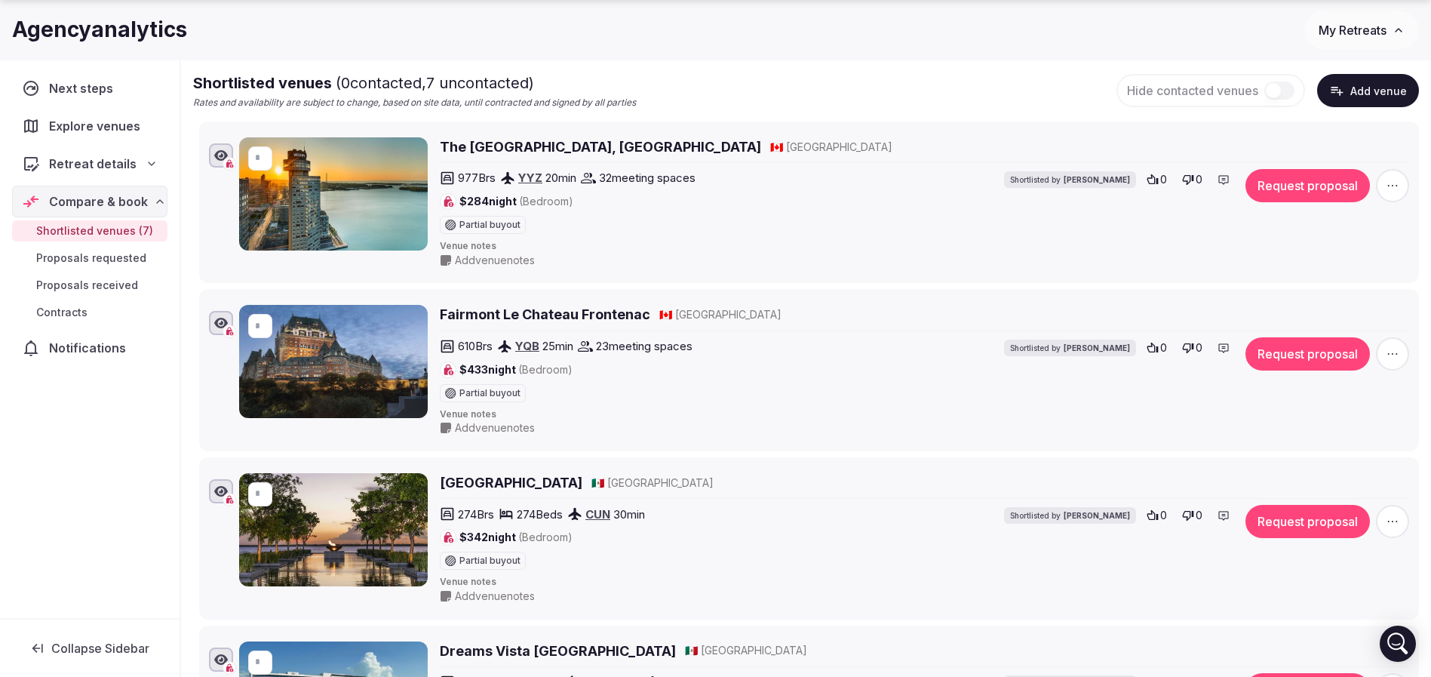
click at [1407, 181] on span "button" at bounding box center [1392, 185] width 33 height 33
click at [1366, 101] on button "Mark as not a fit" at bounding box center [1352, 93] width 126 height 24
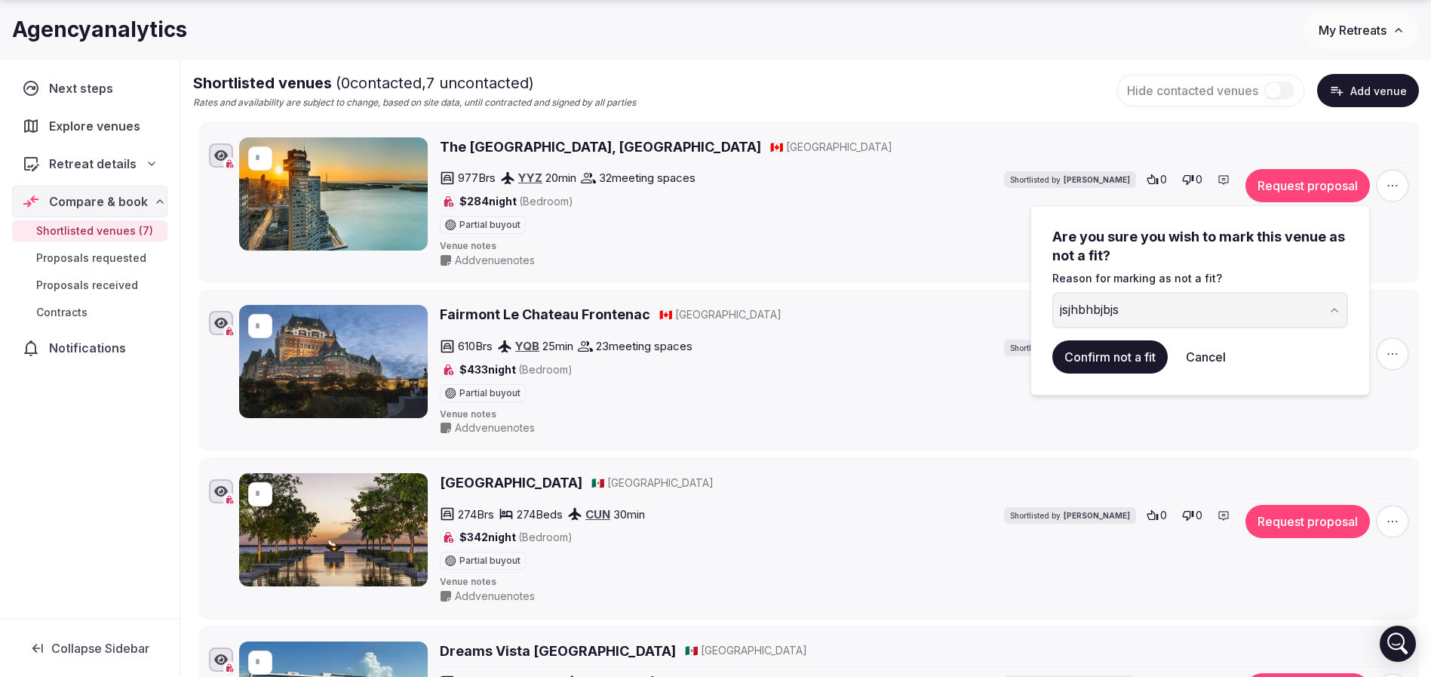
click at [1186, 354] on button "Cancel" at bounding box center [1206, 356] width 64 height 33
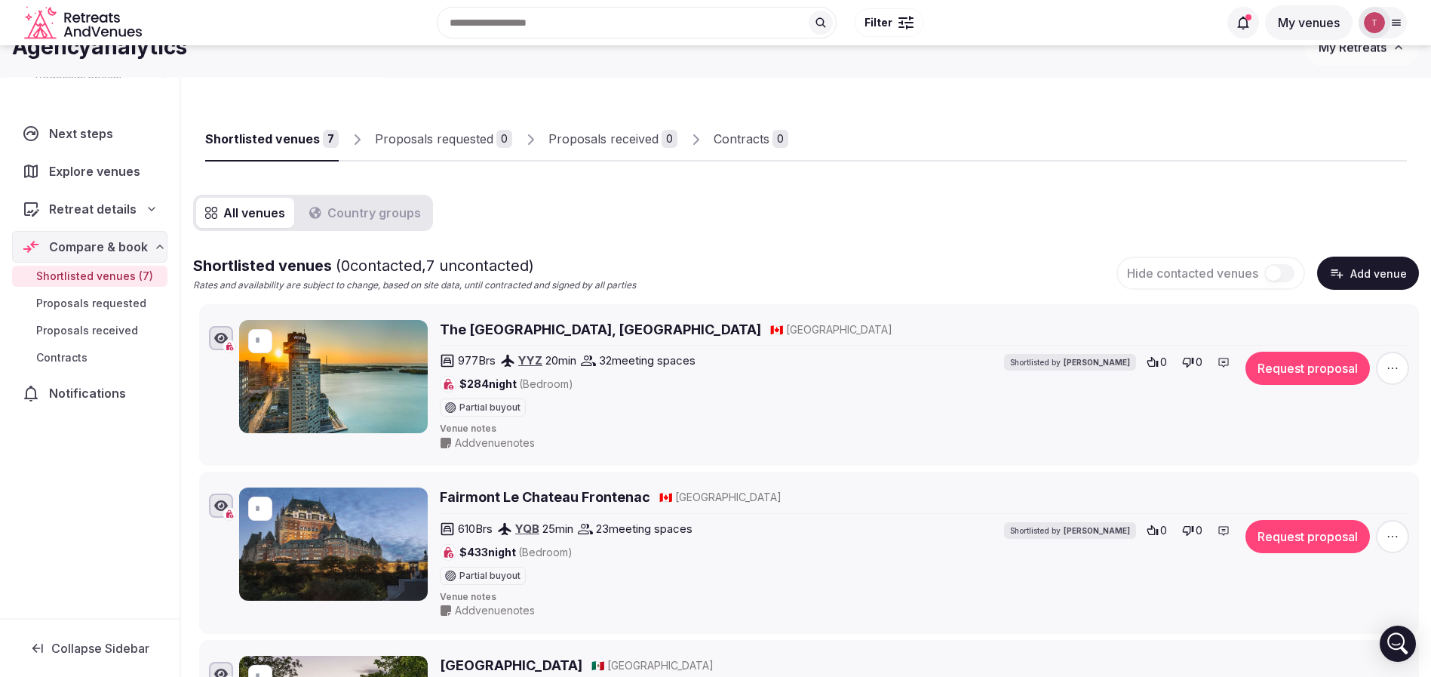
scroll to position [39, 0]
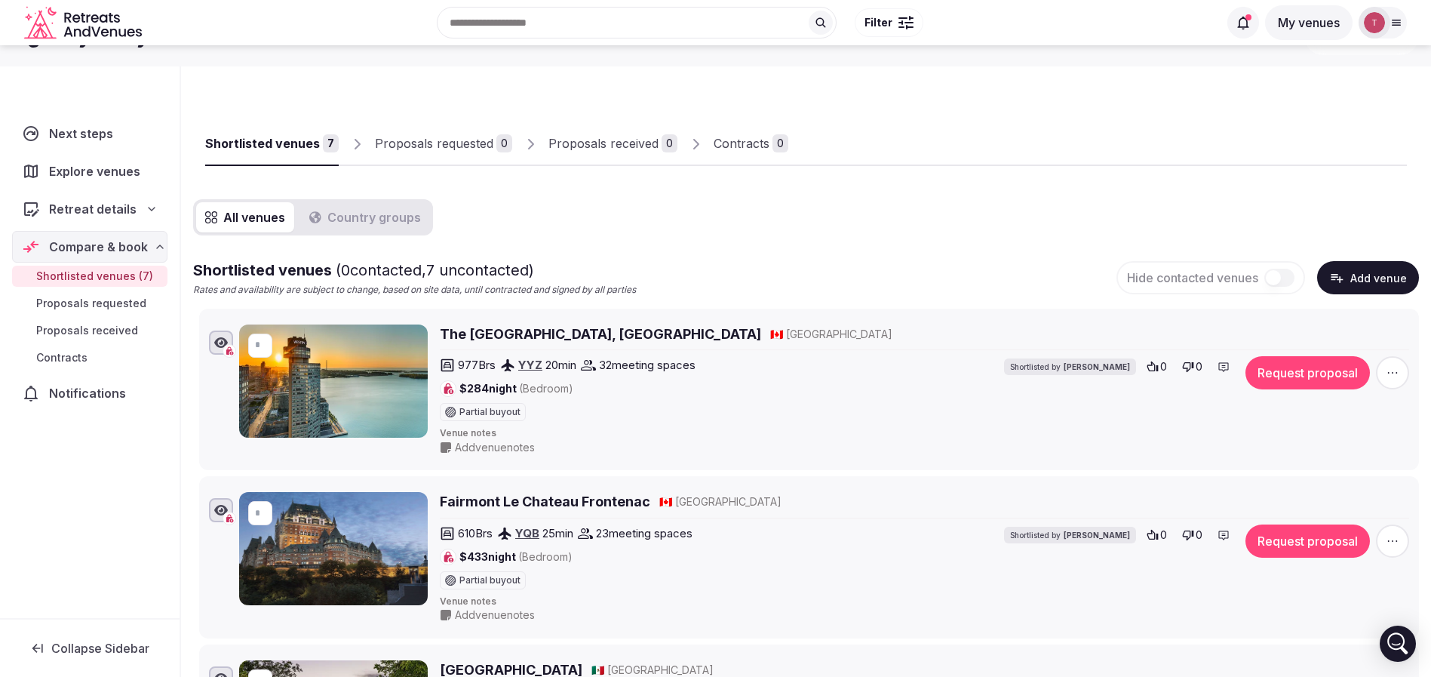
click at [764, 267] on div "Shortlisted venues ( 0 contacted, 7 uncontacted) Rates and availability are sub…" at bounding box center [806, 277] width 1226 height 37
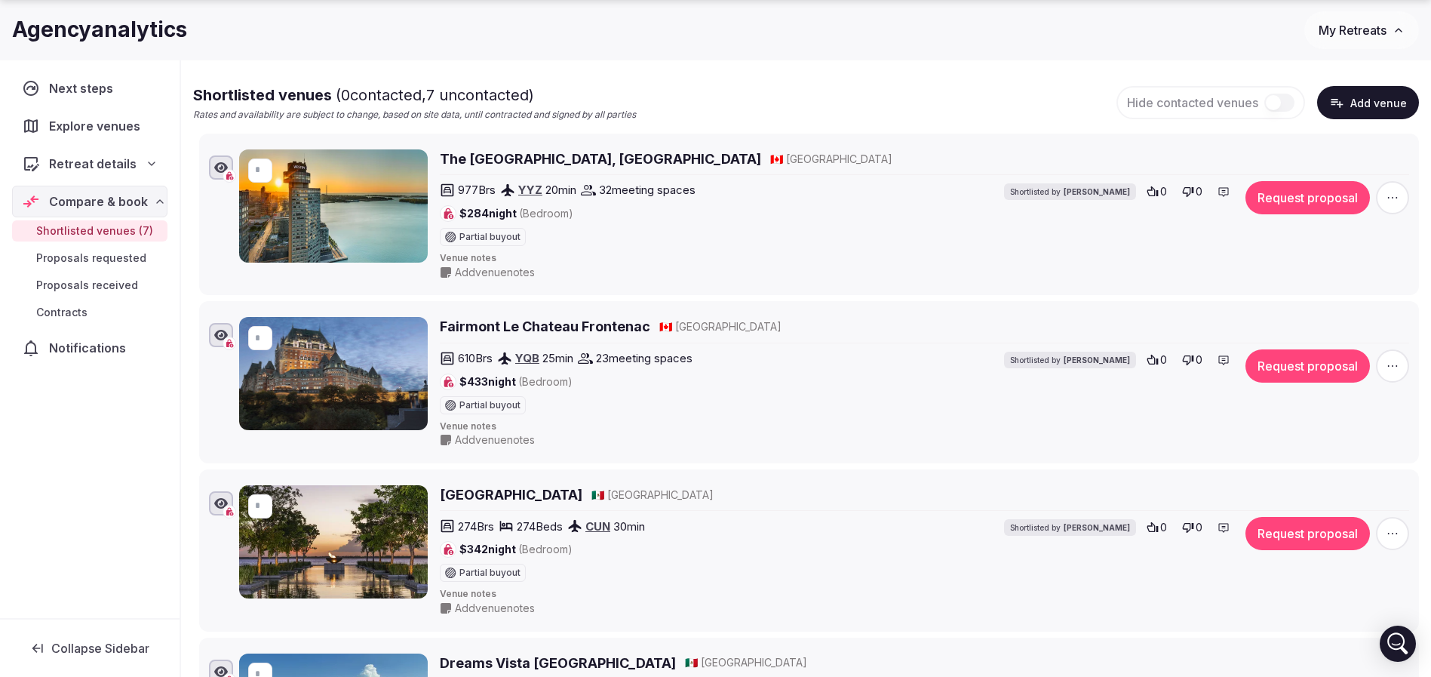
scroll to position [265, 0]
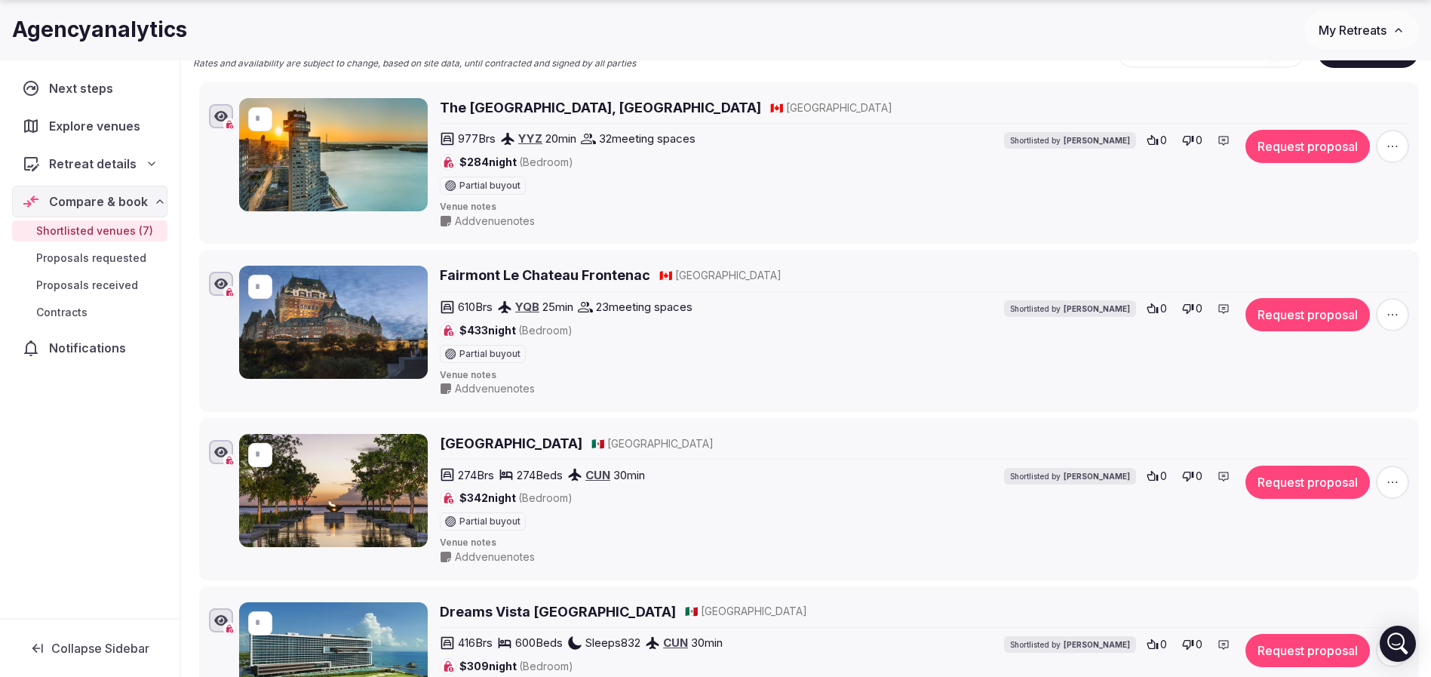
click at [563, 274] on h2 "Fairmont Le Chateau Frontenac" at bounding box center [545, 274] width 210 height 19
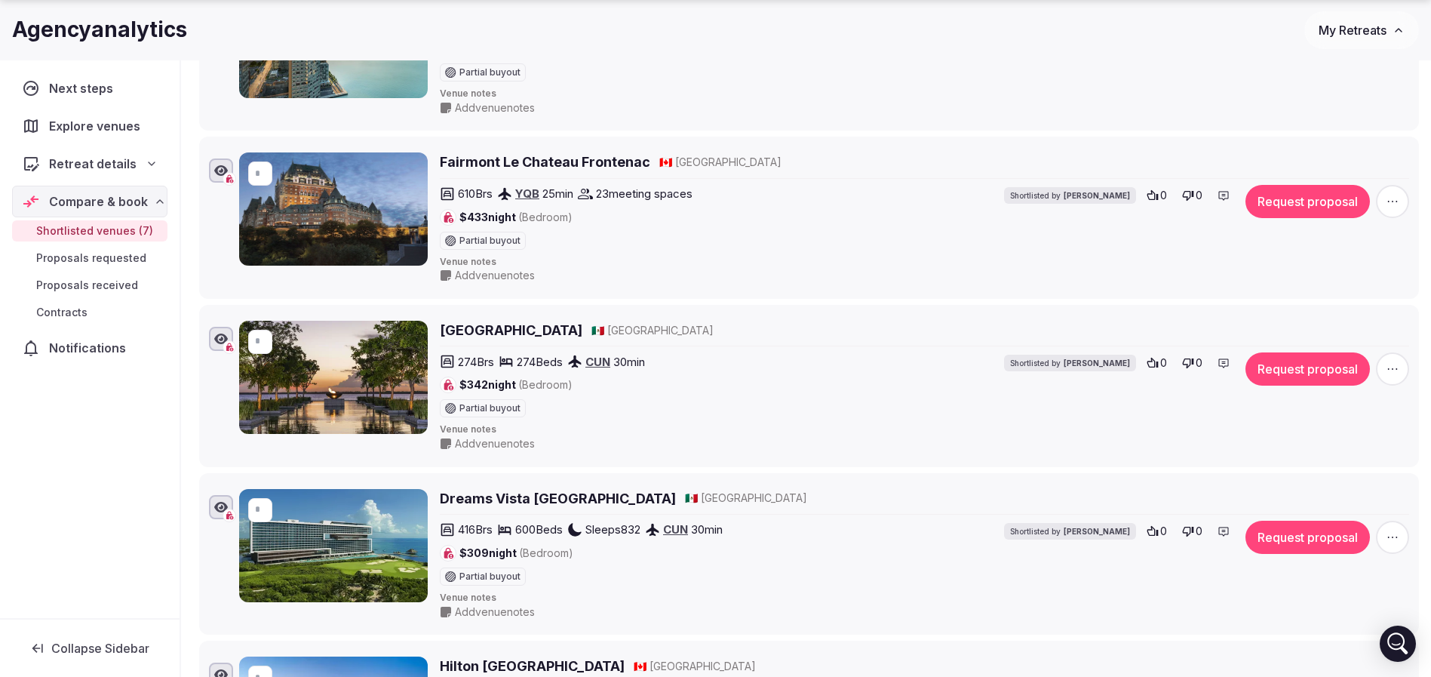
scroll to position [492, 0]
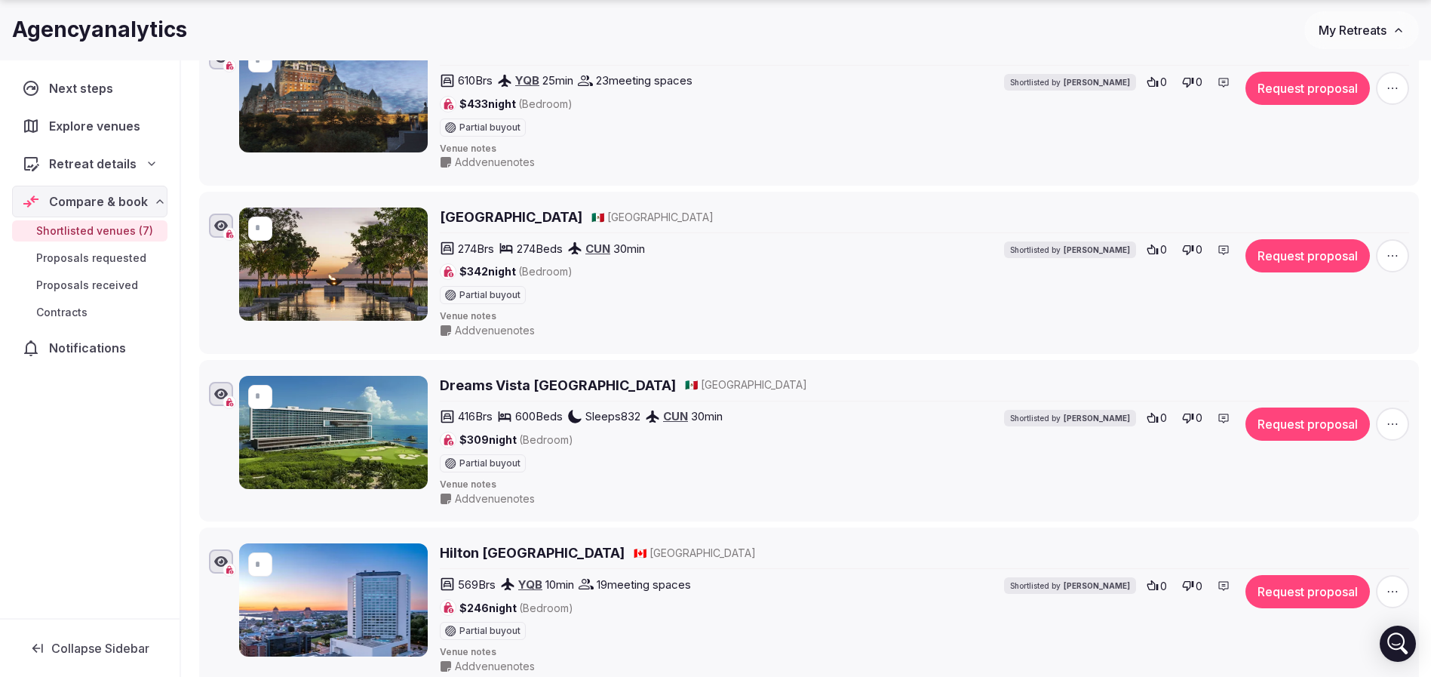
click at [496, 216] on h2 "[GEOGRAPHIC_DATA]" at bounding box center [511, 216] width 143 height 19
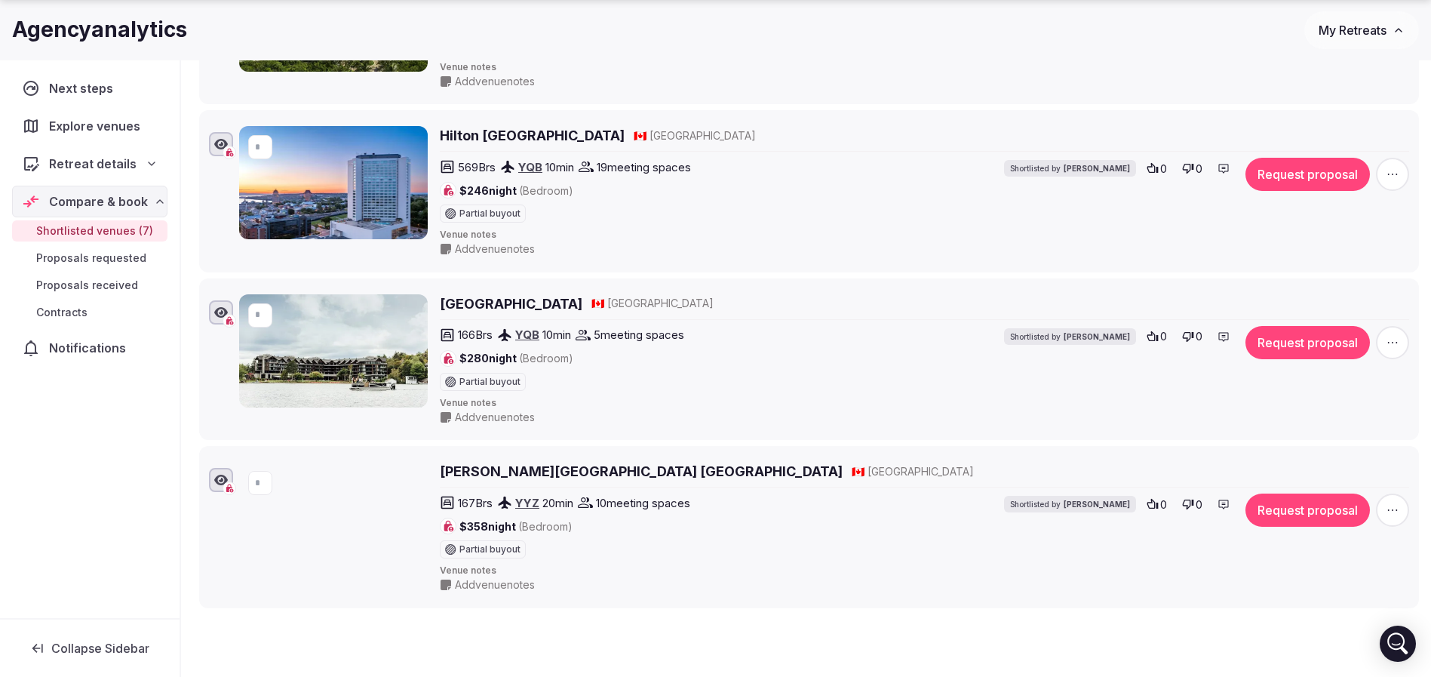
scroll to position [944, 0]
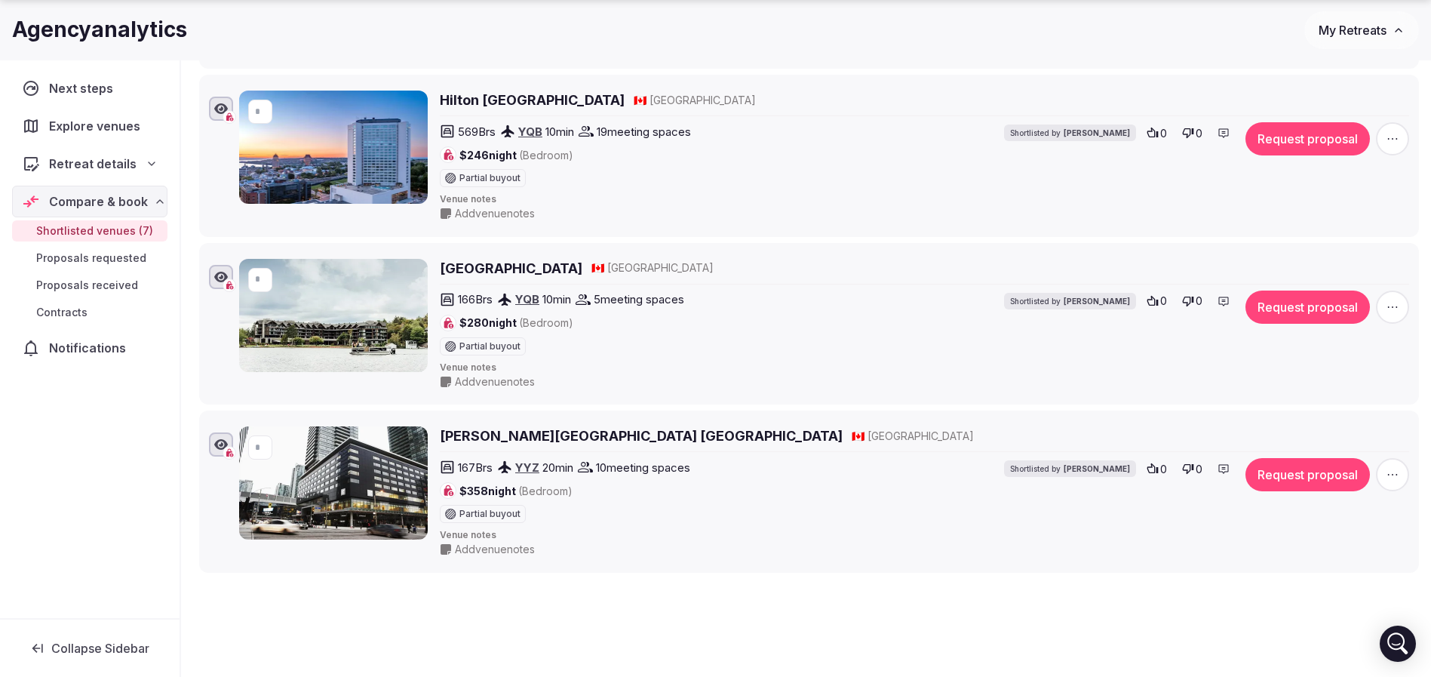
click at [491, 99] on h2 "Hilton Quebec" at bounding box center [532, 100] width 185 height 19
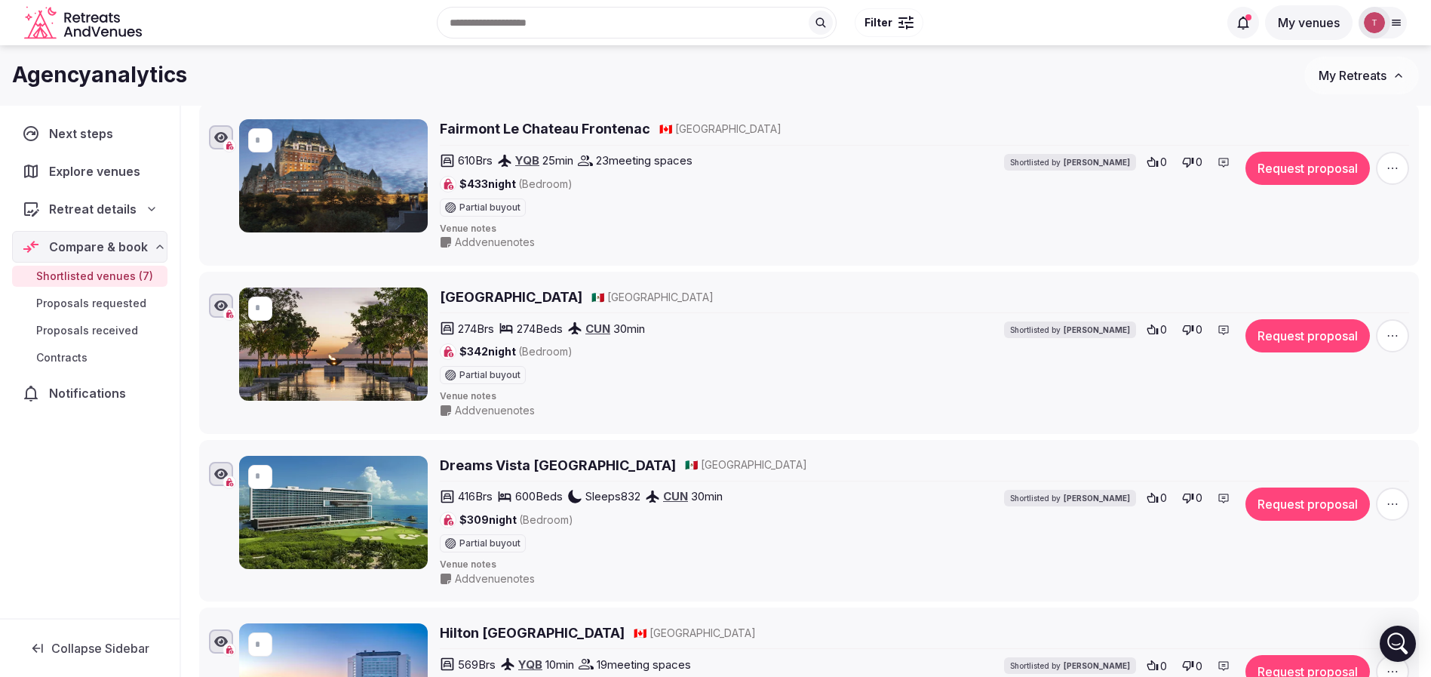
scroll to position [379, 0]
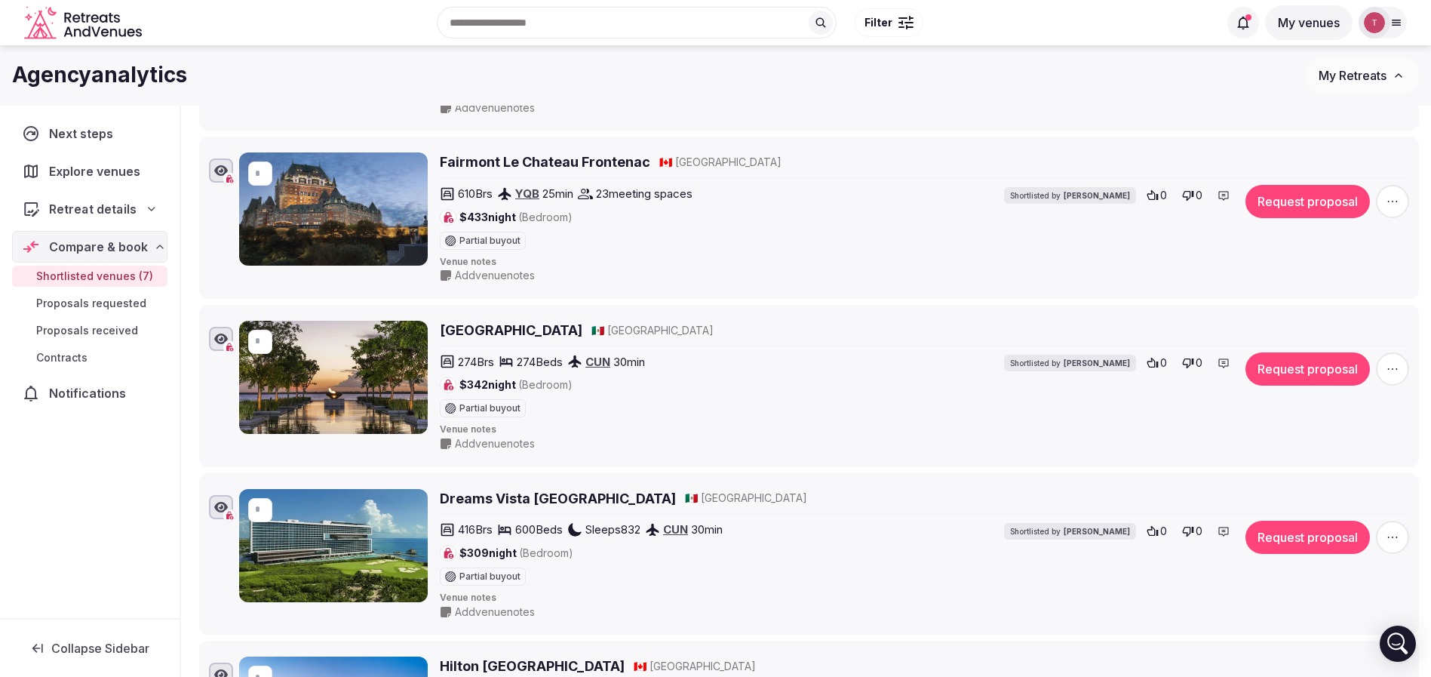
click at [145, 208] on div "Retreat details" at bounding box center [89, 209] width 135 height 18
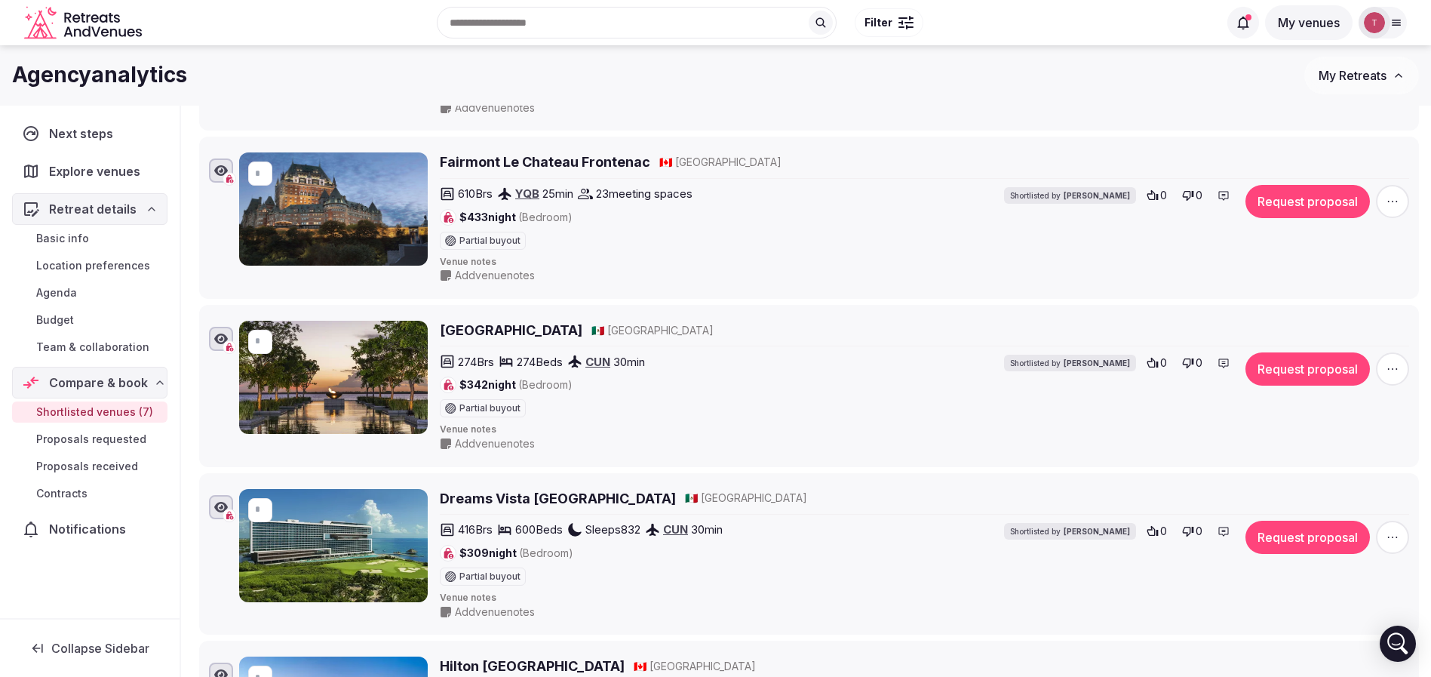
click at [88, 235] on span "Basic info" at bounding box center [62, 238] width 53 height 15
click at [87, 238] on span "Basic info" at bounding box center [62, 238] width 53 height 15
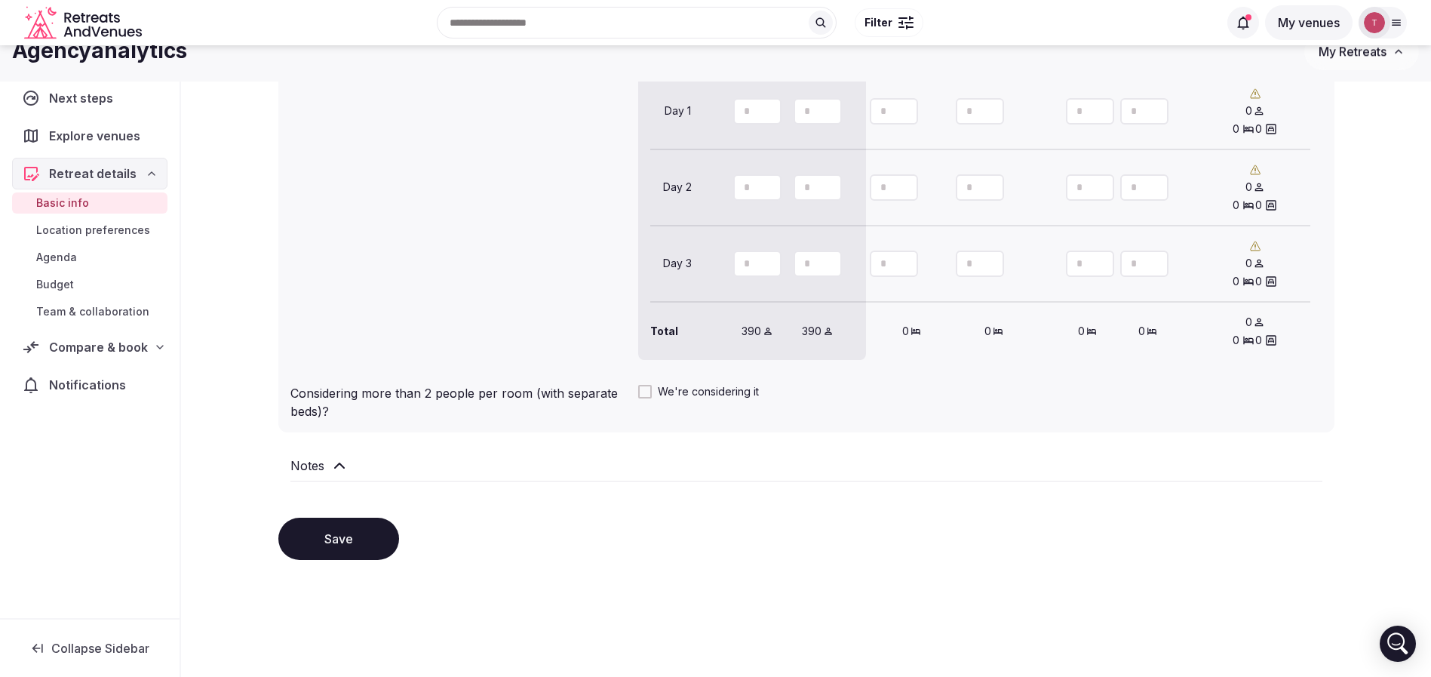
scroll to position [1131, 0]
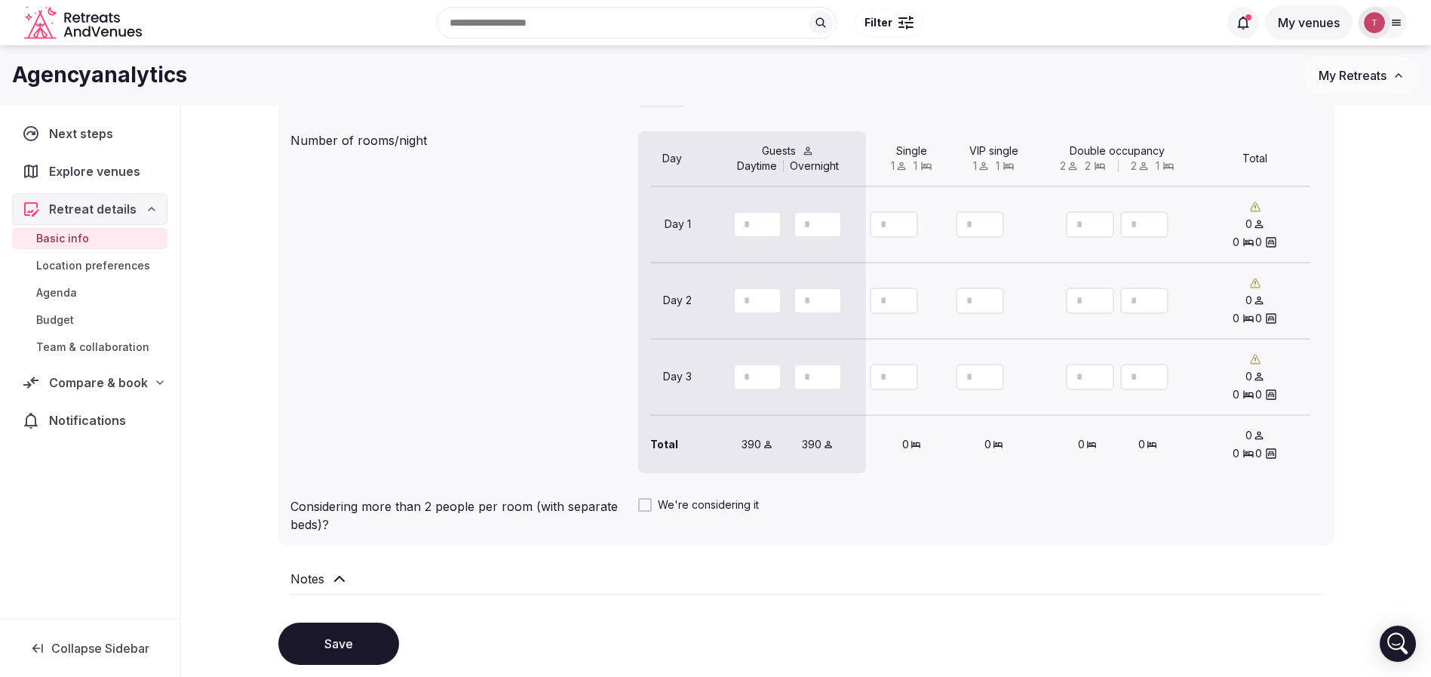
click at [74, 325] on span "Budget" at bounding box center [55, 319] width 38 height 15
click at [77, 320] on link "Budget" at bounding box center [89, 319] width 155 height 21
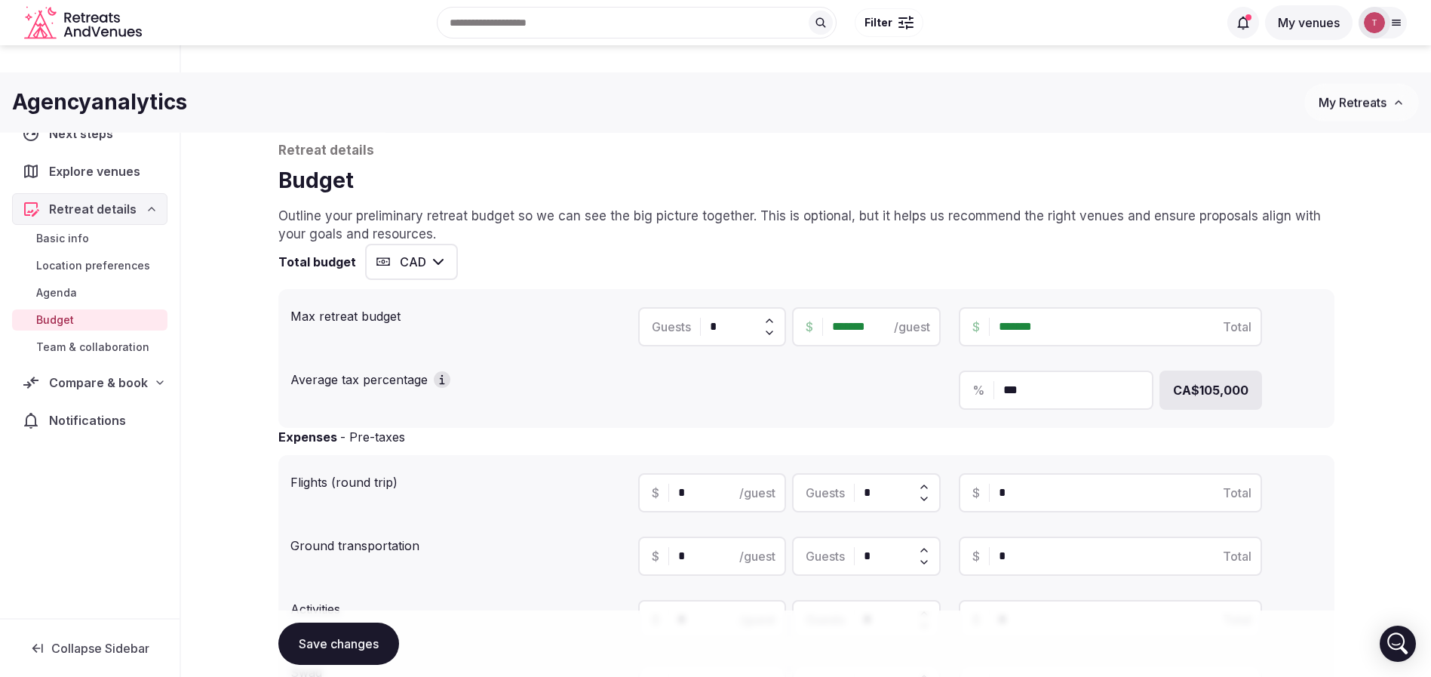
click at [77, 320] on link "Budget" at bounding box center [89, 319] width 155 height 21
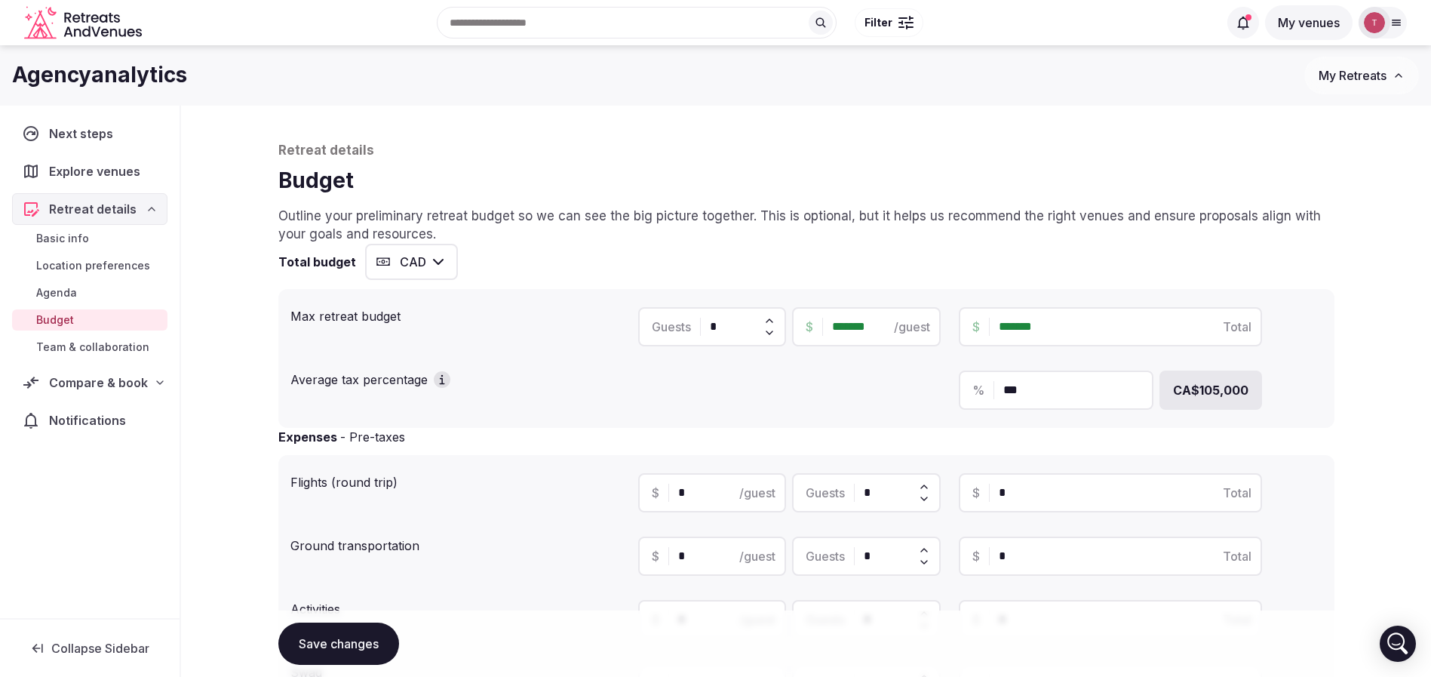
drag, startPoint x: 1046, startPoint y: 318, endPoint x: 907, endPoint y: 299, distance: 139.9
click at [907, 301] on div "Guests * $ ******* /guest $ ******* Total" at bounding box center [980, 326] width 684 height 51
type input "***"
type input "*******"
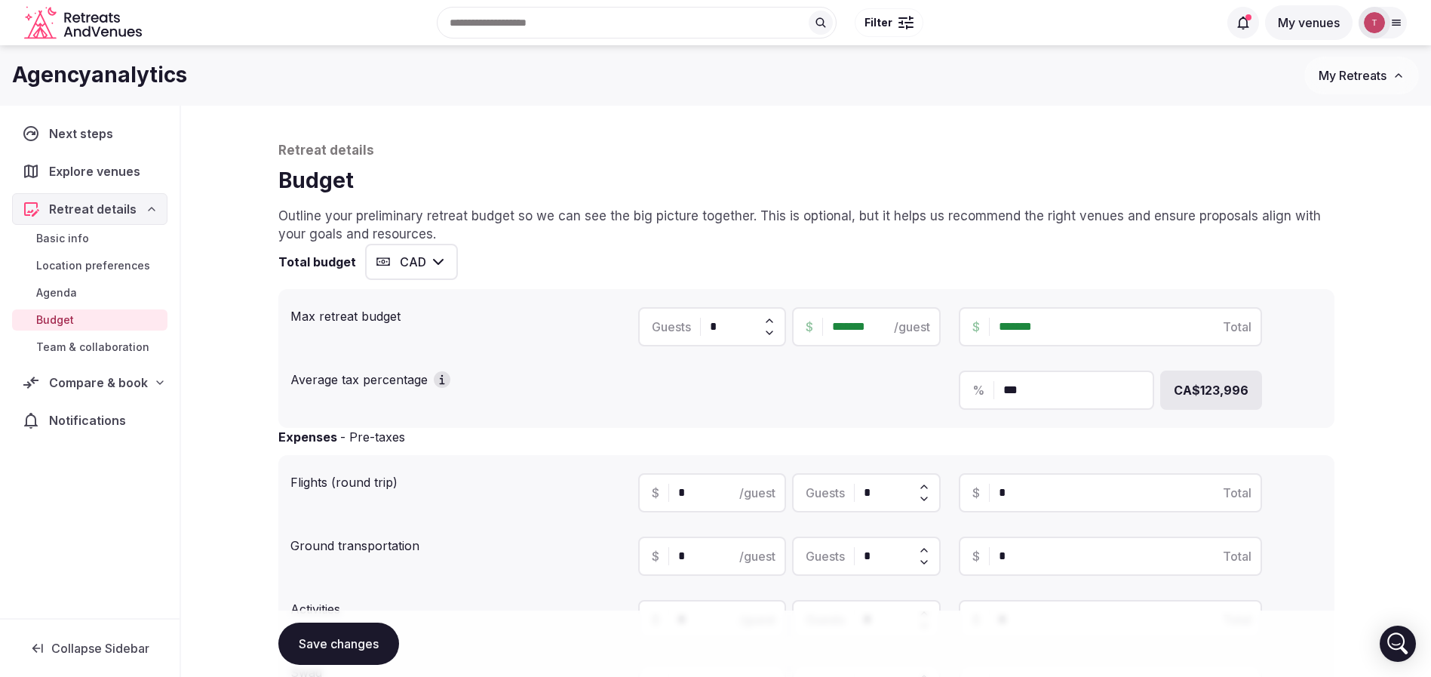
type input "*******"
click at [1340, 322] on div "Retreat details Budget Outline your preliminary retreat budget so we can see th…" at bounding box center [806, 615] width 1086 height 1019
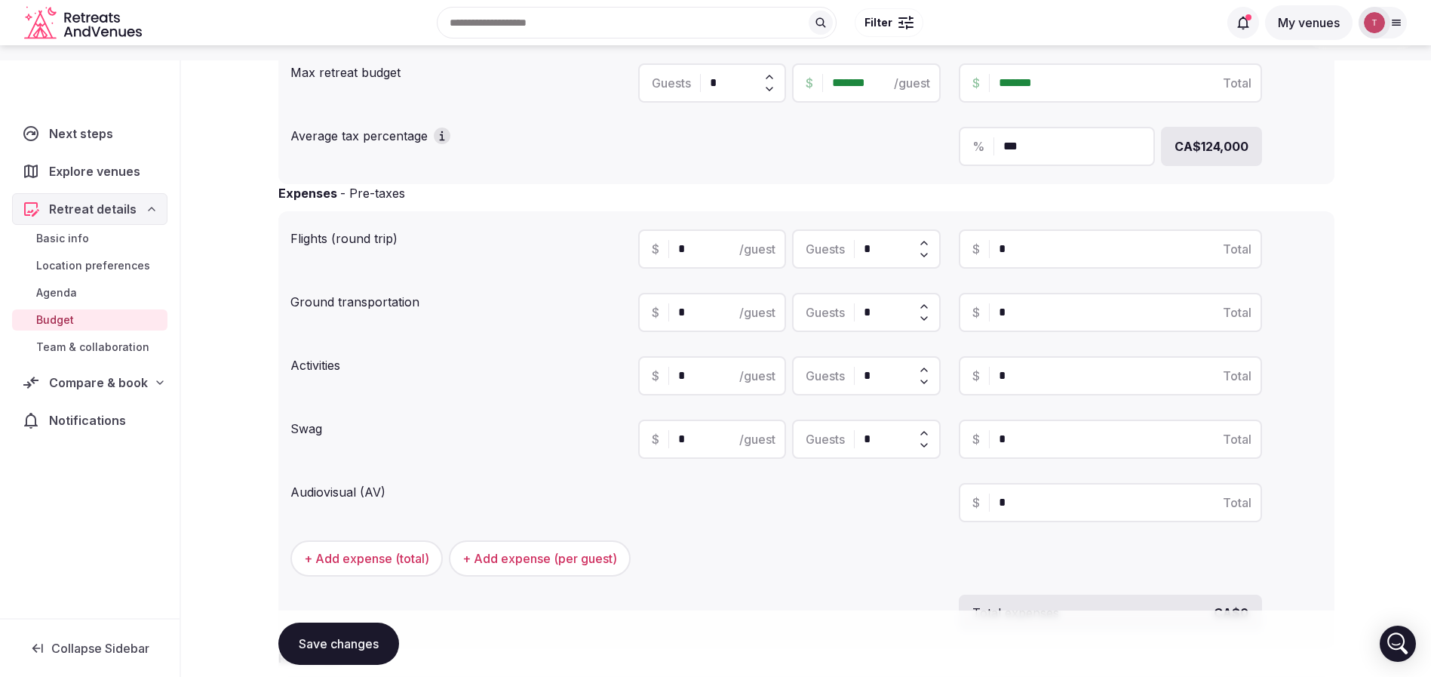
scroll to position [508, 0]
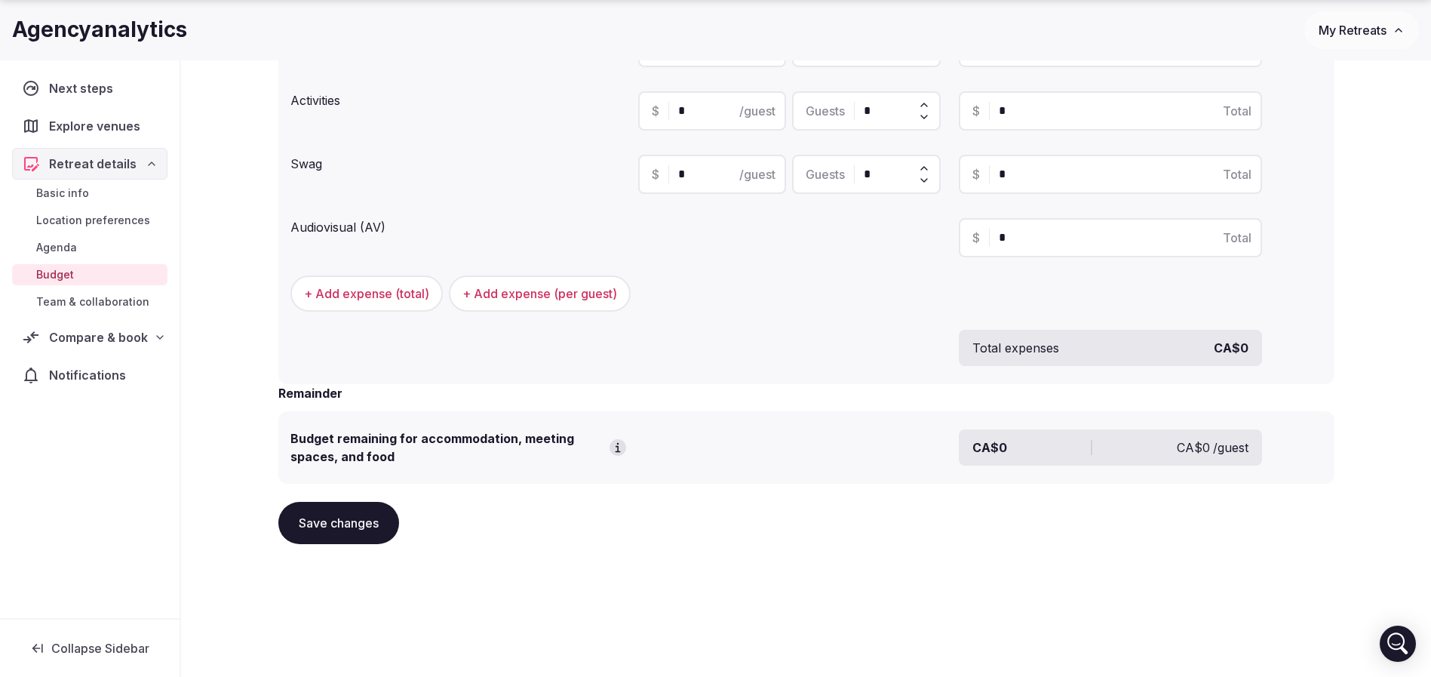
click at [386, 538] on button "Save changes" at bounding box center [338, 523] width 121 height 42
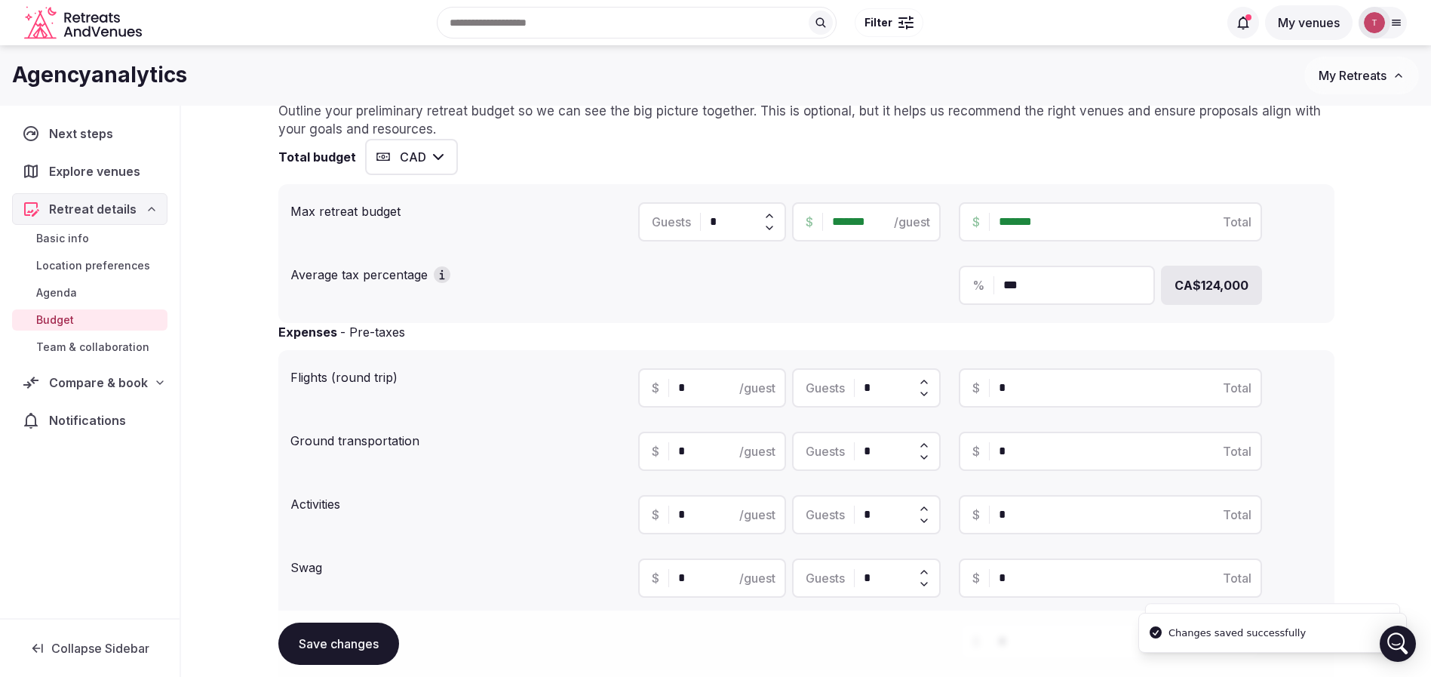
scroll to position [56, 0]
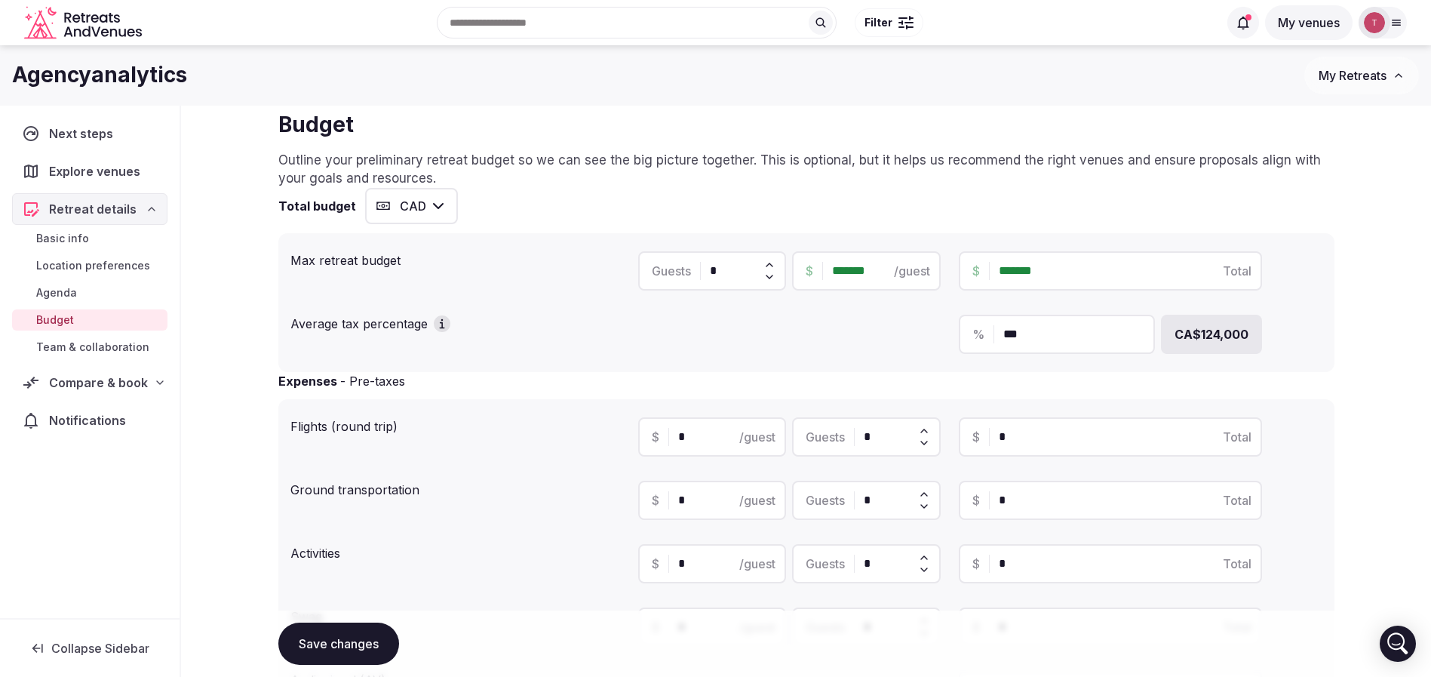
click at [321, 638] on button "Save changes" at bounding box center [338, 643] width 121 height 42
click at [69, 231] on span "Basic info" at bounding box center [62, 238] width 53 height 15
click at [69, 239] on span "Basic info" at bounding box center [62, 238] width 53 height 15
click at [130, 357] on link "Team & collaboration" at bounding box center [89, 346] width 155 height 21
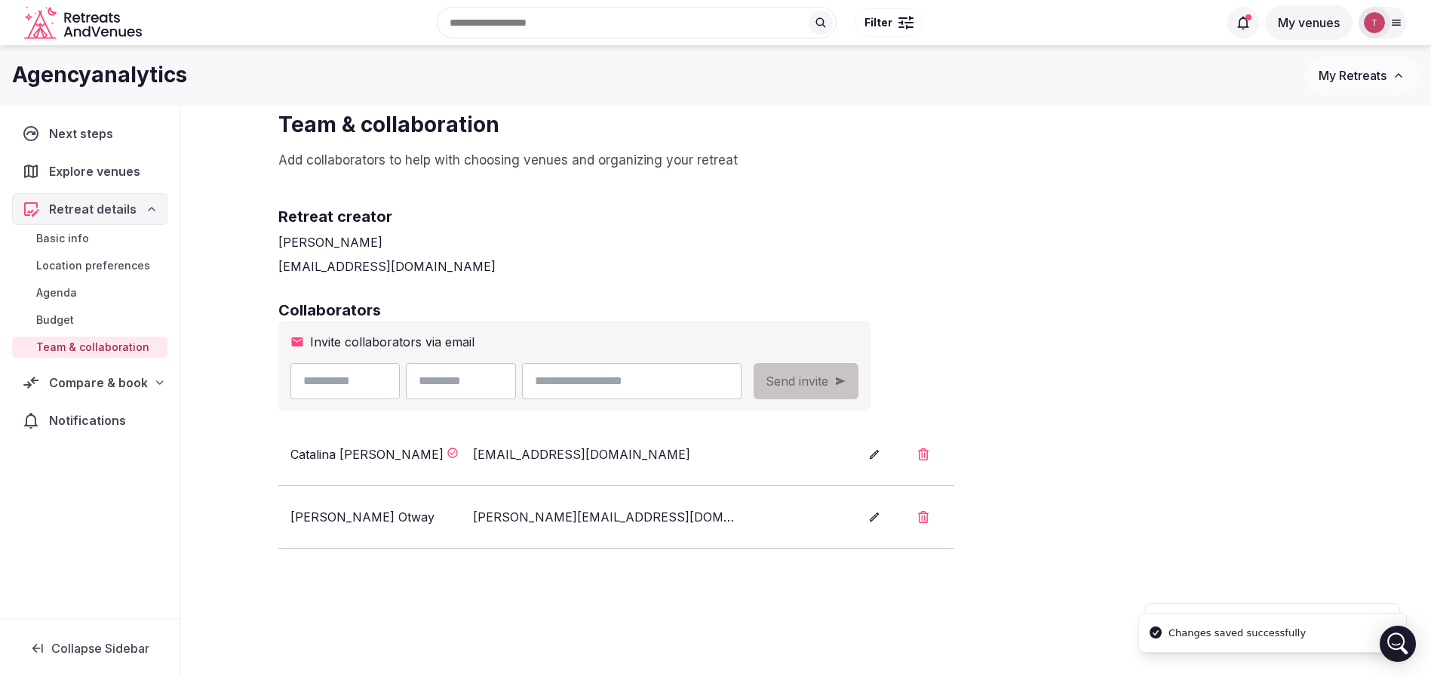
click at [126, 379] on span "Compare & book" at bounding box center [98, 382] width 99 height 18
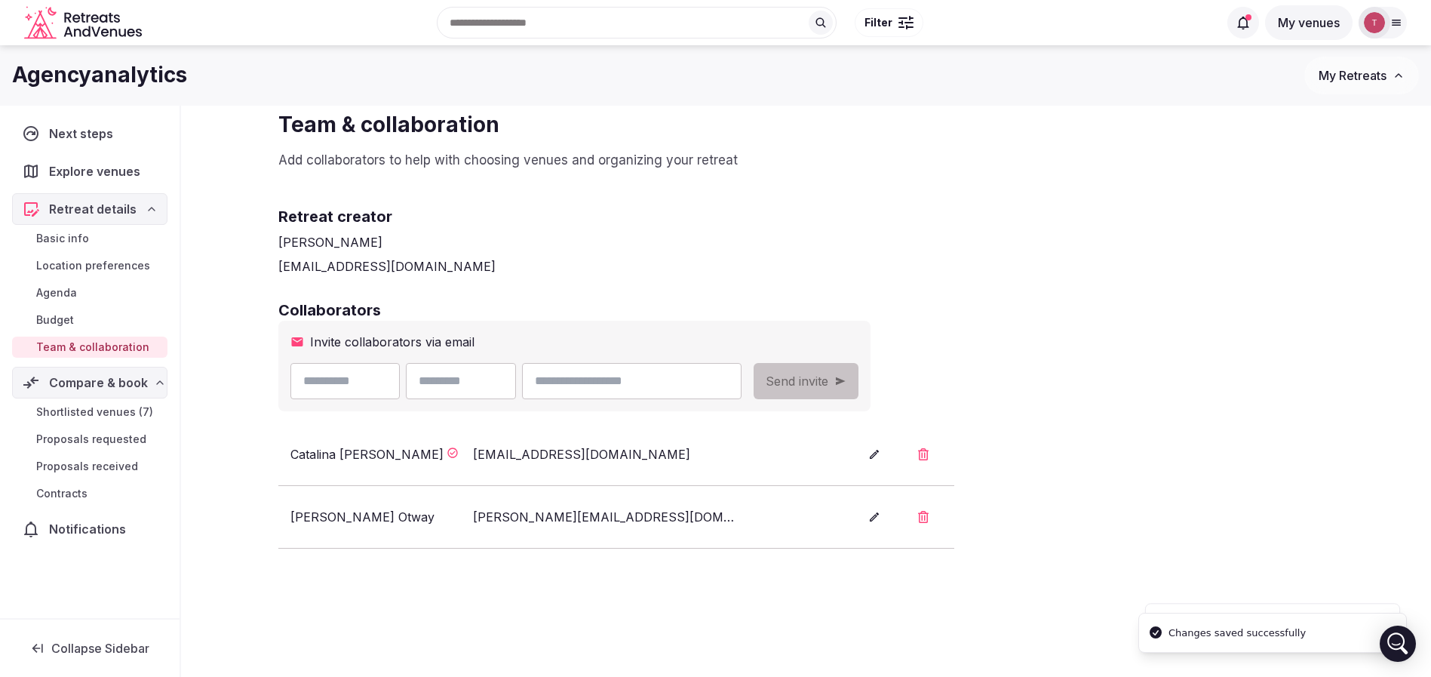
click at [118, 408] on span "Shortlisted venues (7)" at bounding box center [94, 411] width 117 height 15
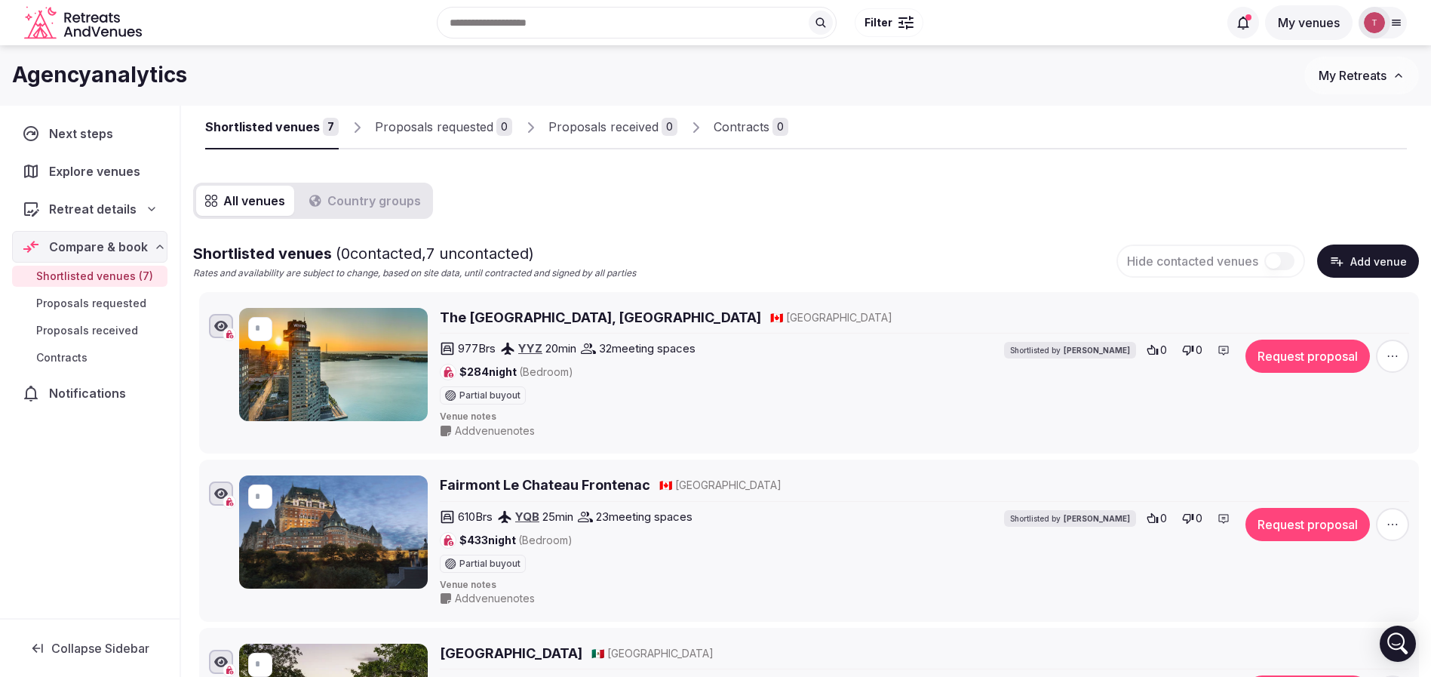
click at [880, 247] on div "Shortlisted venues ( 0 contacted, 7 uncontacted) Rates and availability are sub…" at bounding box center [806, 261] width 1226 height 37
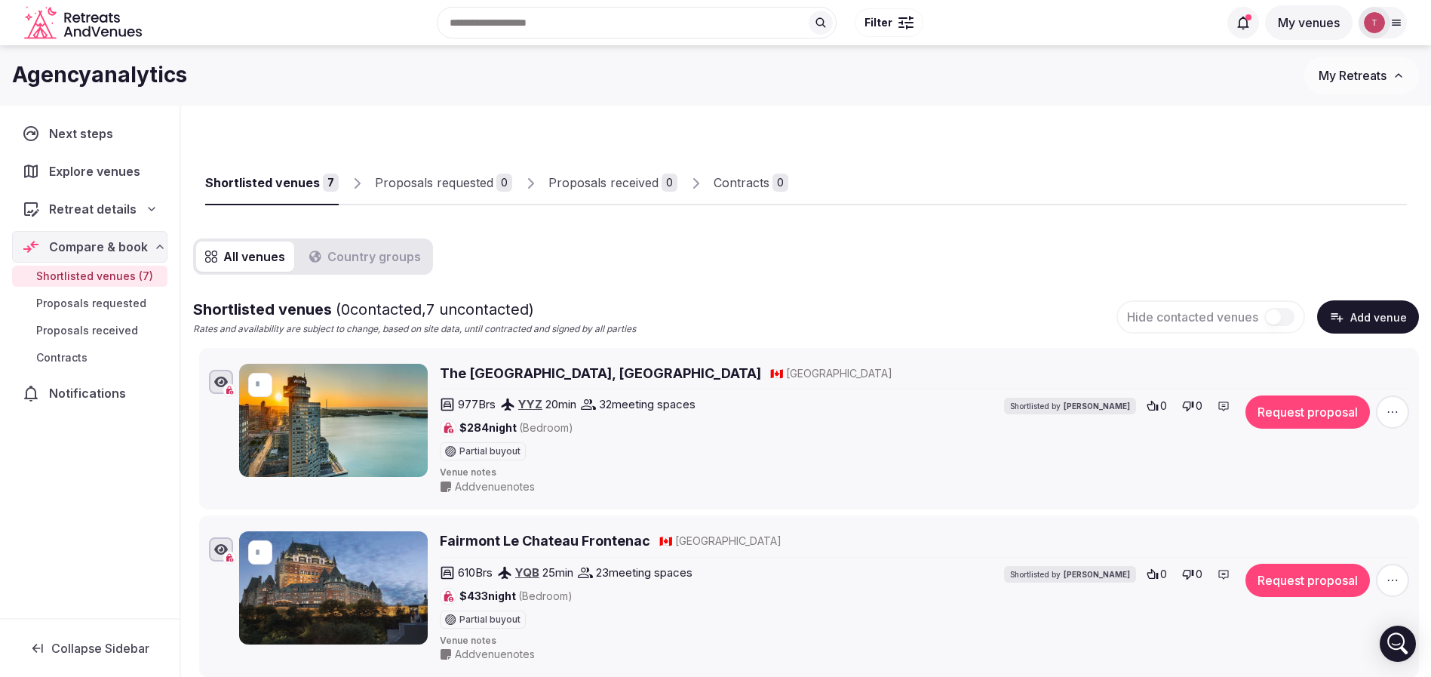
click at [477, 179] on div "Proposals requested" at bounding box center [434, 182] width 118 height 18
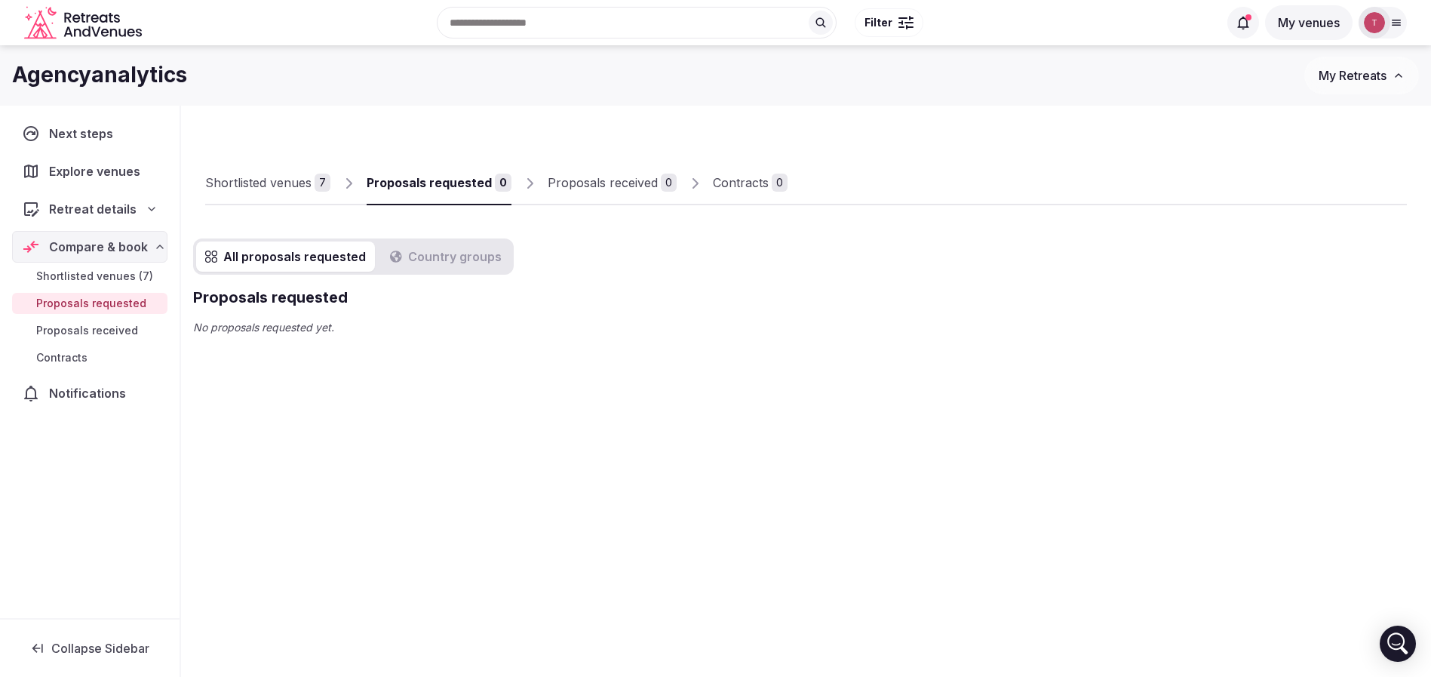
click at [278, 176] on div "Shortlisted venues" at bounding box center [258, 182] width 106 height 18
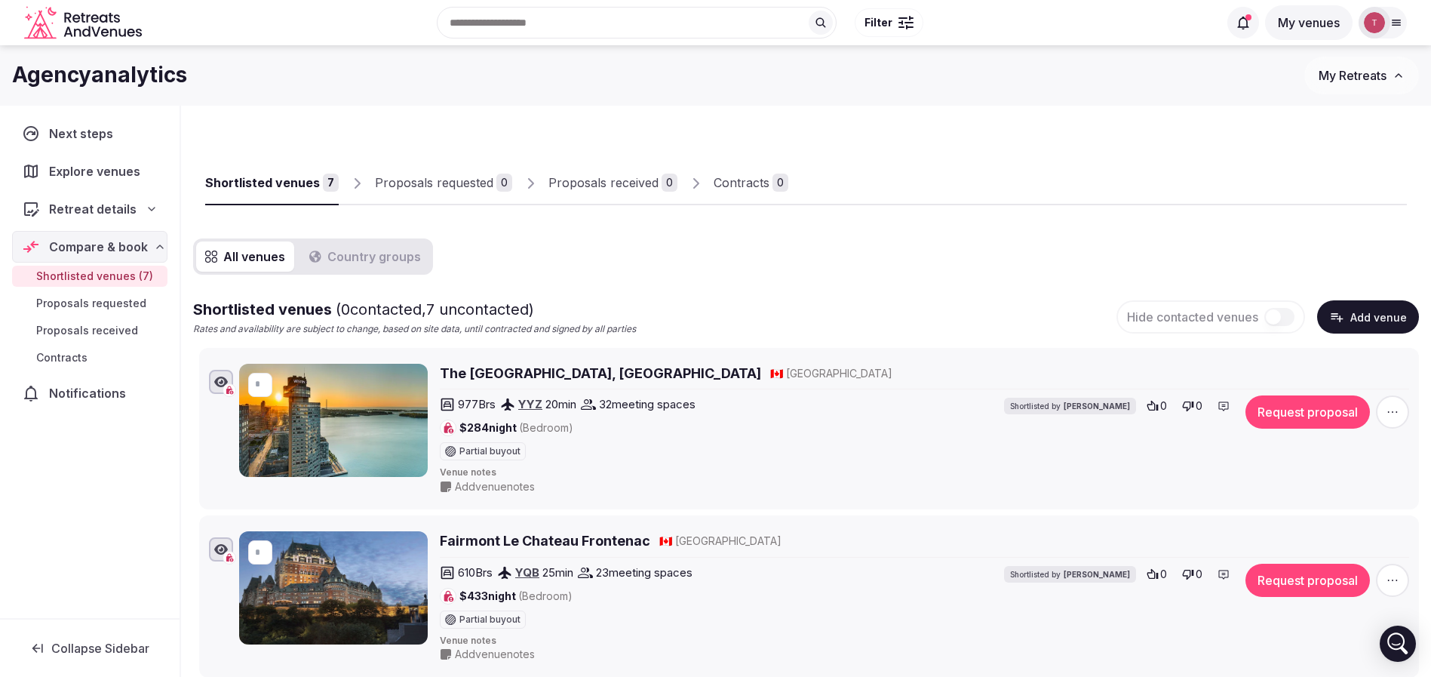
click at [946, 172] on div "Shortlisted venues 7 Proposals requested 0 Proposals received 0 Contracts 0" at bounding box center [805, 170] width 1201 height 69
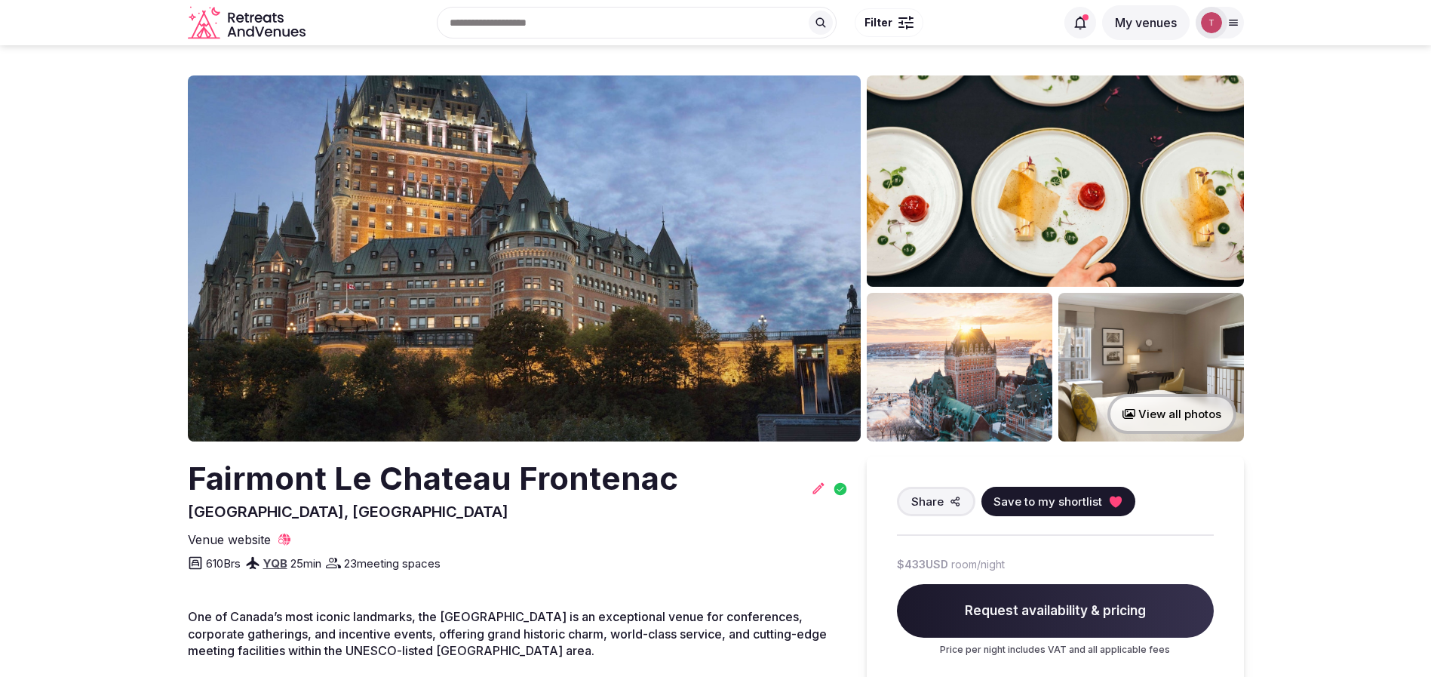
click at [485, 250] on img at bounding box center [524, 258] width 673 height 366
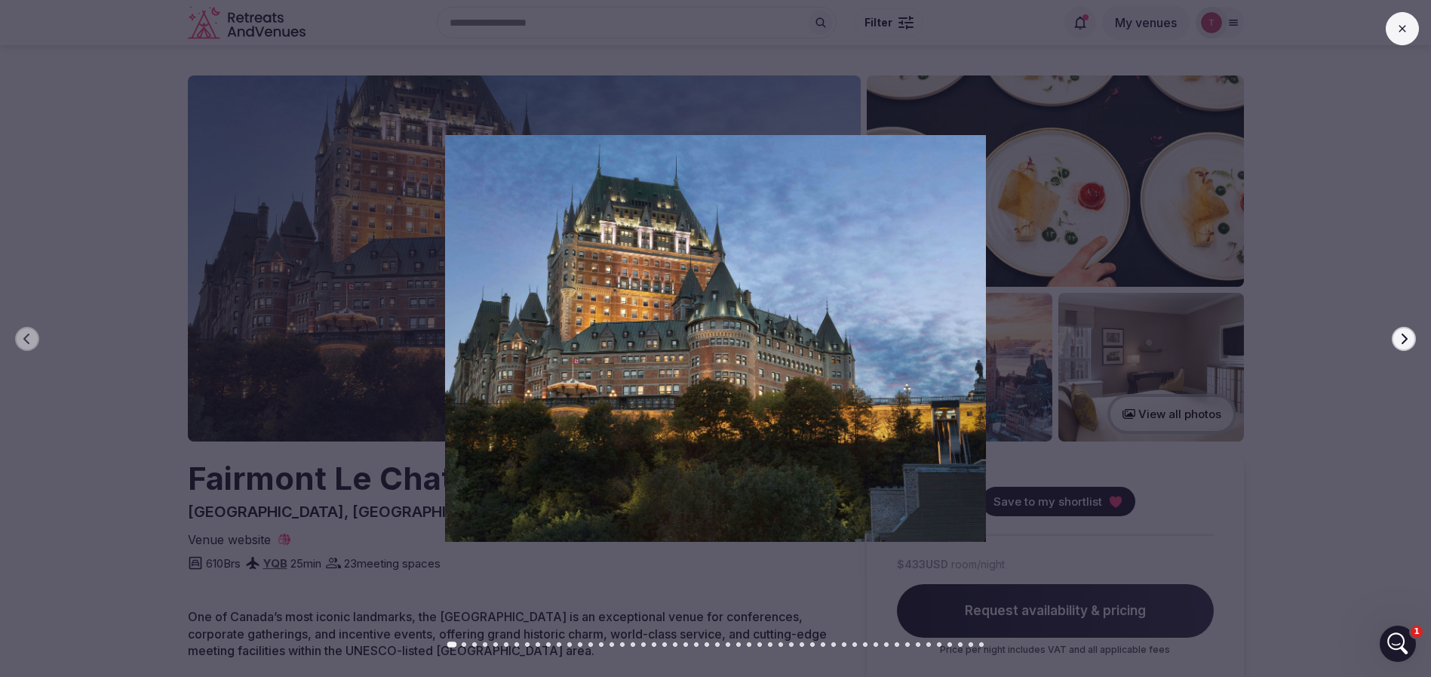
click at [1403, 339] on icon "button" at bounding box center [1404, 339] width 12 height 12
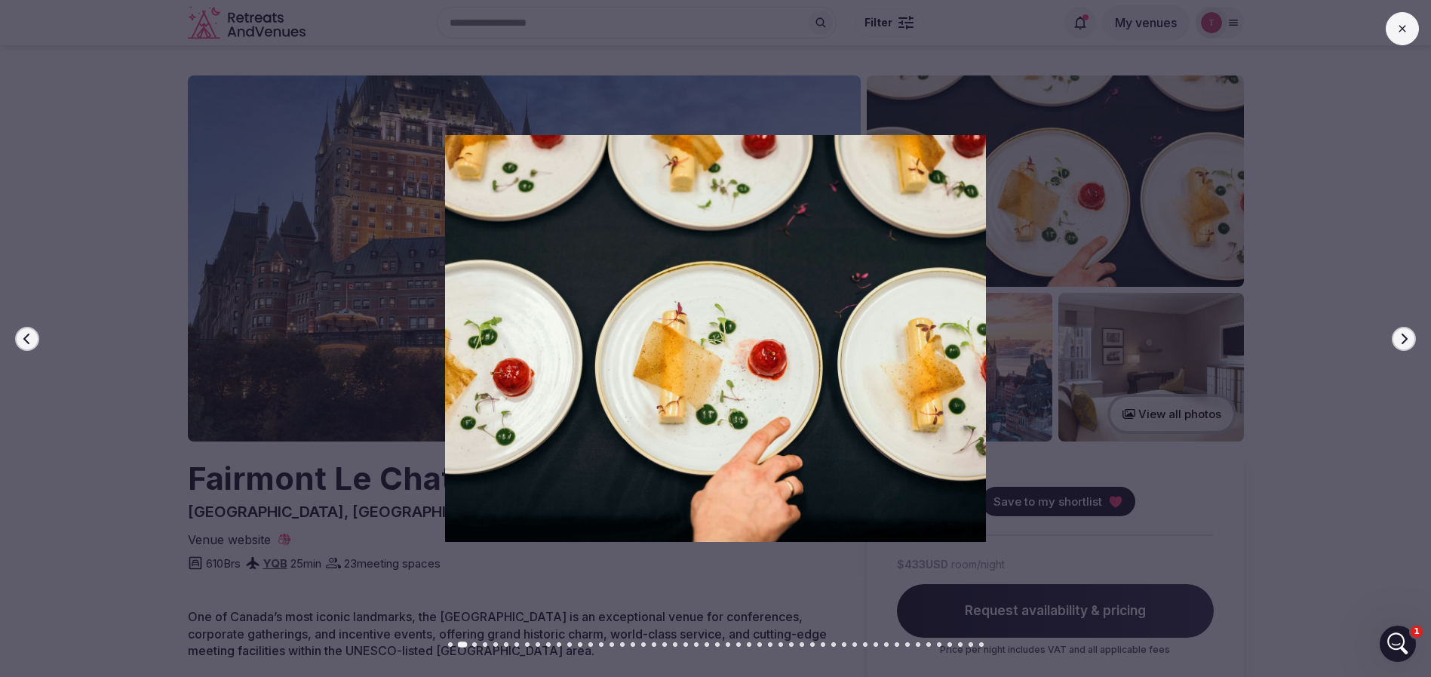
click at [1403, 339] on icon "button" at bounding box center [1404, 339] width 12 height 12
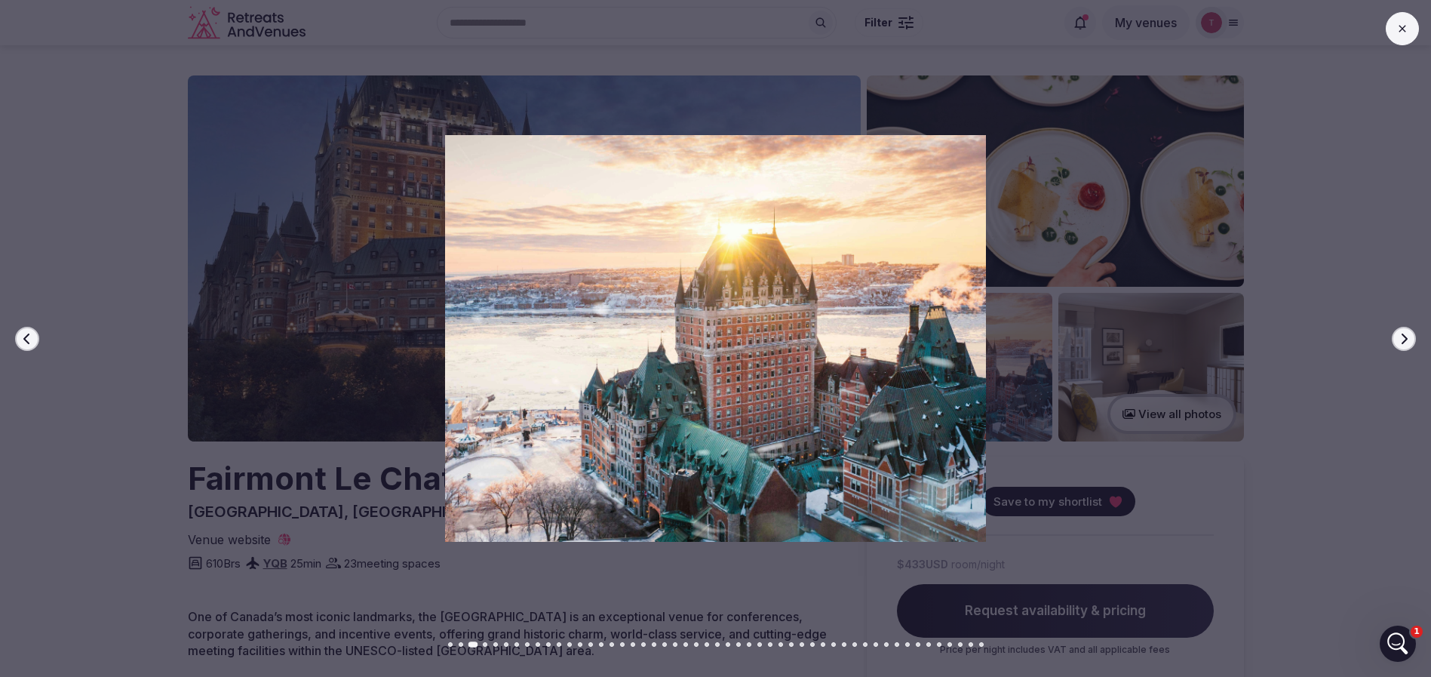
click at [1403, 339] on icon "button" at bounding box center [1404, 339] width 12 height 12
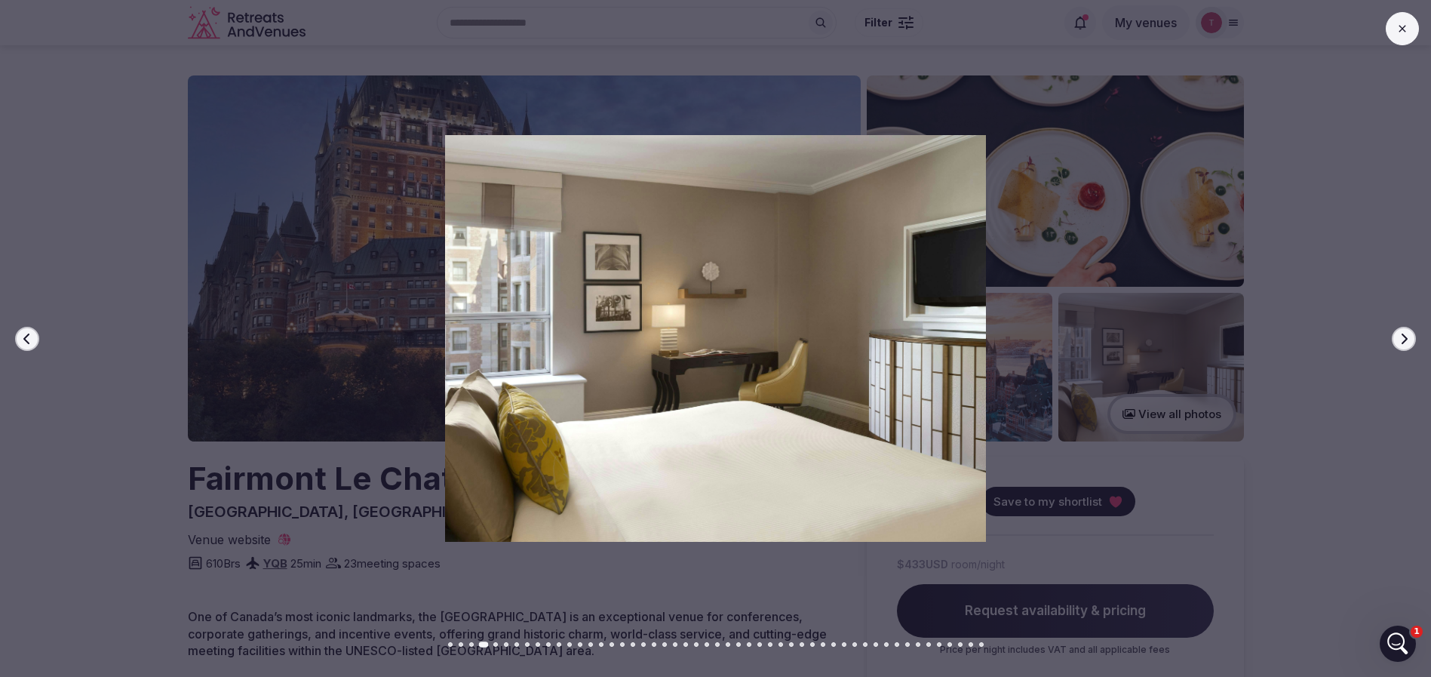
click at [1403, 339] on icon "button" at bounding box center [1404, 339] width 12 height 12
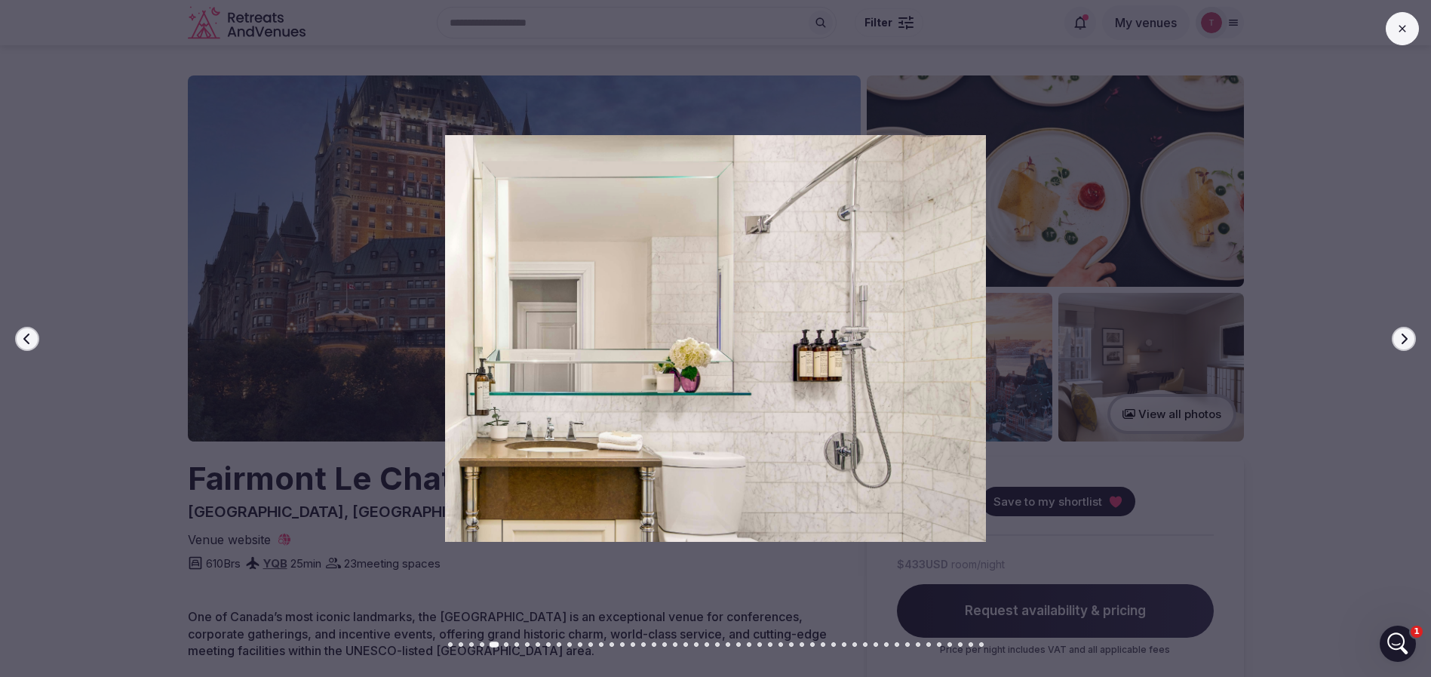
click at [1403, 339] on icon "button" at bounding box center [1404, 339] width 12 height 12
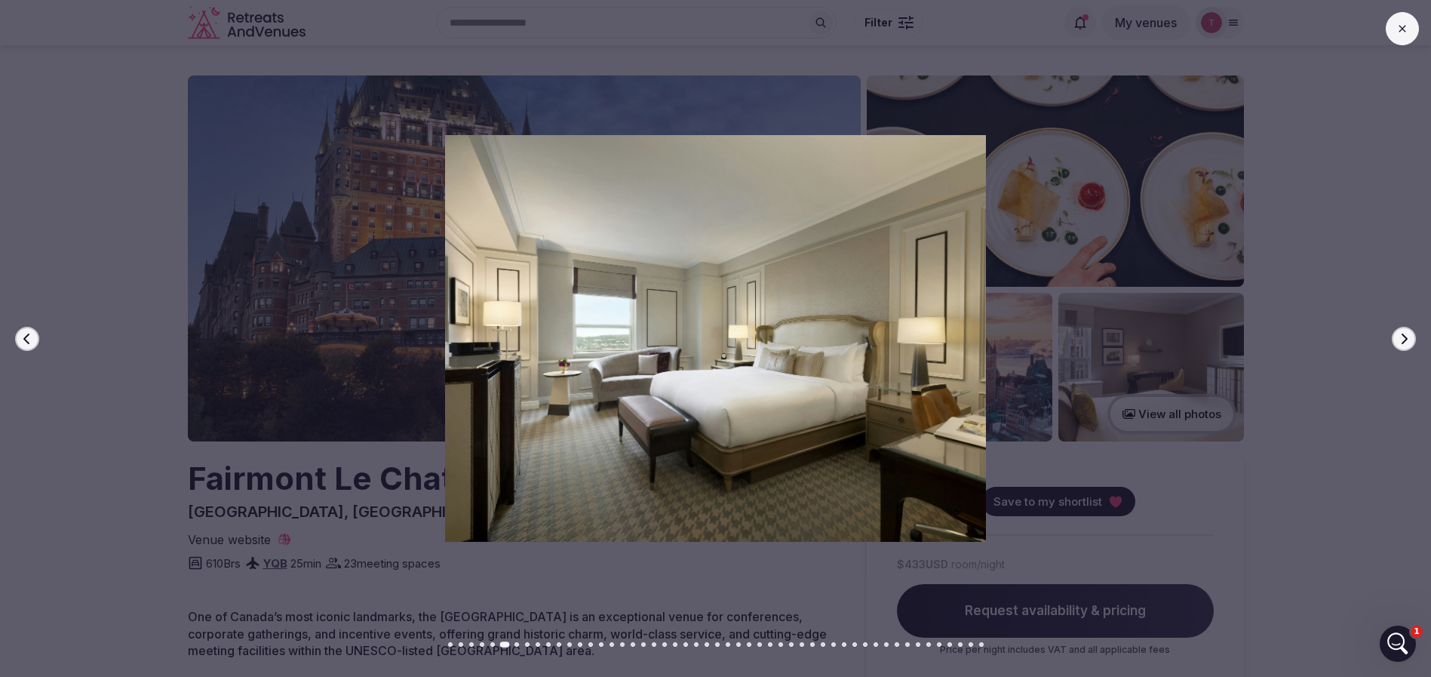
click at [1403, 339] on icon "button" at bounding box center [1404, 339] width 12 height 12
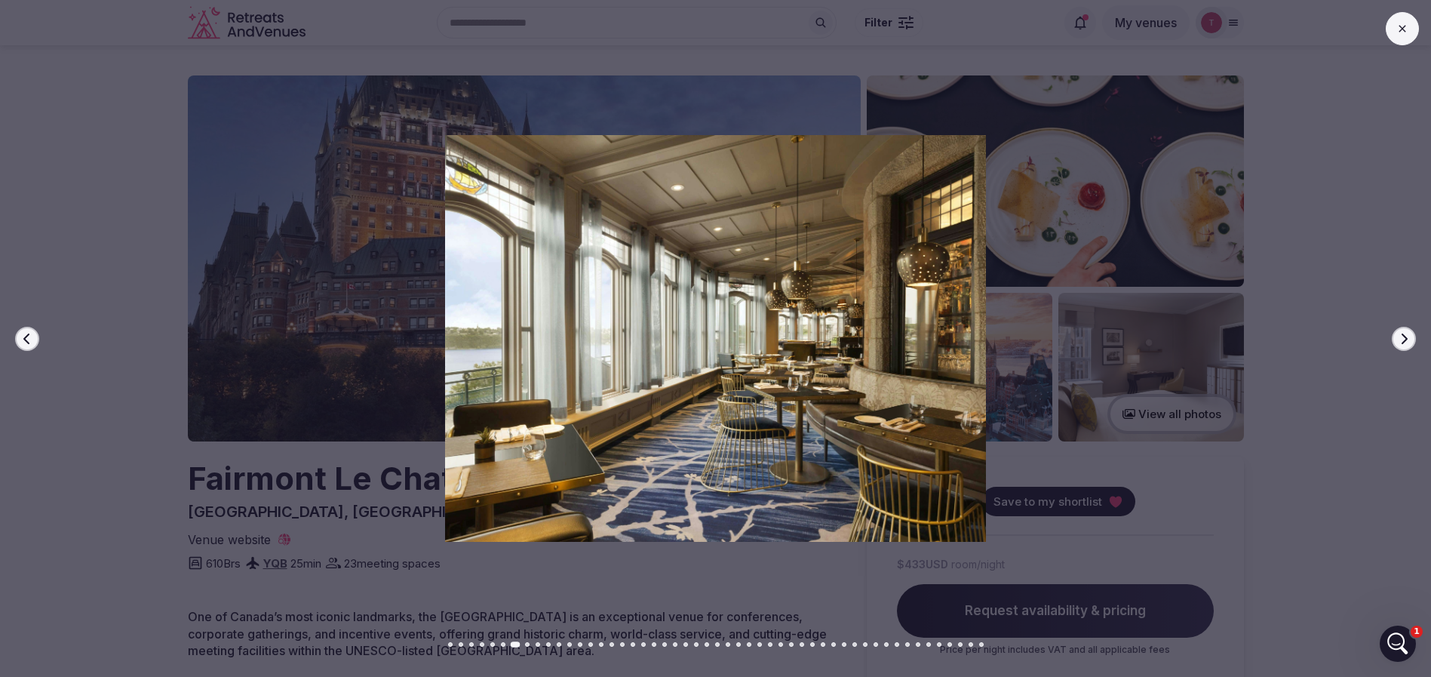
click at [1403, 339] on icon "button" at bounding box center [1404, 339] width 12 height 12
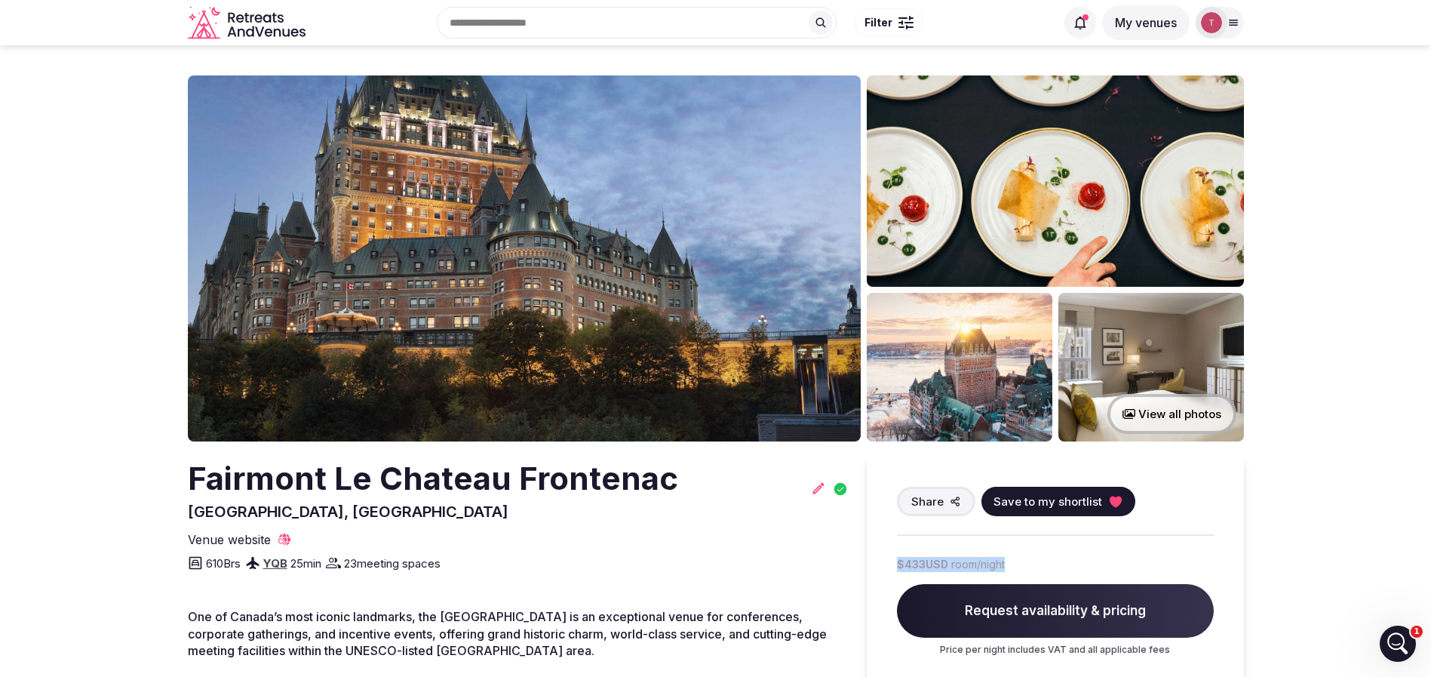
drag, startPoint x: 875, startPoint y: 563, endPoint x: 1020, endPoint y: 563, distance: 144.8
click at [1020, 563] on div "Share Save to my shortlist $433 USD room/night Request availability & pricing P…" at bounding box center [1055, 571] width 377 height 230
click at [679, 204] on img at bounding box center [524, 258] width 673 height 366
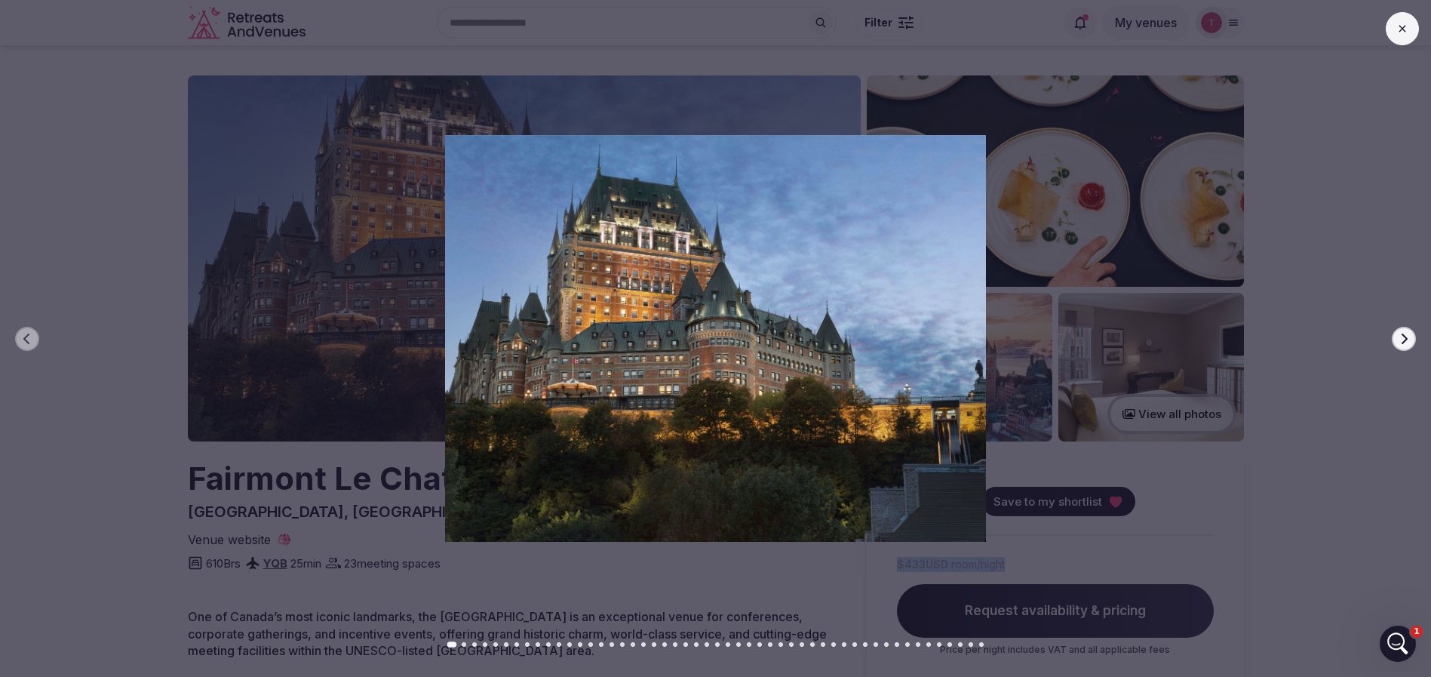
click at [1406, 340] on icon "button" at bounding box center [1404, 339] width 12 height 12
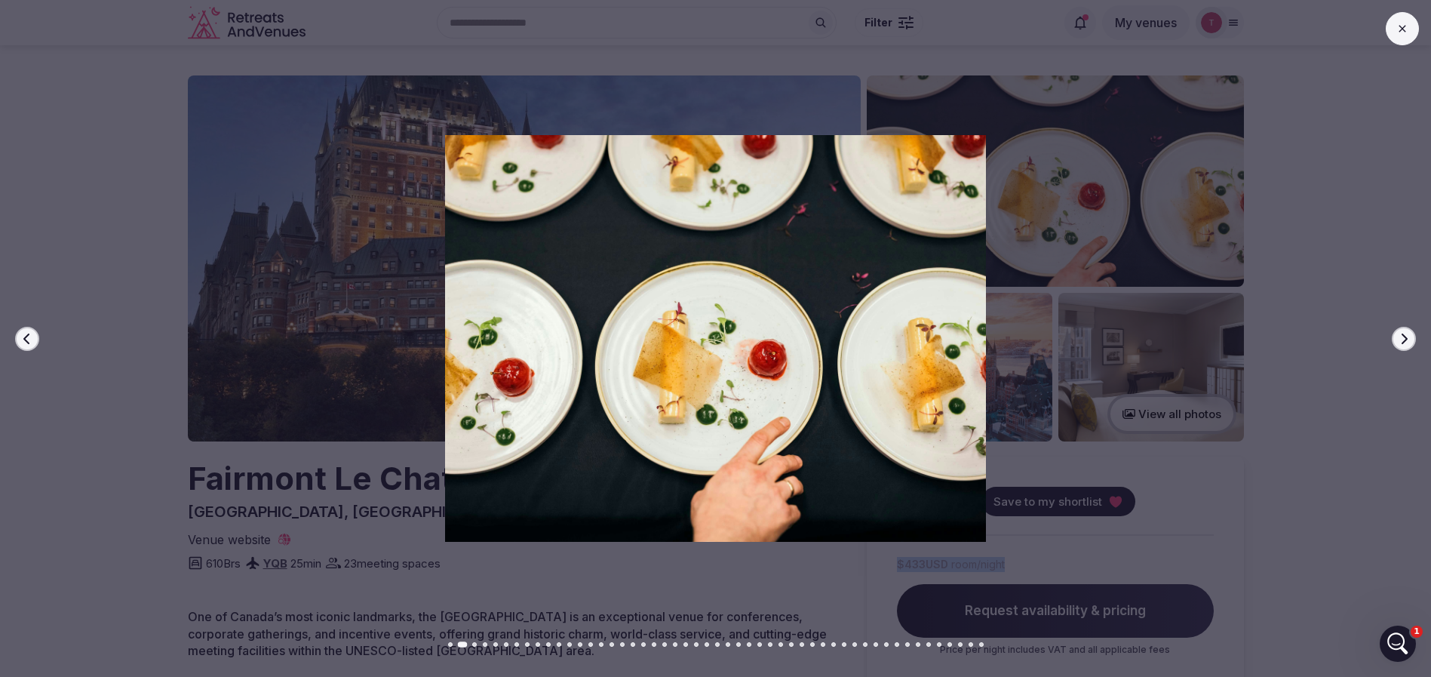
click at [1406, 340] on icon "button" at bounding box center [1404, 339] width 12 height 12
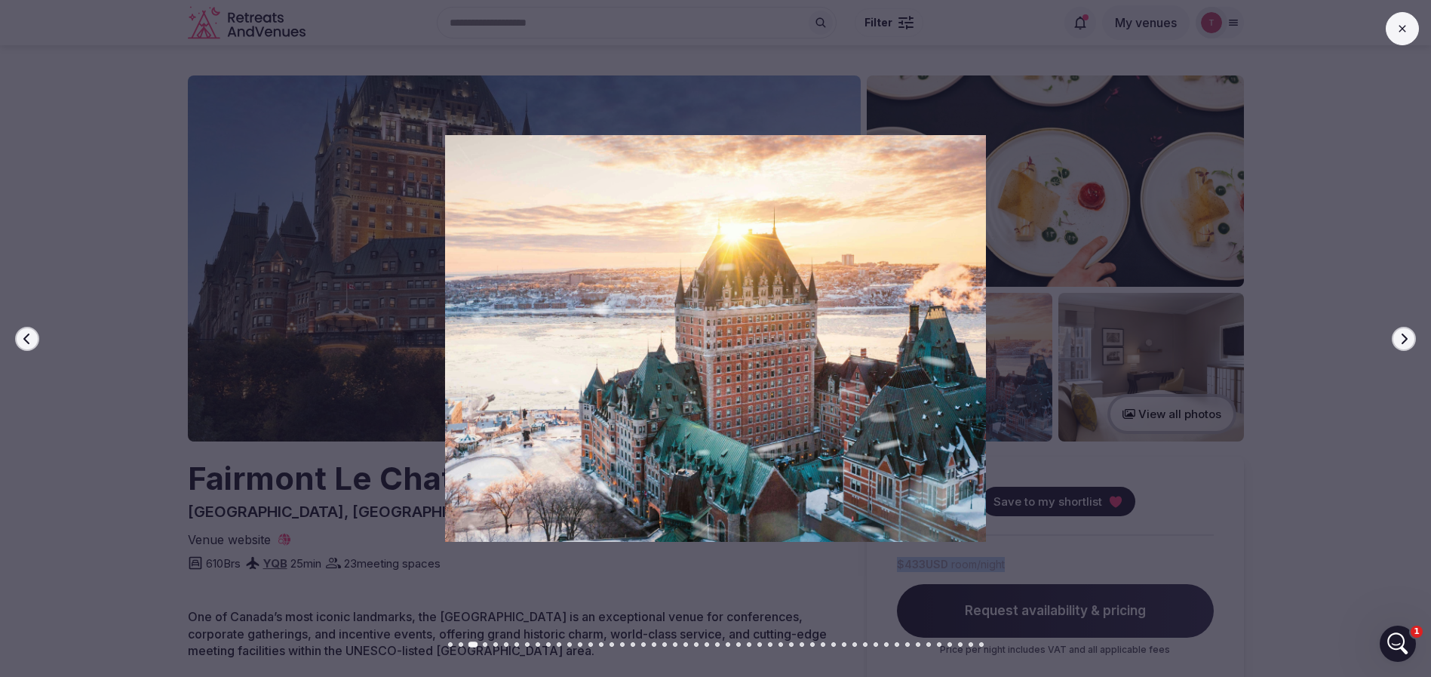
click at [1406, 340] on icon "button" at bounding box center [1404, 339] width 12 height 12
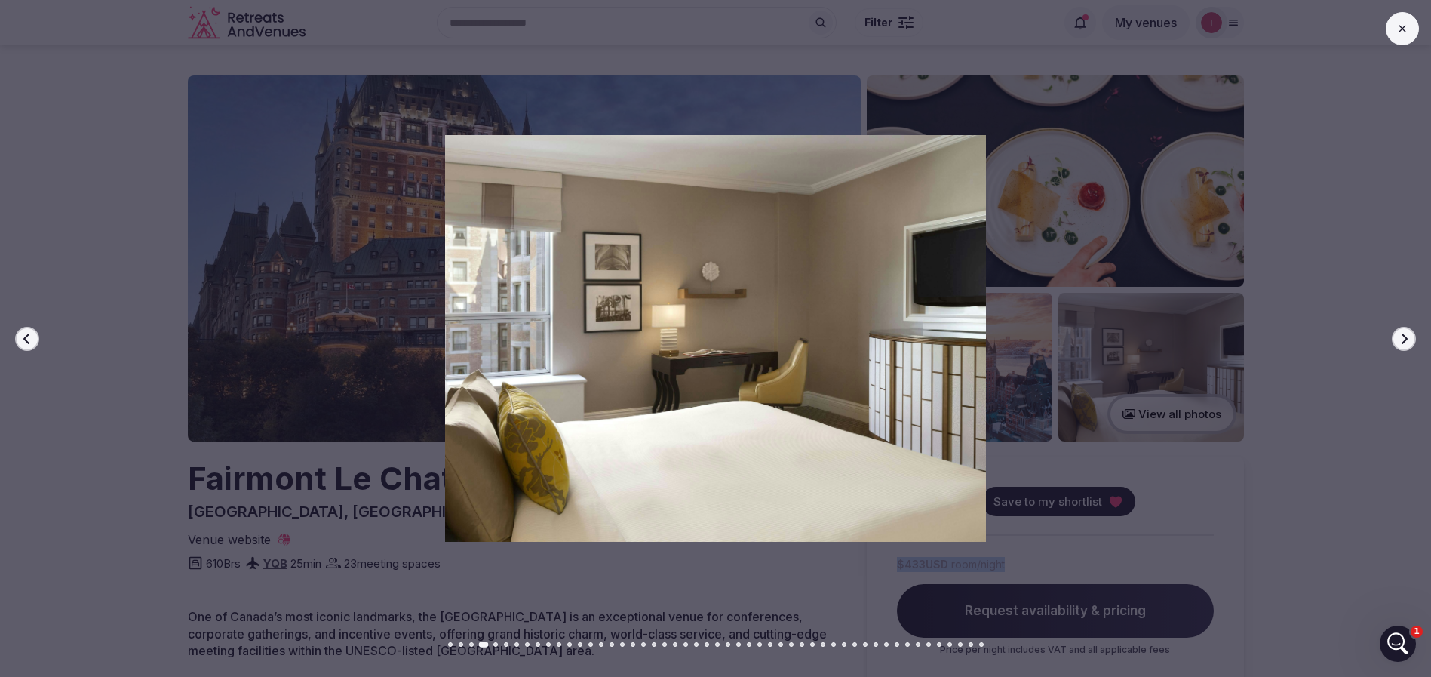
click at [1406, 340] on icon "button" at bounding box center [1404, 339] width 12 height 12
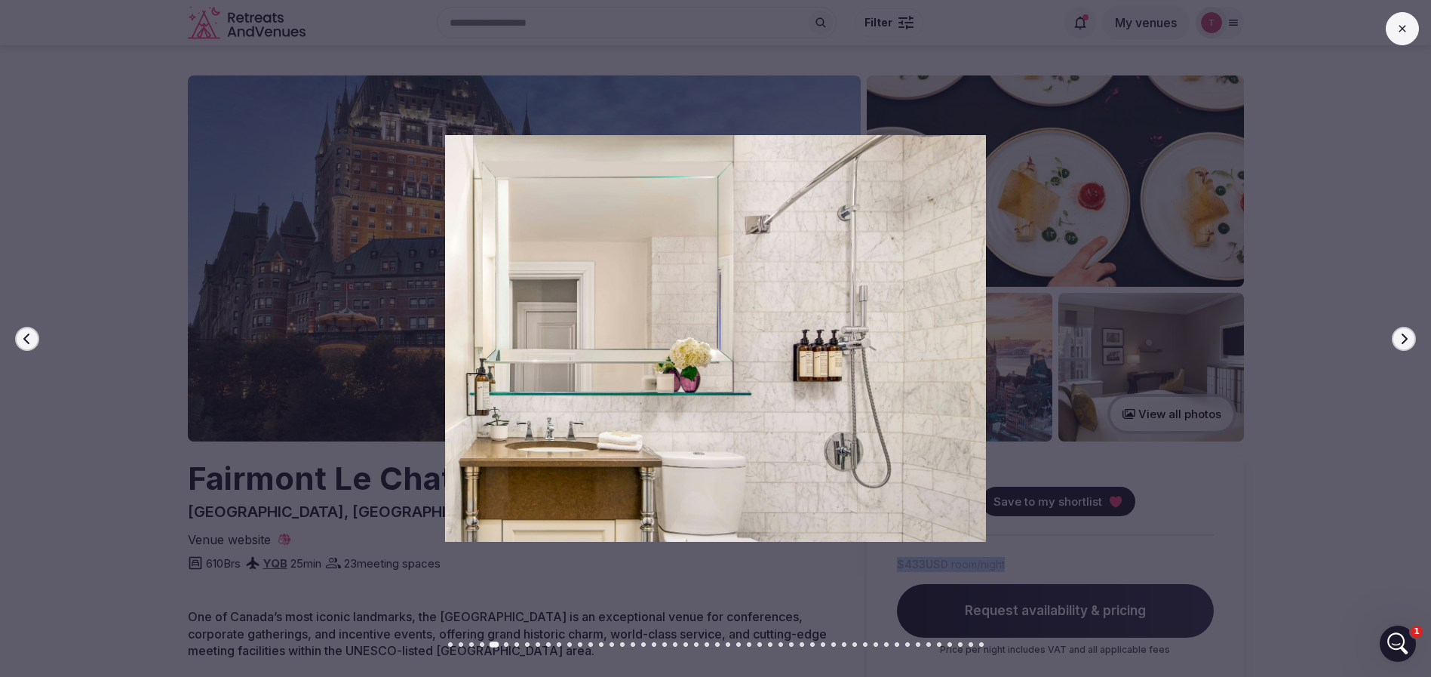
click at [1406, 340] on icon "button" at bounding box center [1404, 339] width 12 height 12
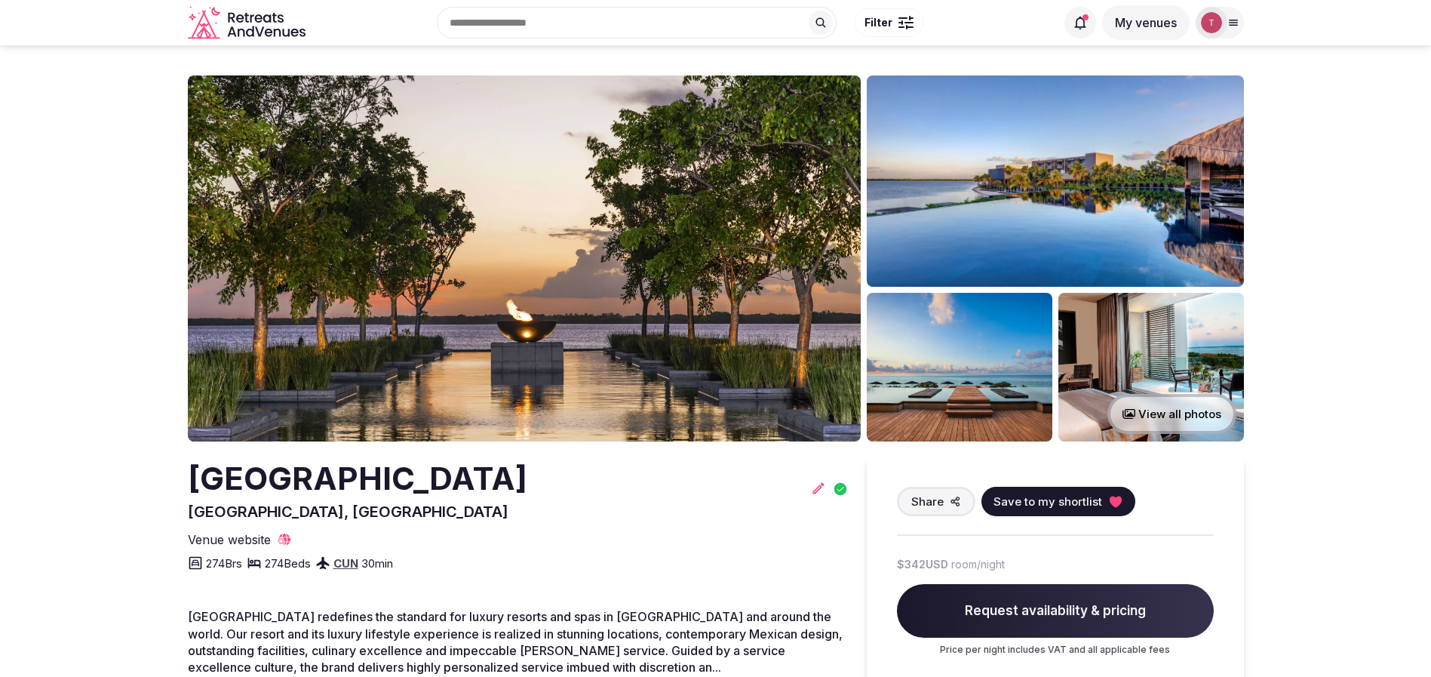
click at [439, 263] on img at bounding box center [524, 258] width 673 height 366
click at [557, 287] on img at bounding box center [524, 258] width 673 height 366
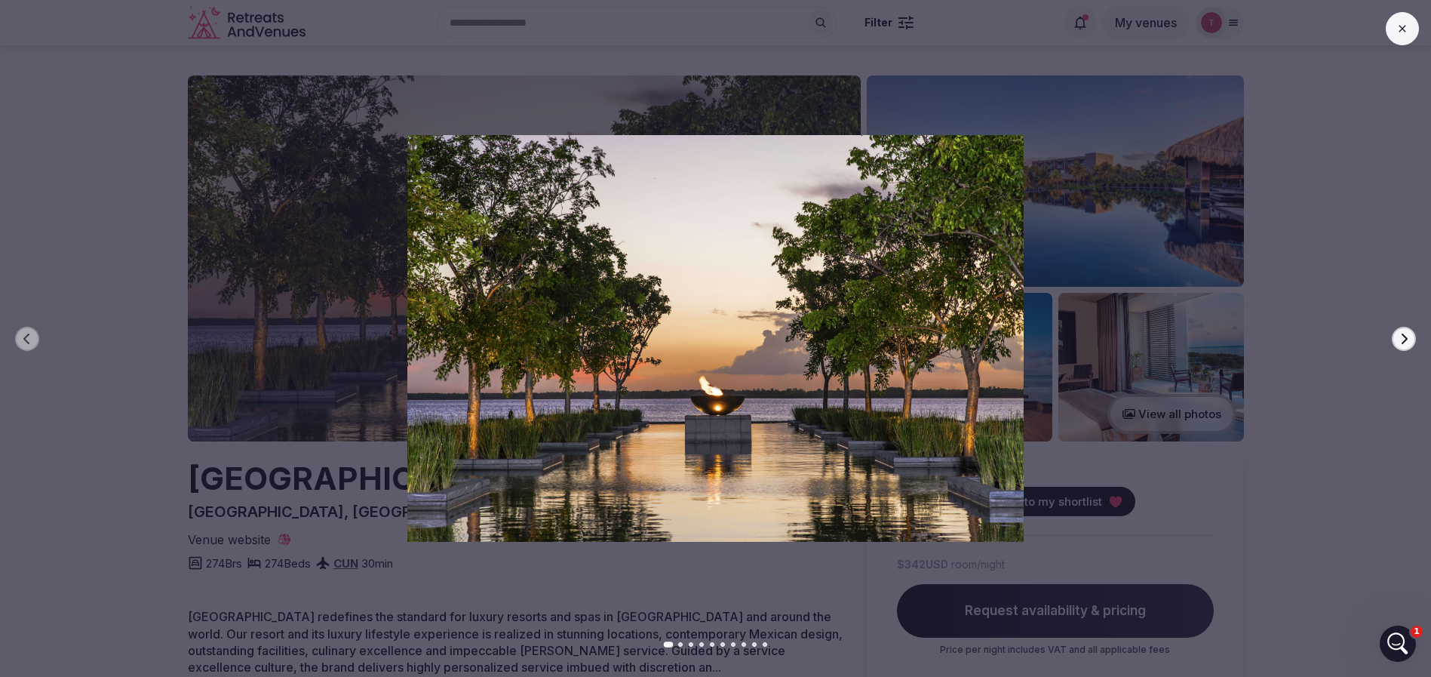
click at [1401, 340] on icon "button" at bounding box center [1404, 339] width 12 height 12
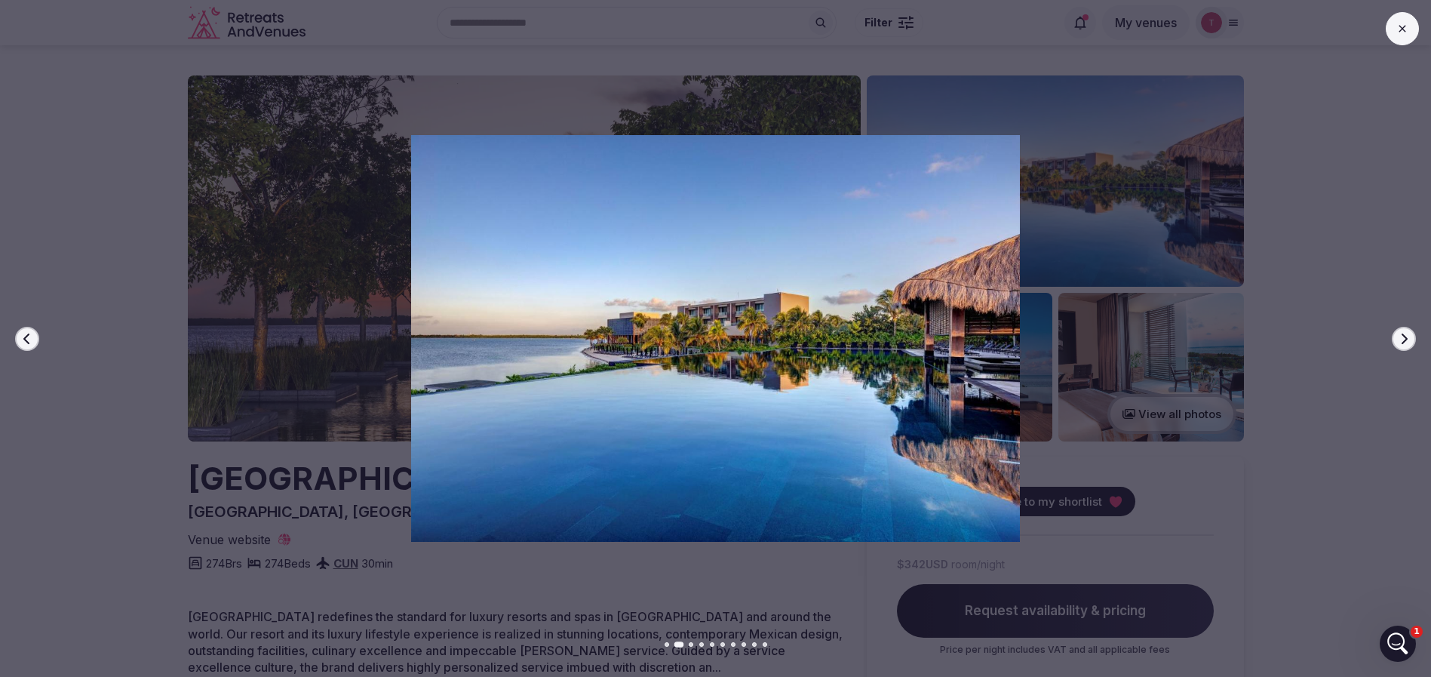
click at [1401, 340] on icon "button" at bounding box center [1404, 339] width 12 height 12
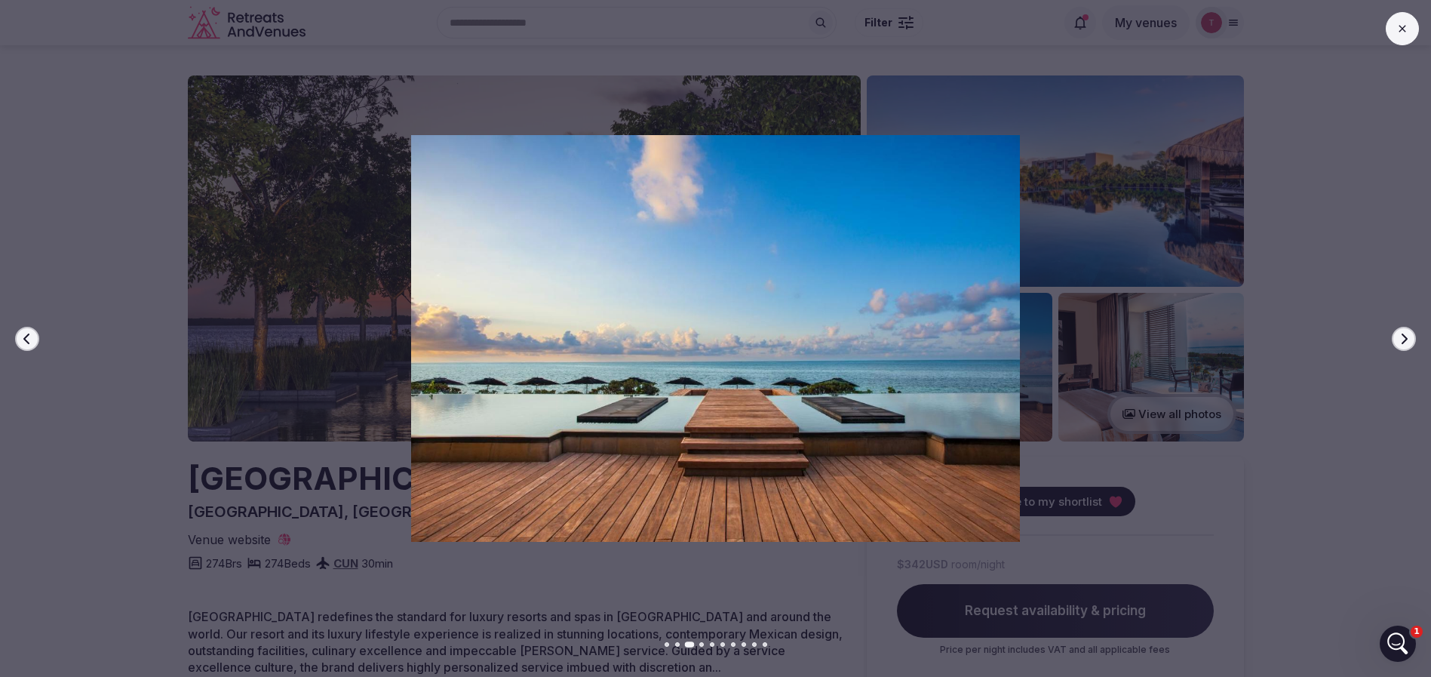
click at [1410, 338] on button "Next slide" at bounding box center [1404, 339] width 24 height 24
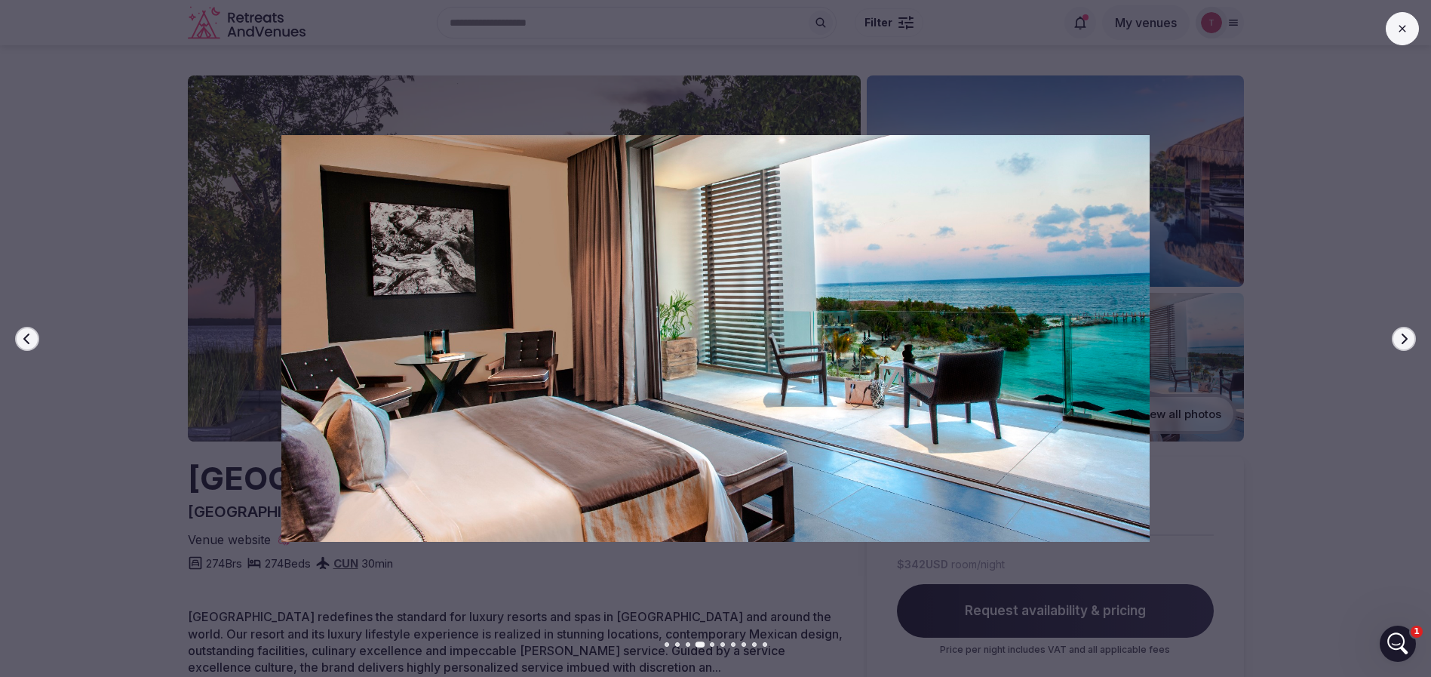
click at [1411, 337] on button "Next slide" at bounding box center [1404, 339] width 24 height 24
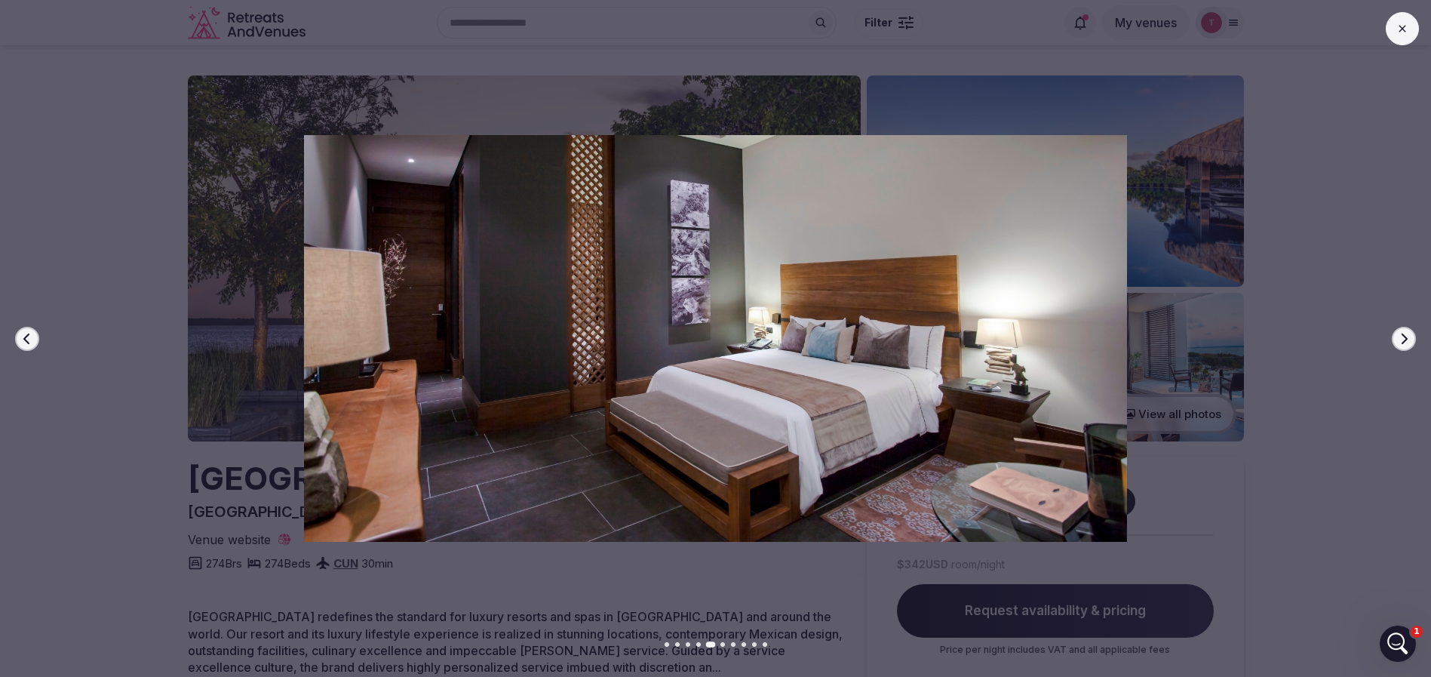
click at [1411, 337] on button "Next slide" at bounding box center [1404, 339] width 24 height 24
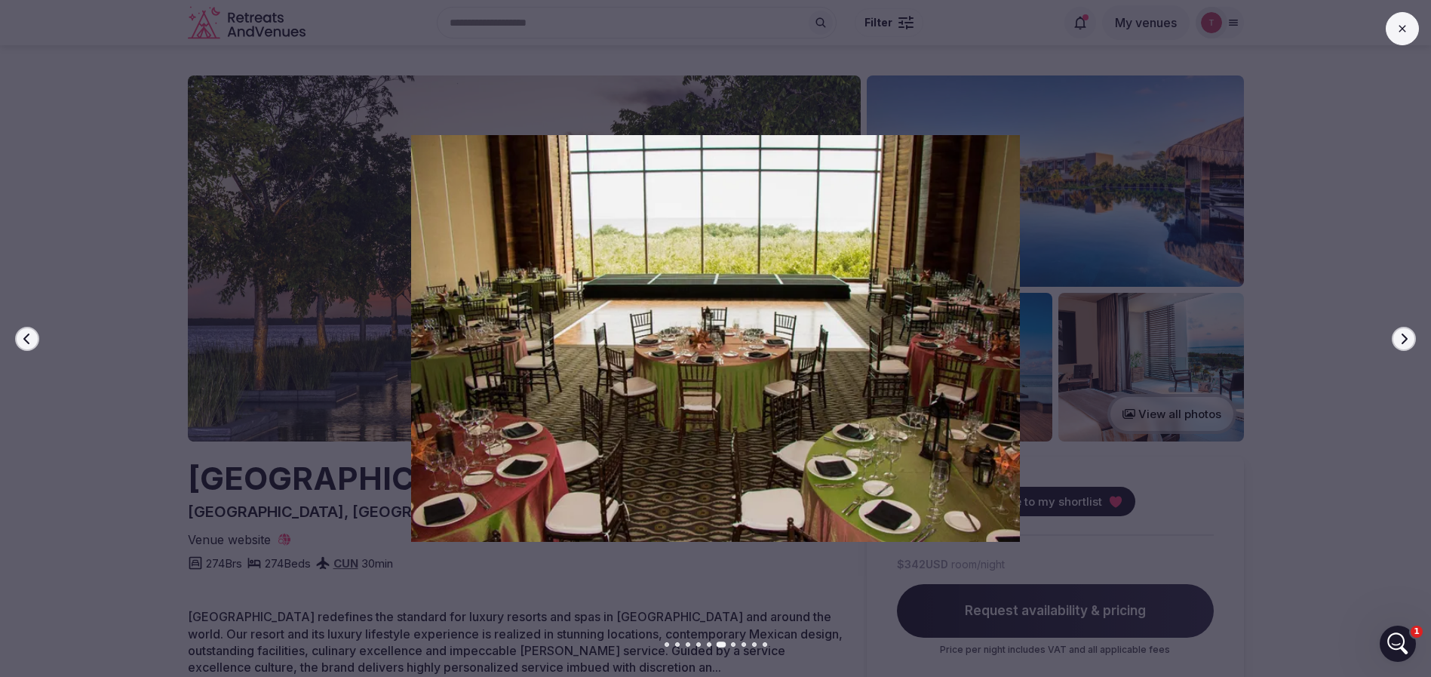
click at [1411, 337] on button "Next slide" at bounding box center [1404, 339] width 24 height 24
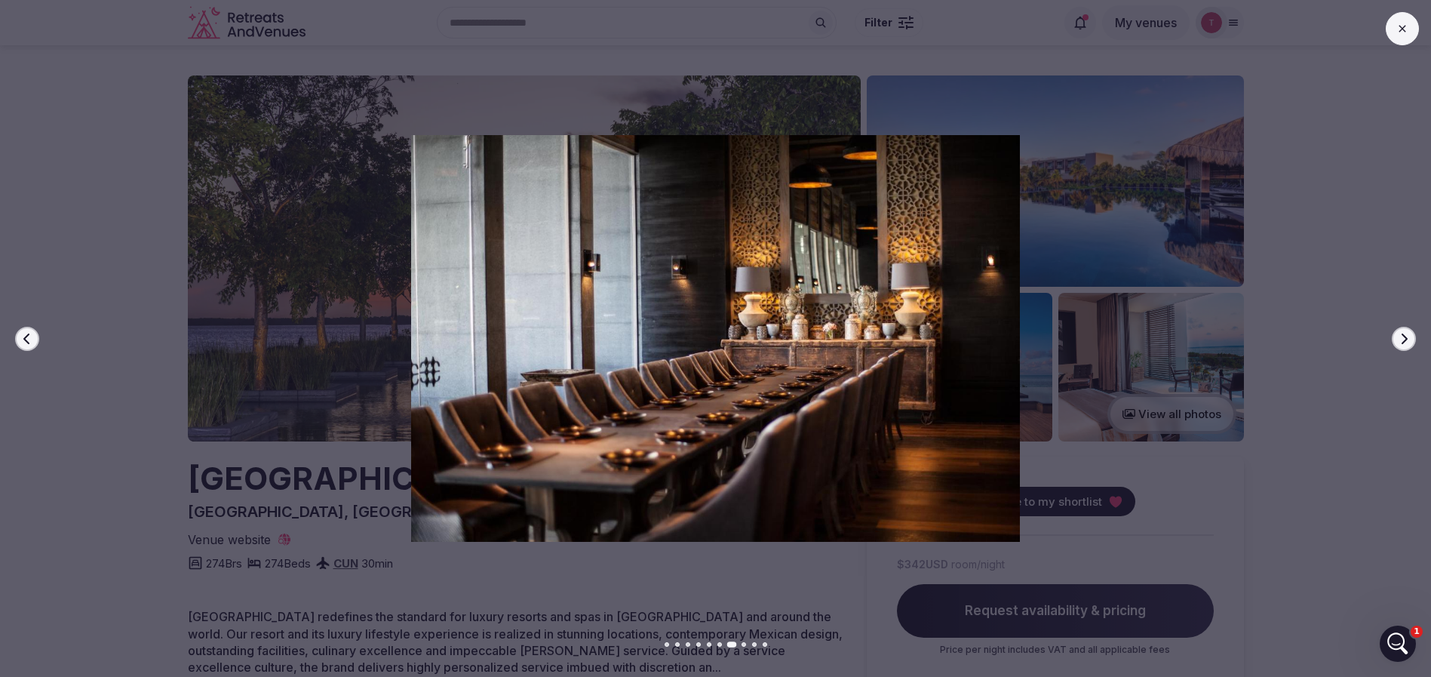
click at [1411, 337] on button "Next slide" at bounding box center [1404, 339] width 24 height 24
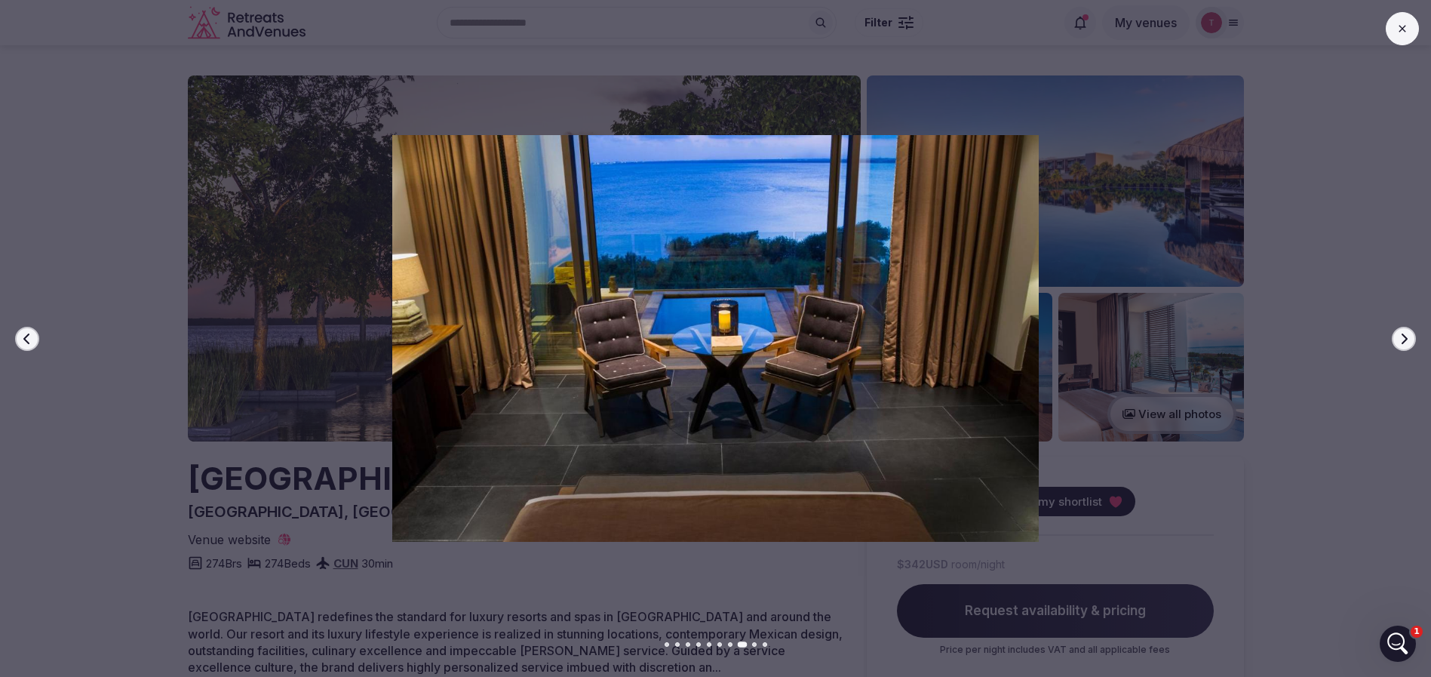
click at [1411, 336] on button "Next slide" at bounding box center [1404, 339] width 24 height 24
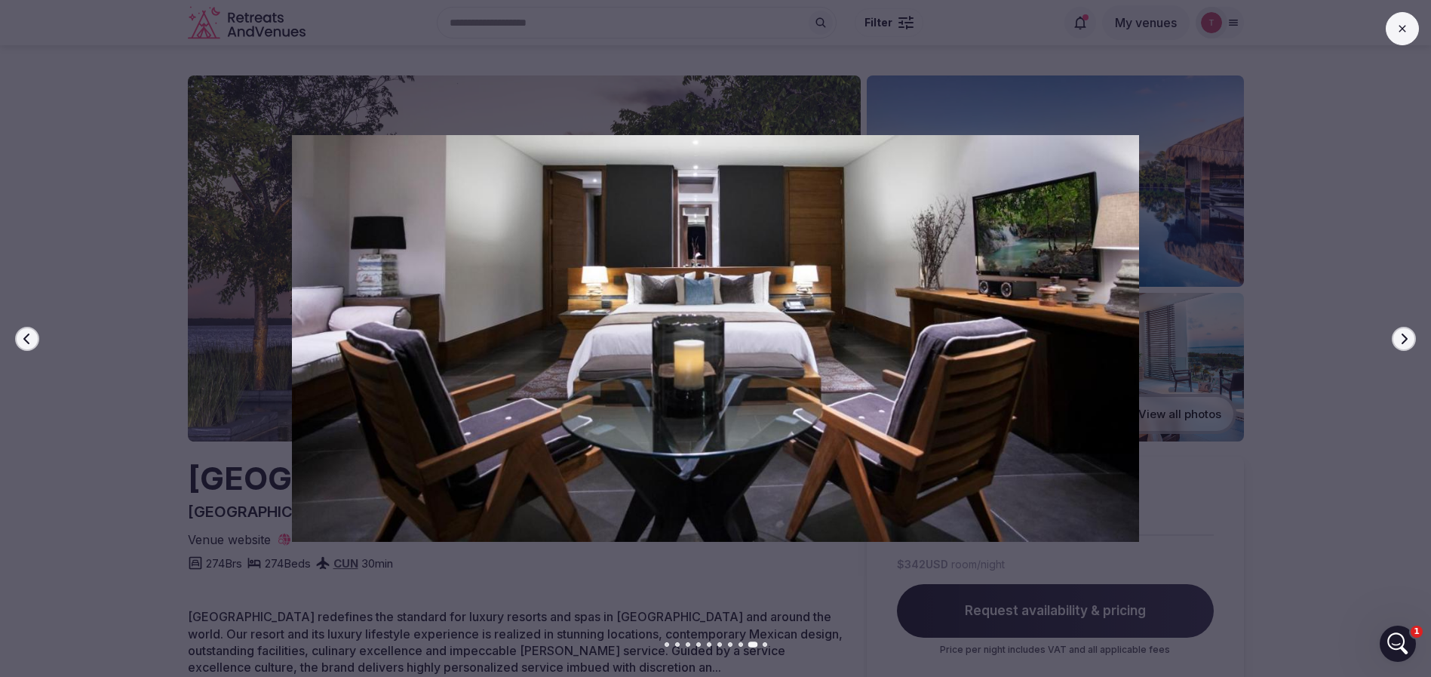
click at [1411, 336] on button "Next slide" at bounding box center [1404, 339] width 24 height 24
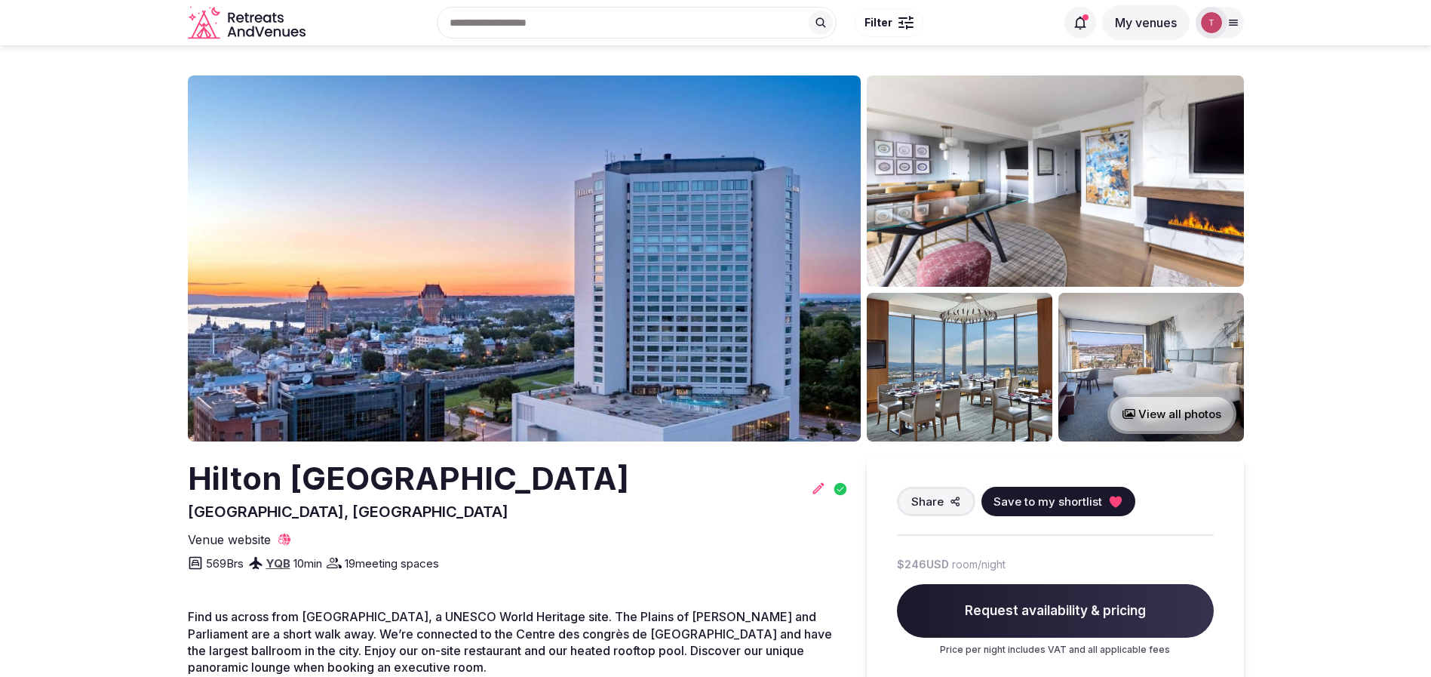
click at [553, 230] on img at bounding box center [524, 258] width 673 height 366
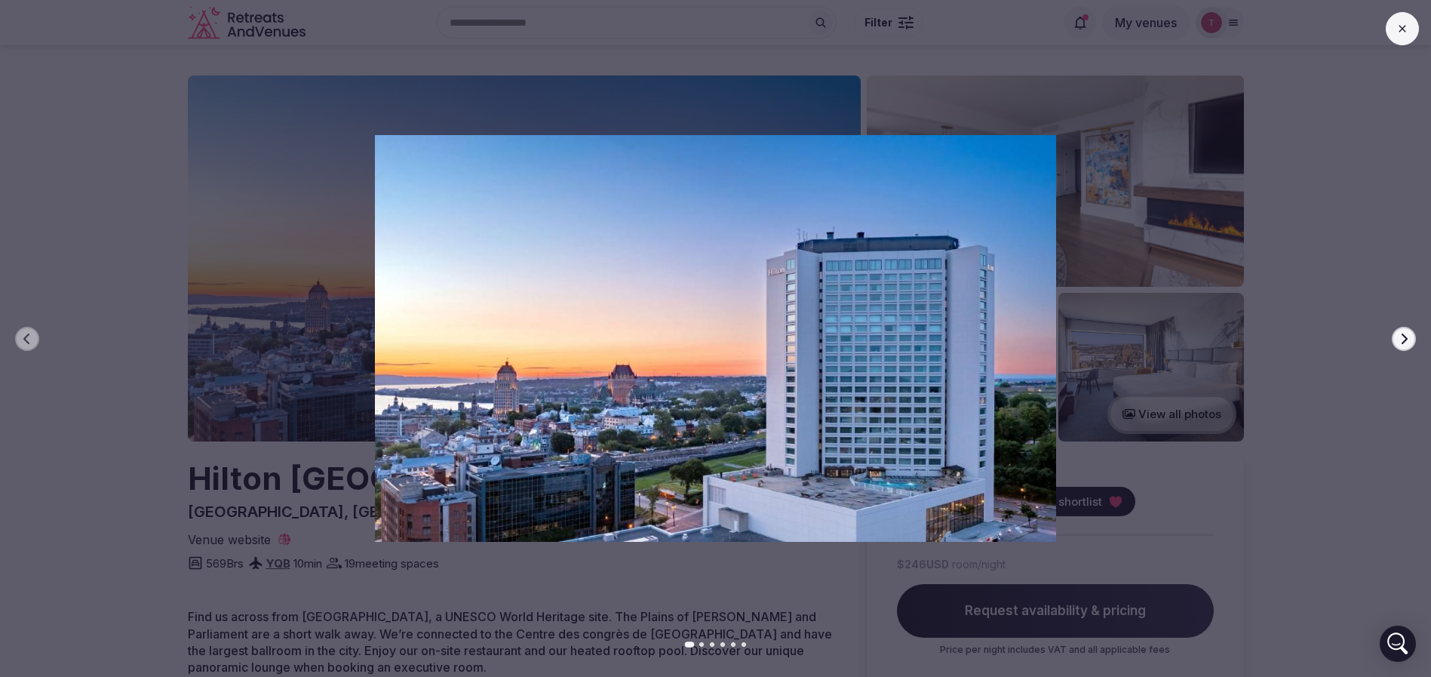
click at [1410, 338] on button "Next slide" at bounding box center [1404, 339] width 24 height 24
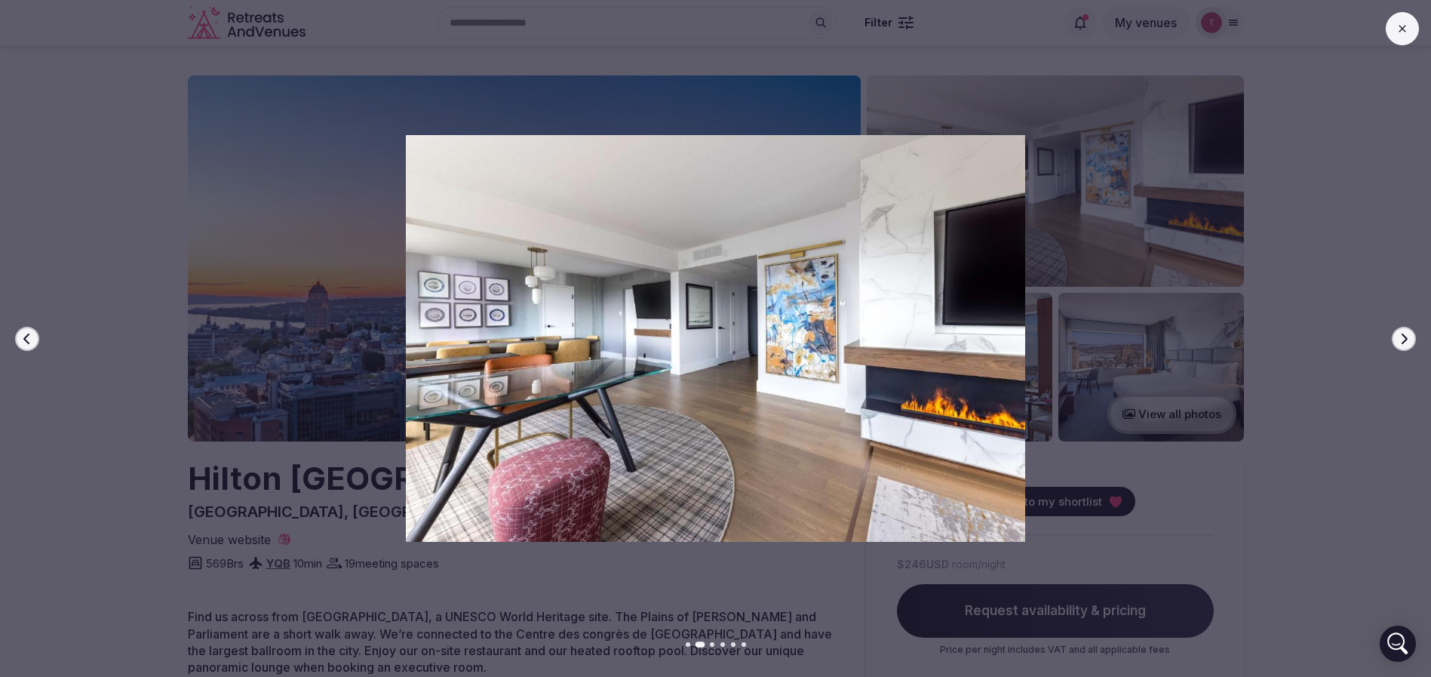
click at [1410, 338] on button "Next slide" at bounding box center [1404, 339] width 24 height 24
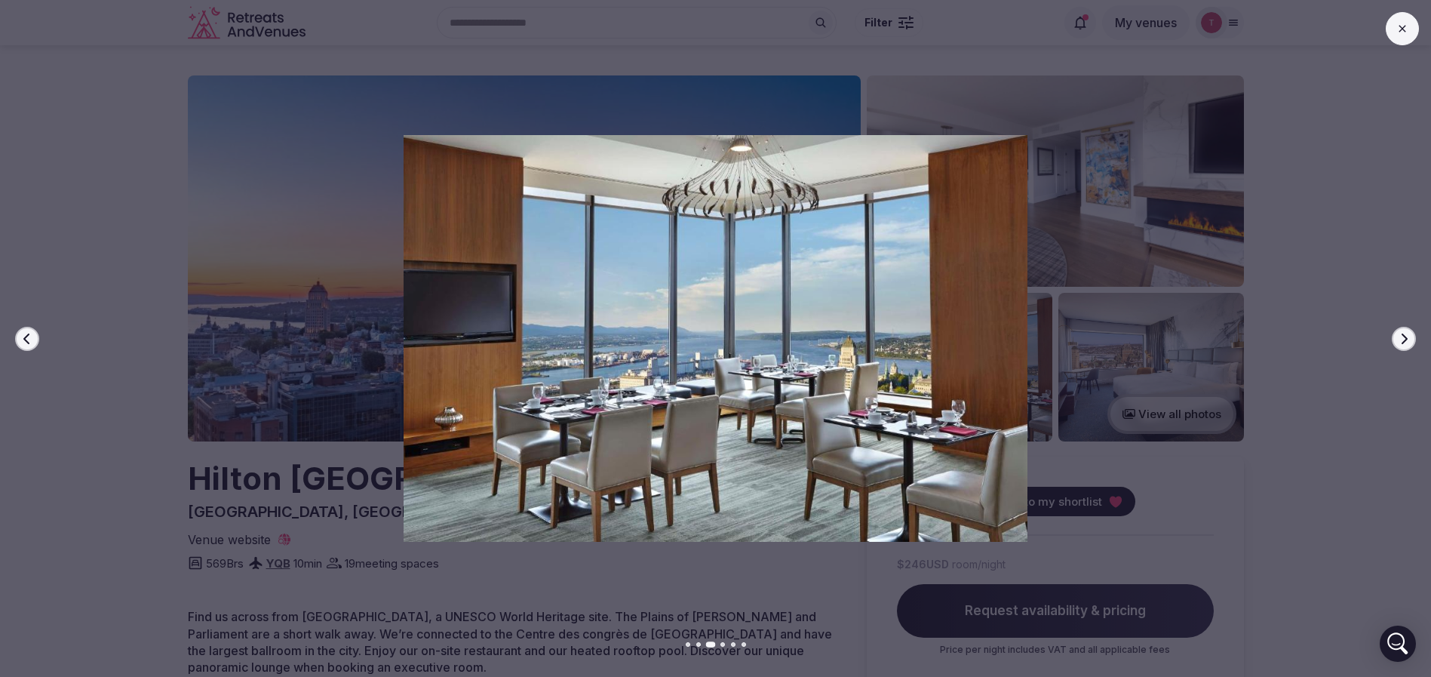
click at [1410, 338] on button "Next slide" at bounding box center [1404, 339] width 24 height 24
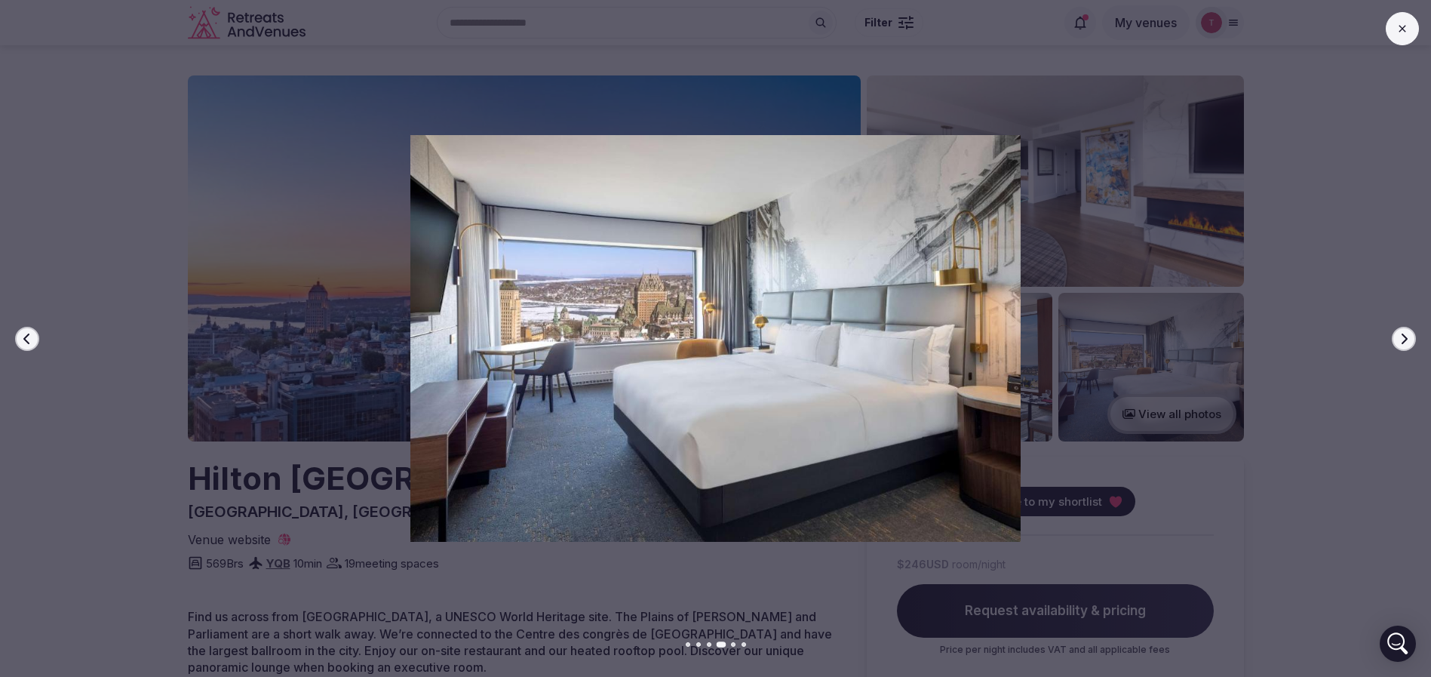
click at [1410, 338] on button "Next slide" at bounding box center [1404, 339] width 24 height 24
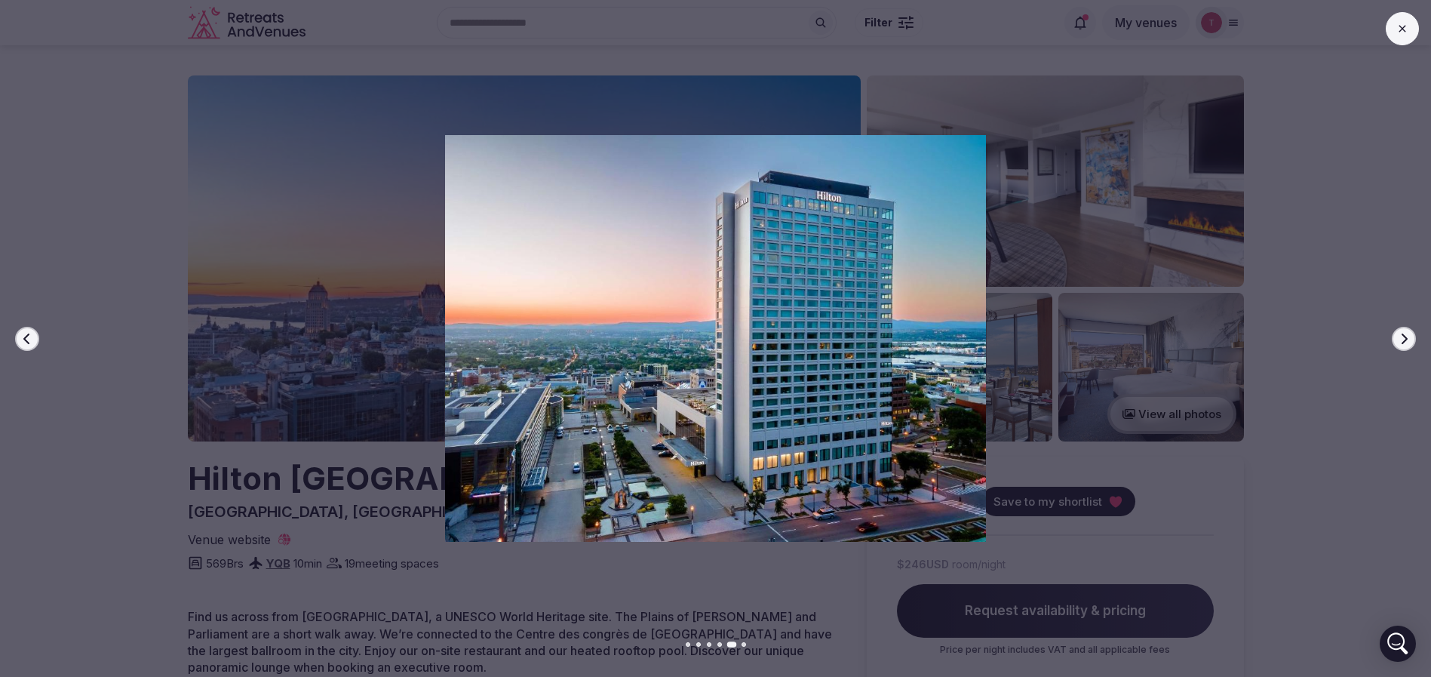
click at [1410, 338] on button "Next slide" at bounding box center [1404, 339] width 24 height 24
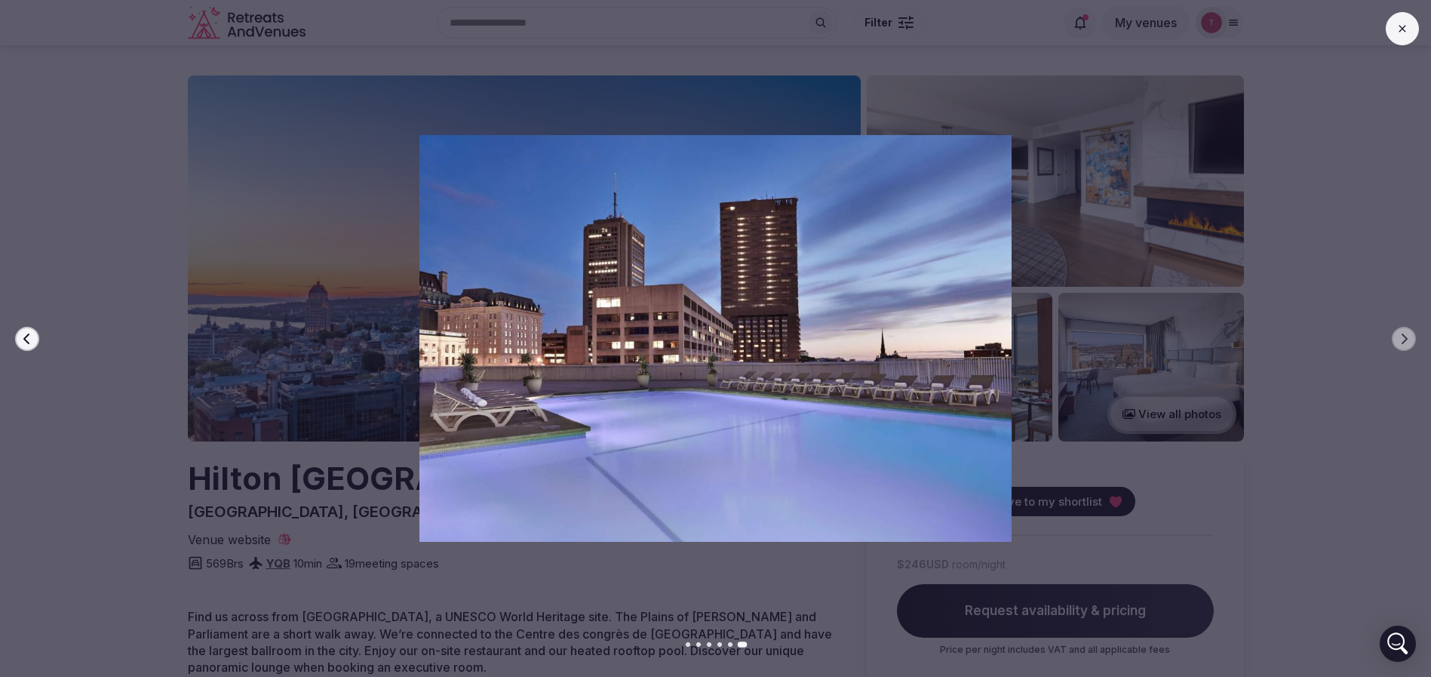
click at [18, 341] on button "Previous slide" at bounding box center [27, 339] width 24 height 24
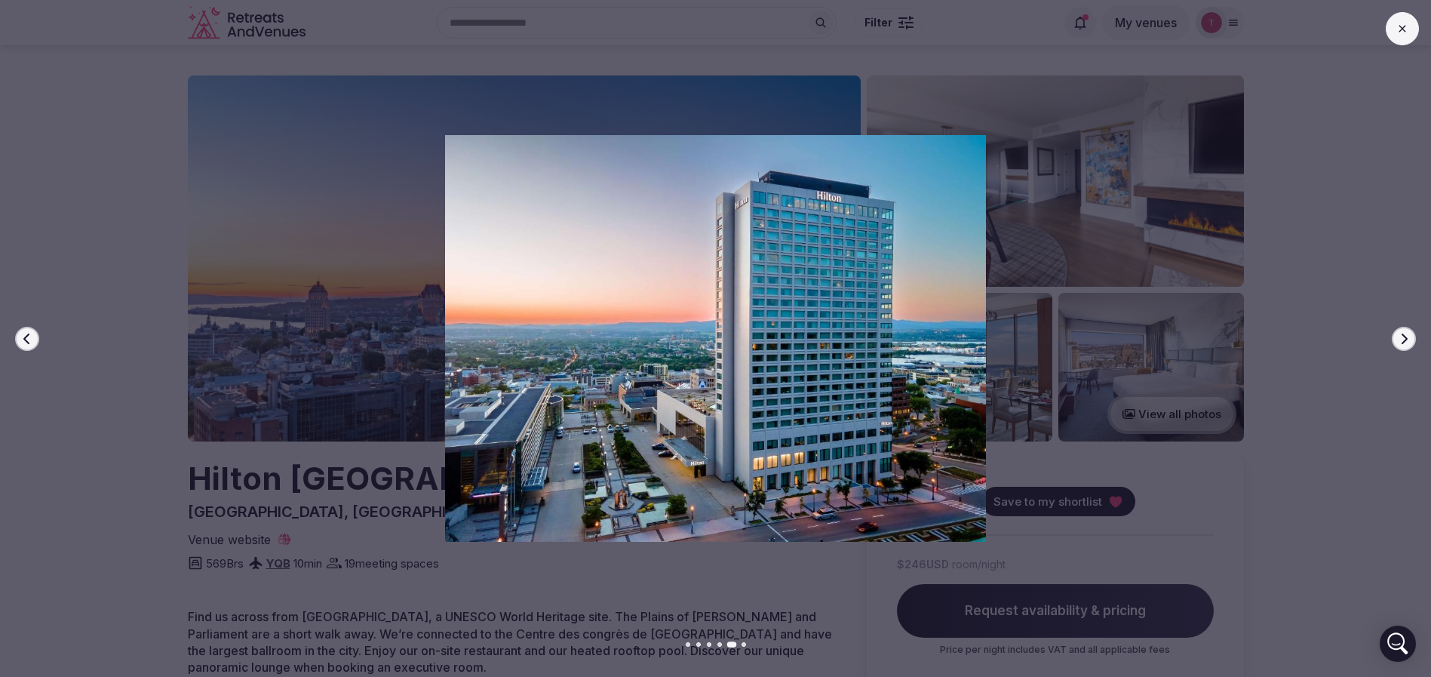
click at [23, 336] on icon "button" at bounding box center [27, 339] width 12 height 12
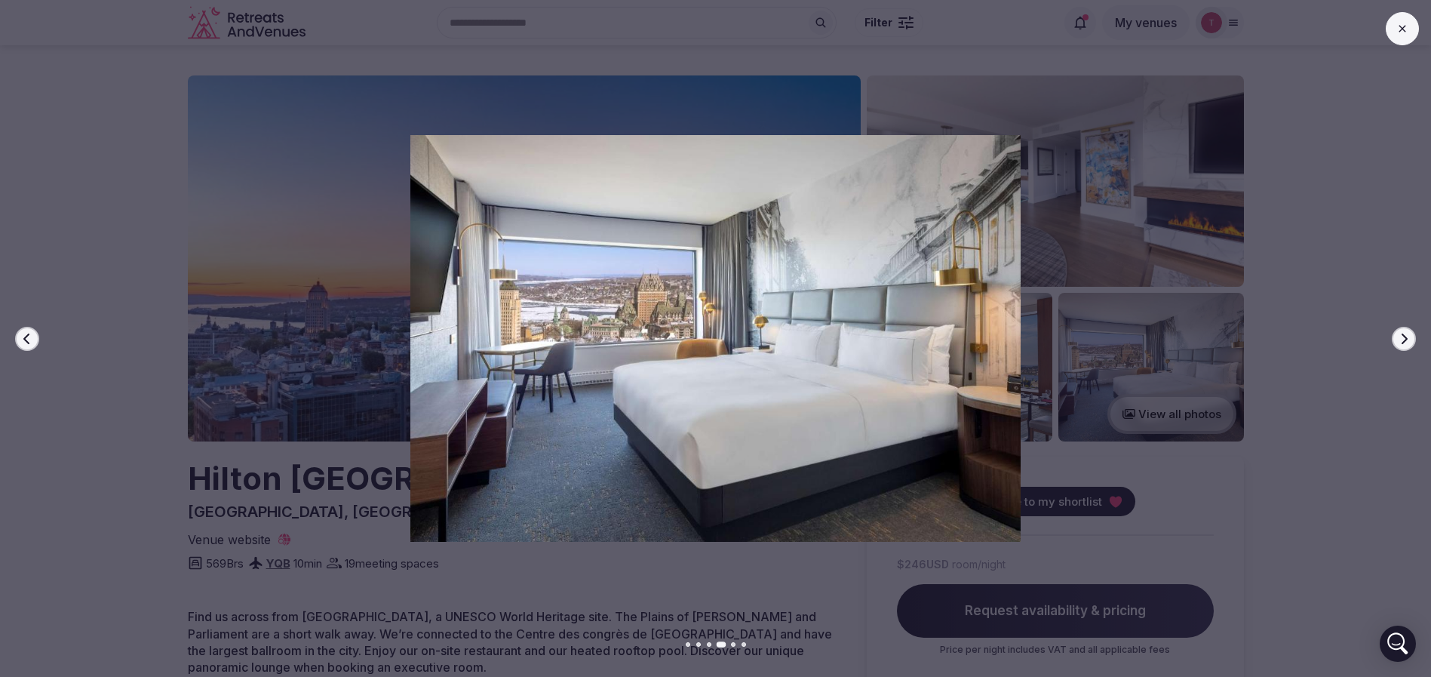
click at [23, 336] on icon "button" at bounding box center [27, 339] width 12 height 12
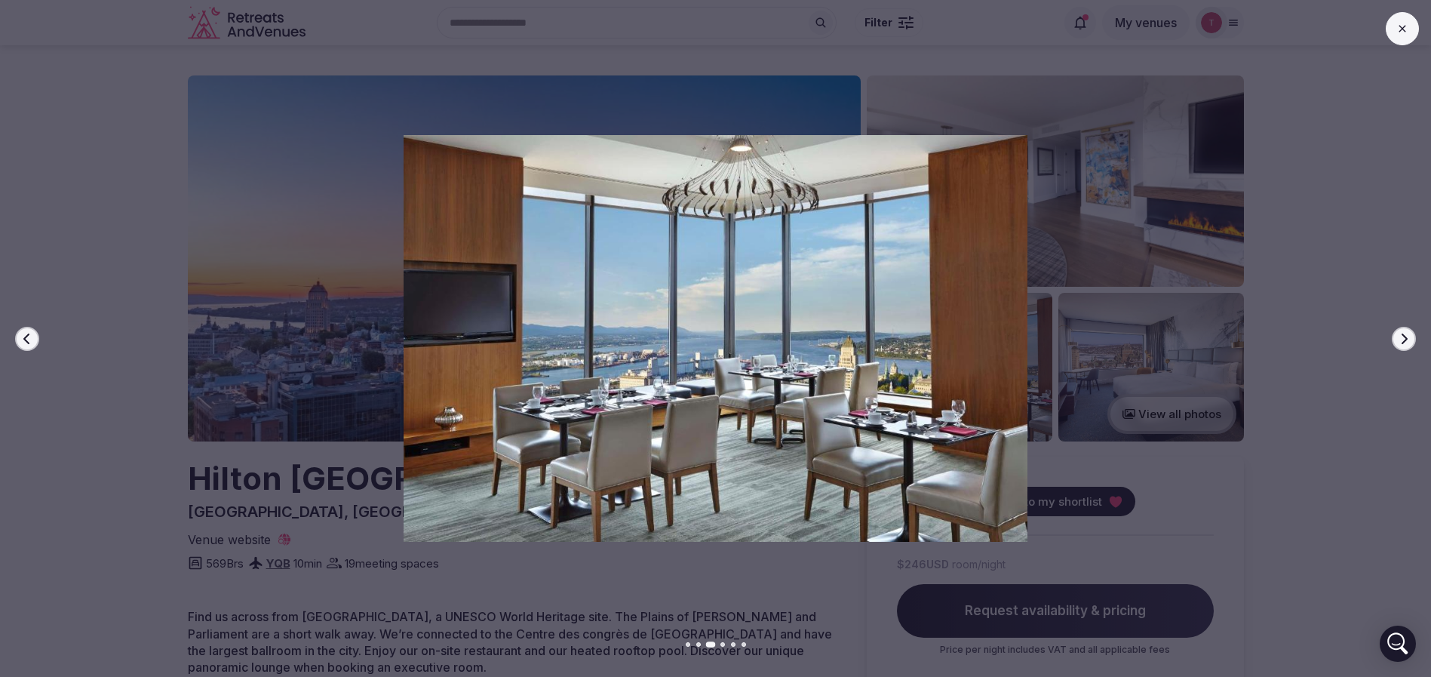
click at [23, 336] on icon "button" at bounding box center [27, 339] width 12 height 12
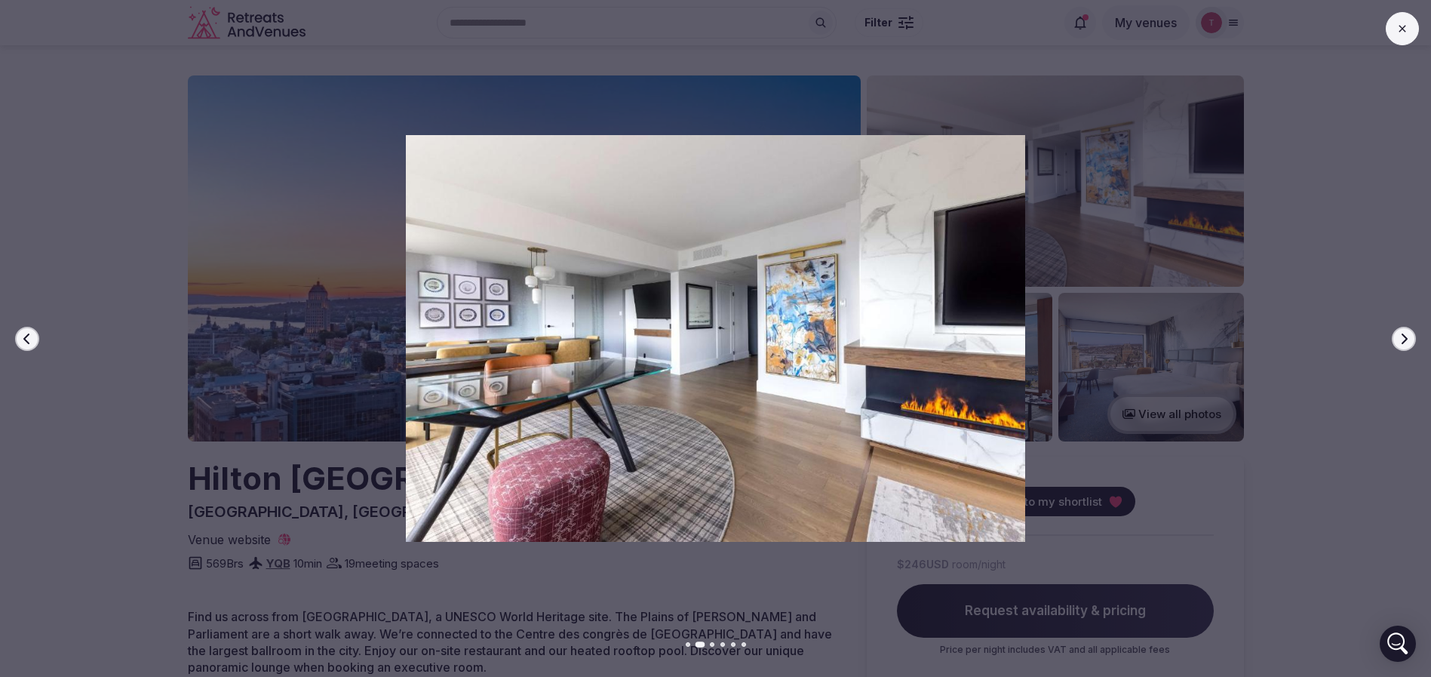
click at [23, 336] on icon "button" at bounding box center [27, 339] width 12 height 12
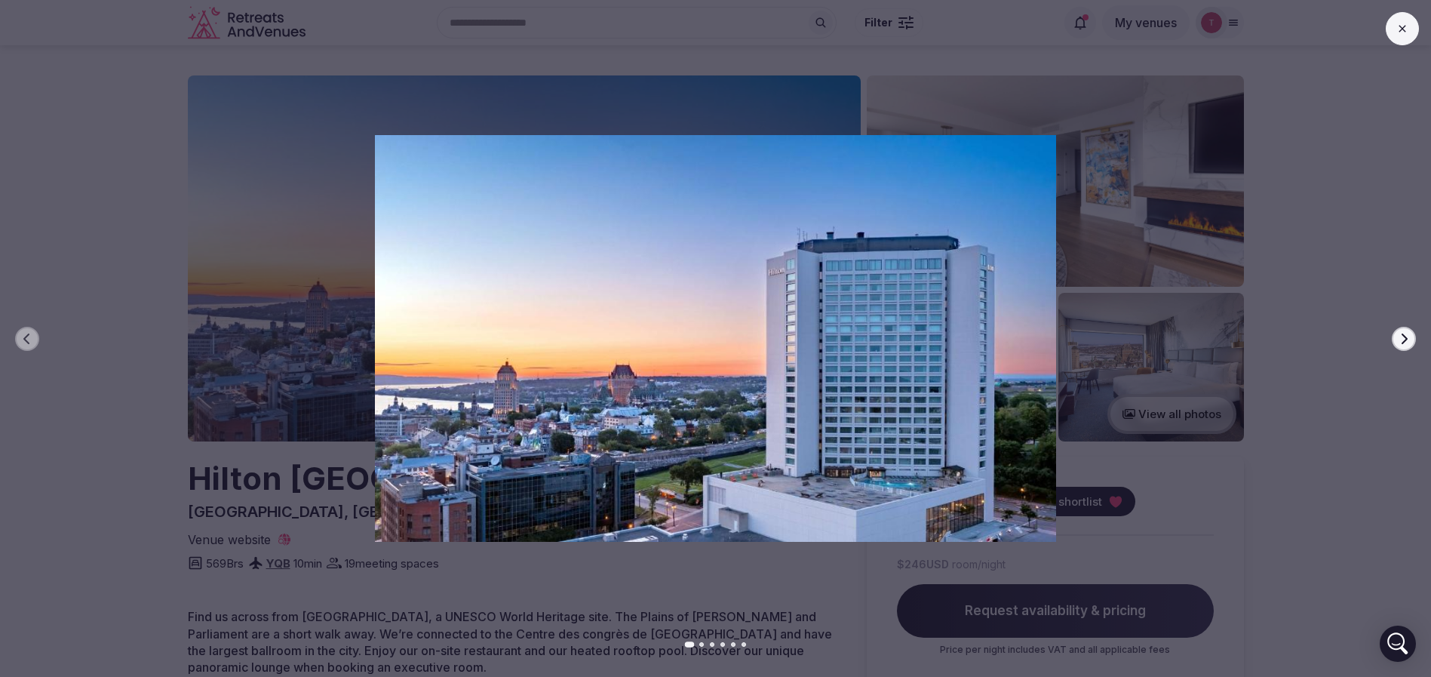
click at [1412, 335] on button "Next slide" at bounding box center [1404, 339] width 24 height 24
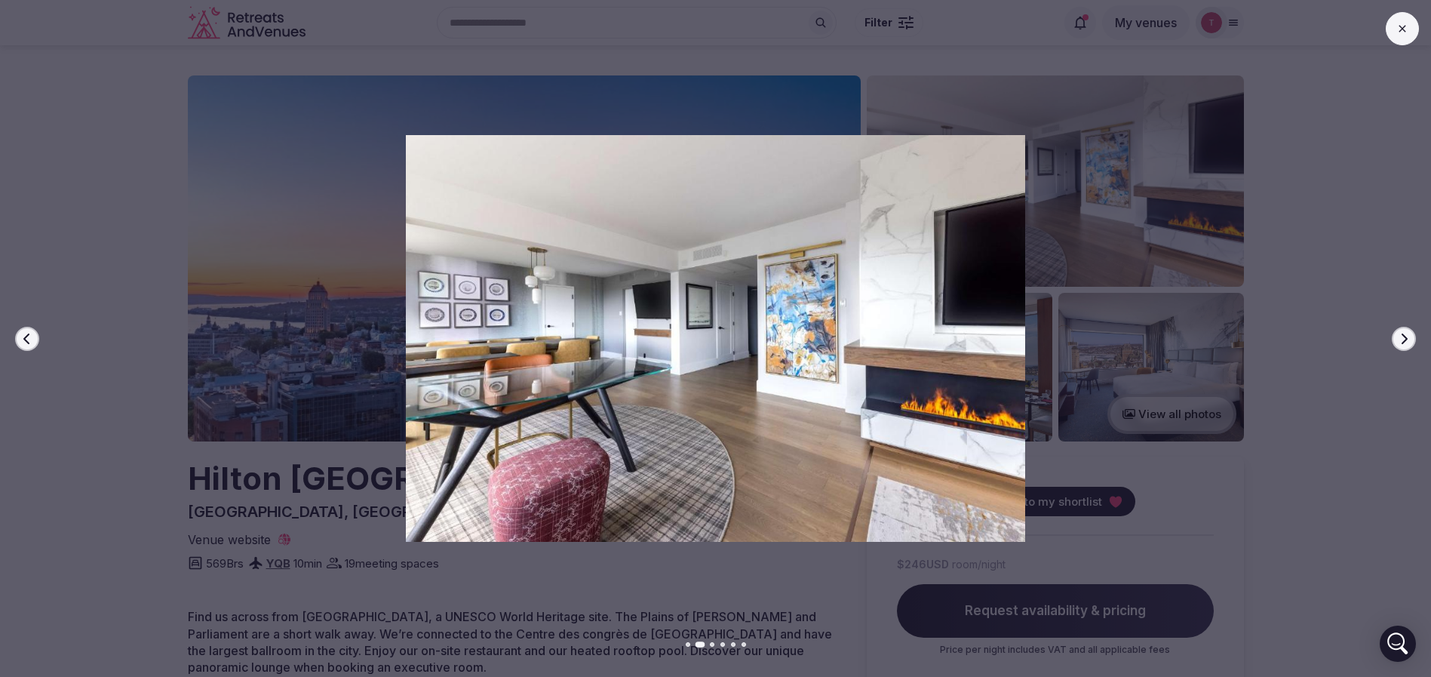
click at [1412, 335] on button "Next slide" at bounding box center [1404, 339] width 24 height 24
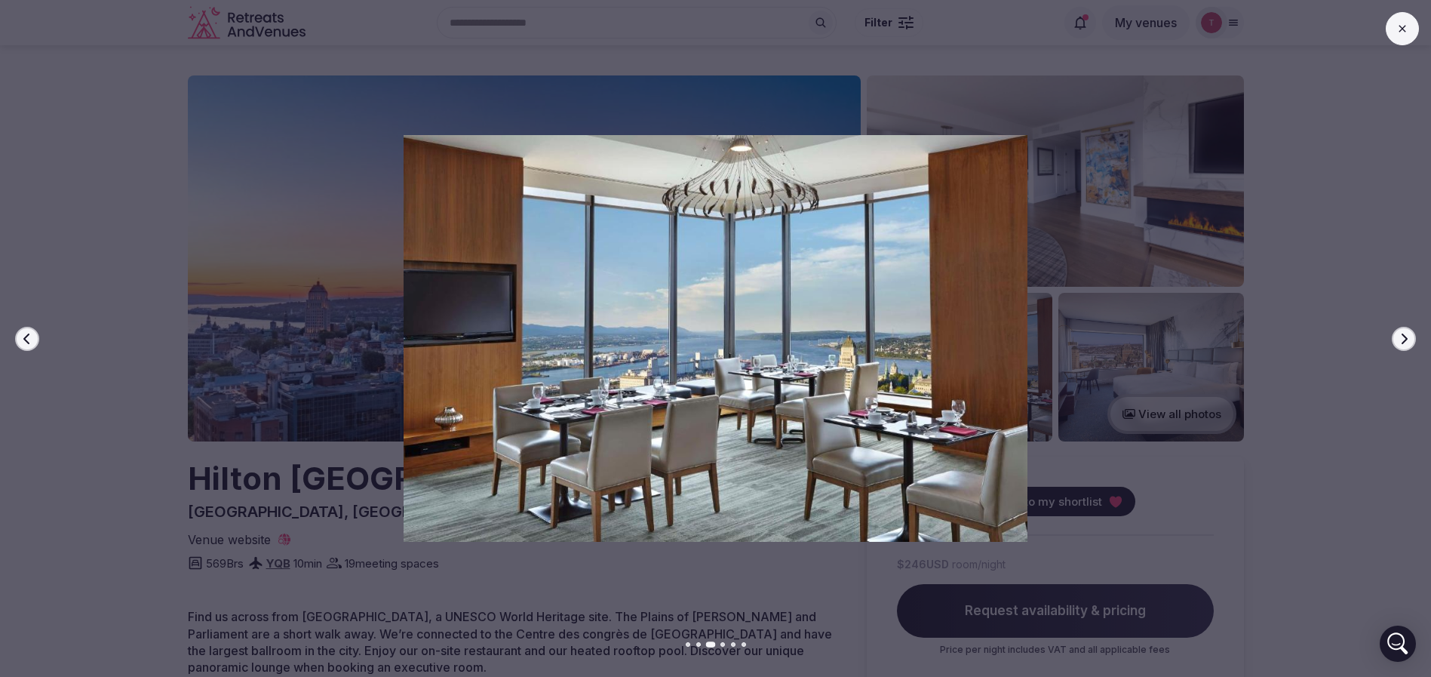
click at [1412, 335] on button "Next slide" at bounding box center [1404, 339] width 24 height 24
